Goal: Communication & Community: Answer question/provide support

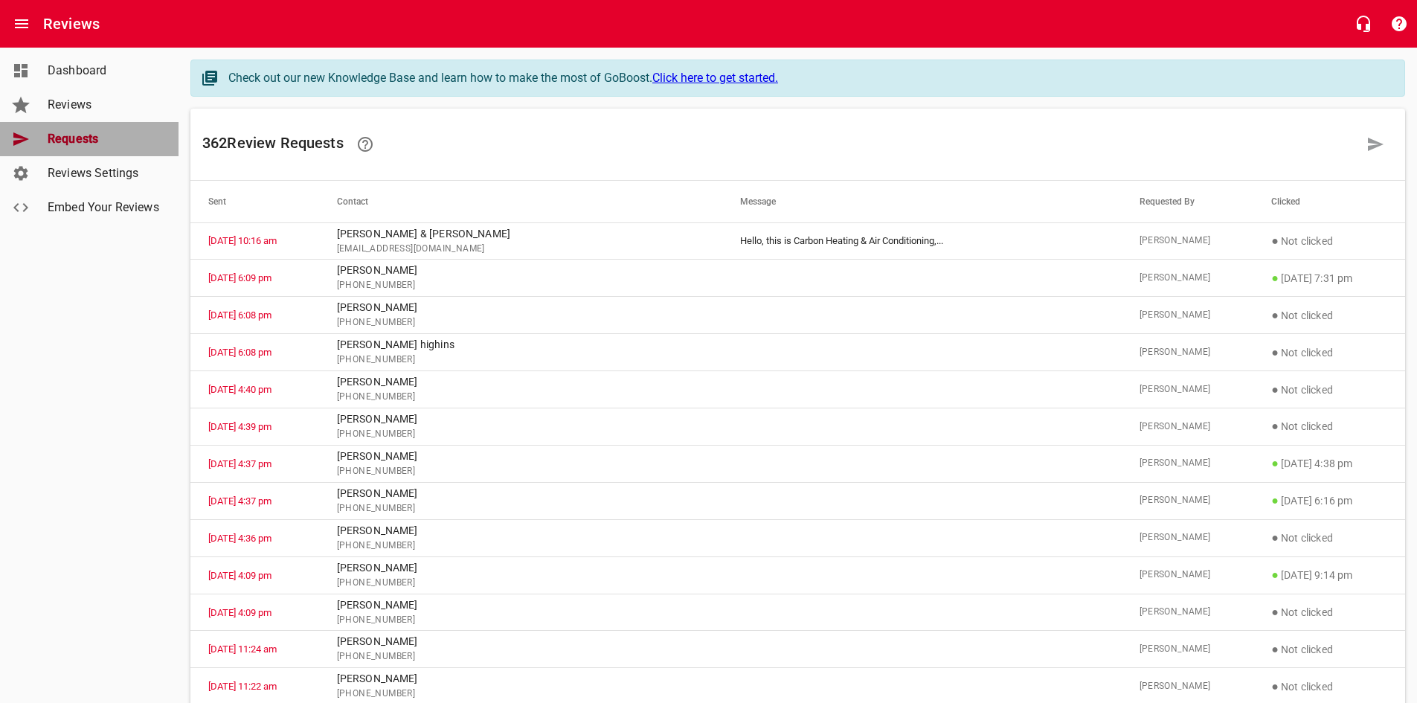
click at [97, 144] on span "Requests" at bounding box center [104, 139] width 113 height 18
click at [49, 100] on span "Reviews" at bounding box center [104, 105] width 113 height 18
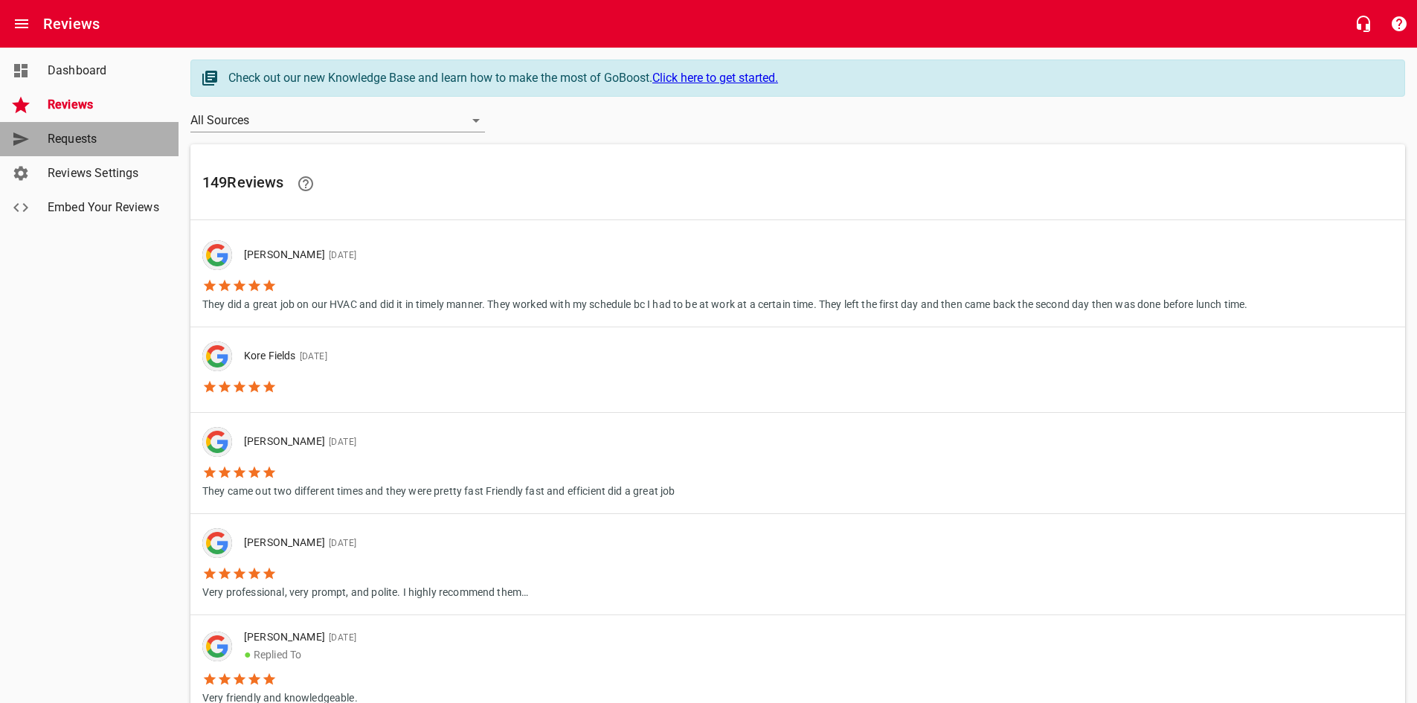
click at [45, 137] on div "Requests" at bounding box center [104, 139] width 125 height 18
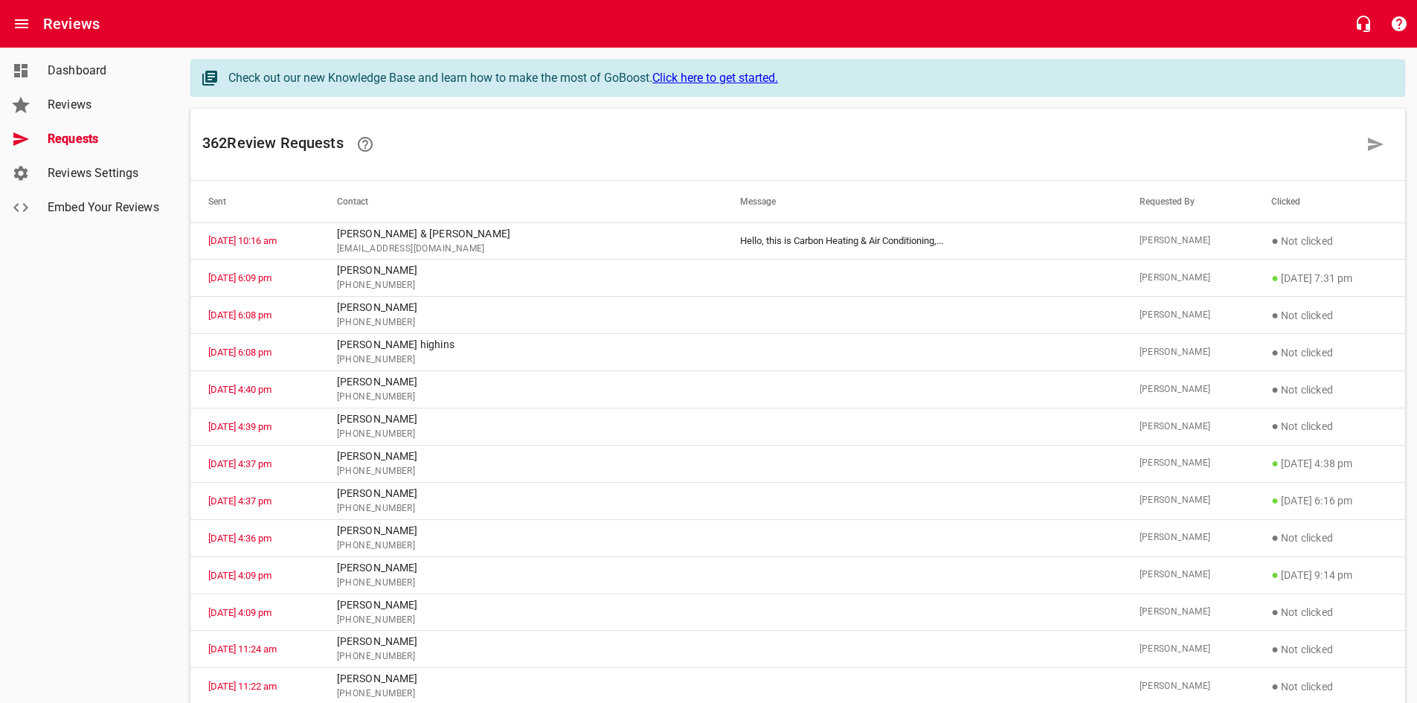
click at [96, 109] on span "Reviews" at bounding box center [104, 105] width 113 height 18
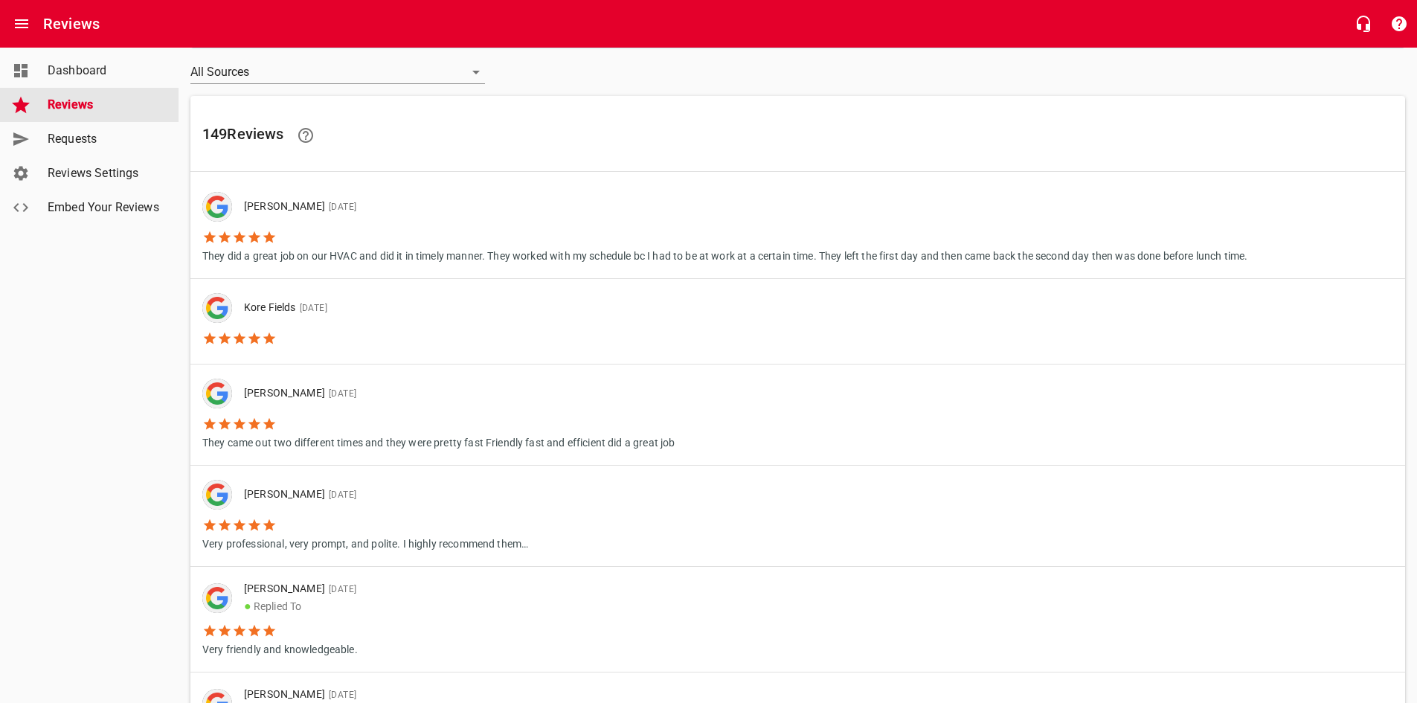
scroll to position [74, 0]
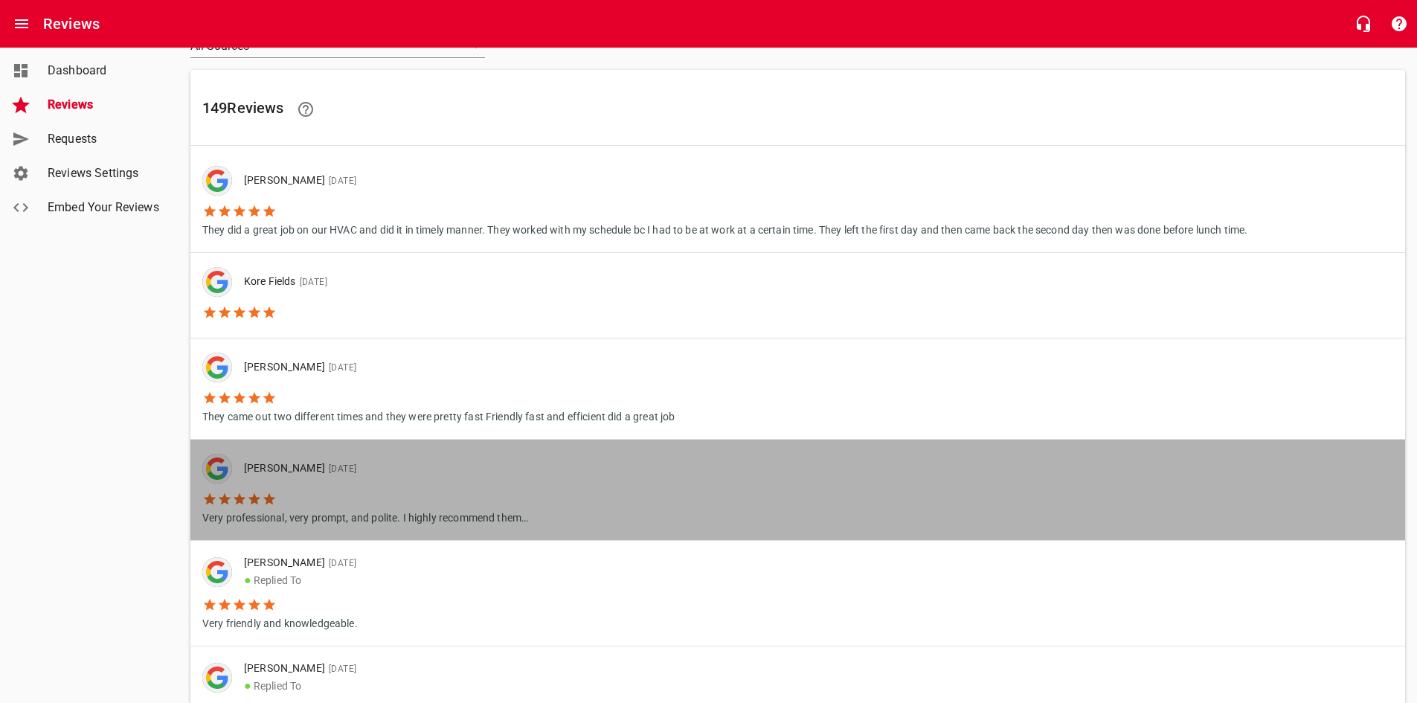
click at [351, 483] on li "Very professional, very prompt, and polite. I highly recommend them…" at bounding box center [365, 504] width 326 height 42
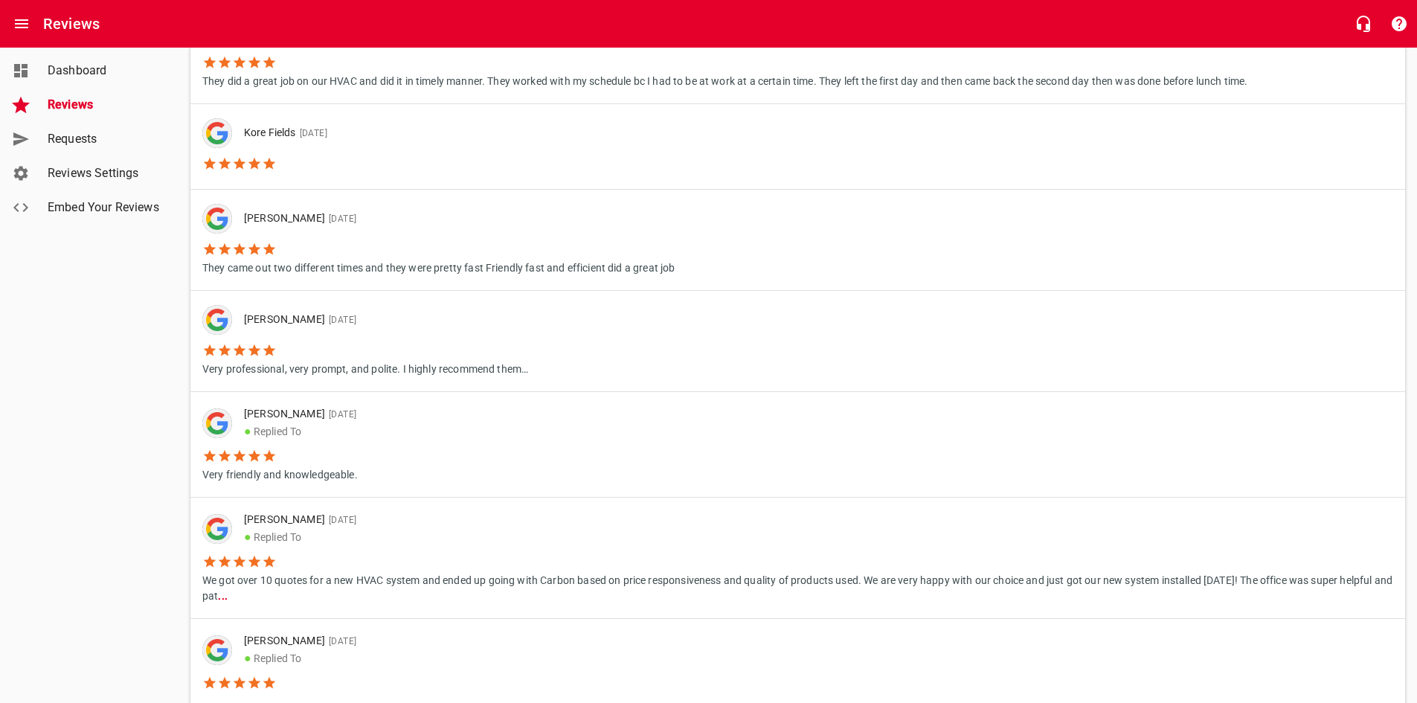
scroll to position [298, 0]
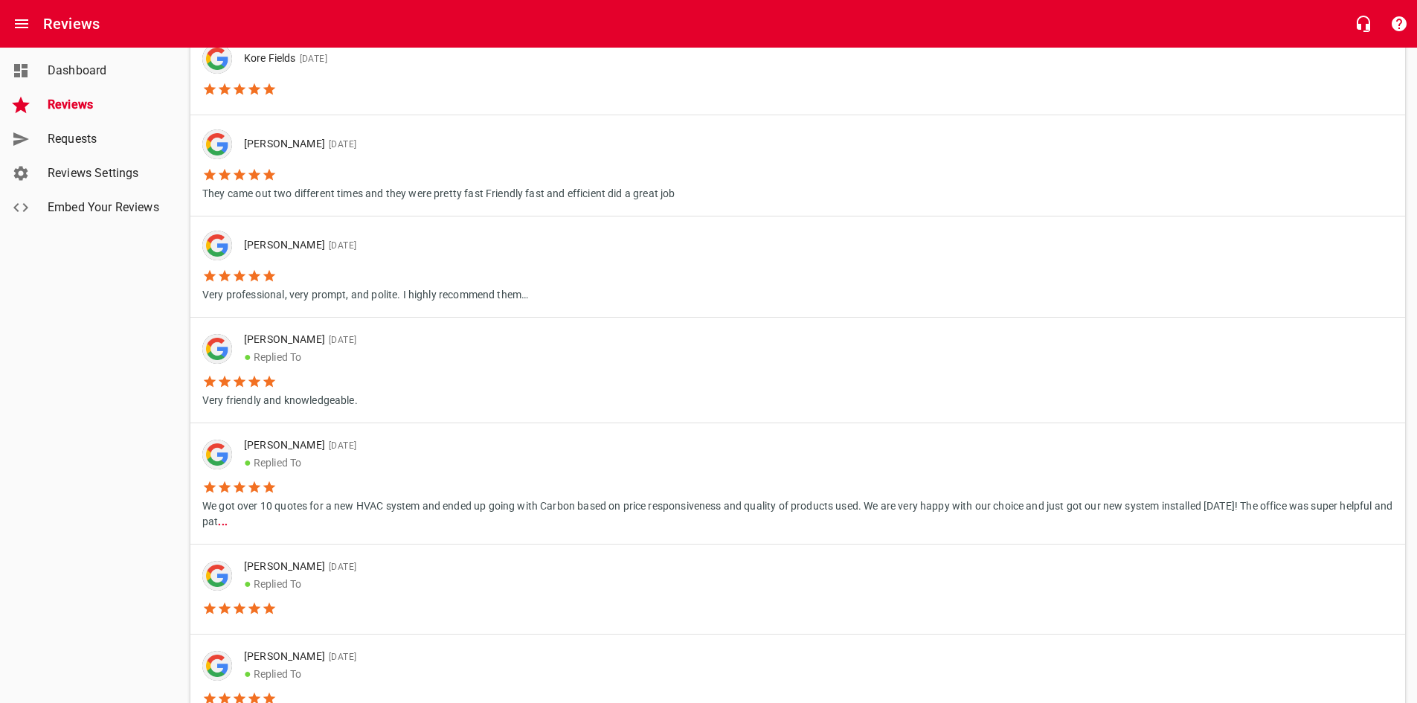
click at [369, 461] on p "● Replied To" at bounding box center [812, 463] width 1137 height 18
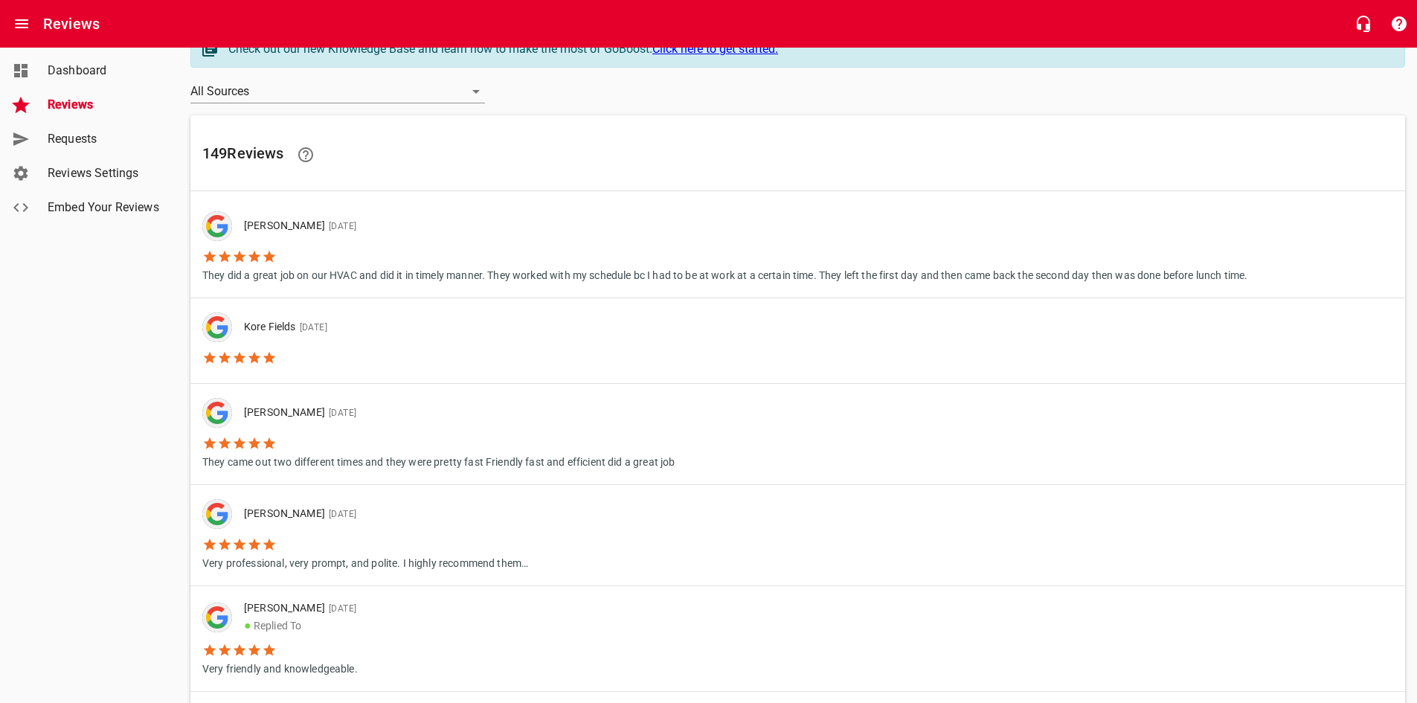
scroll to position [74, 0]
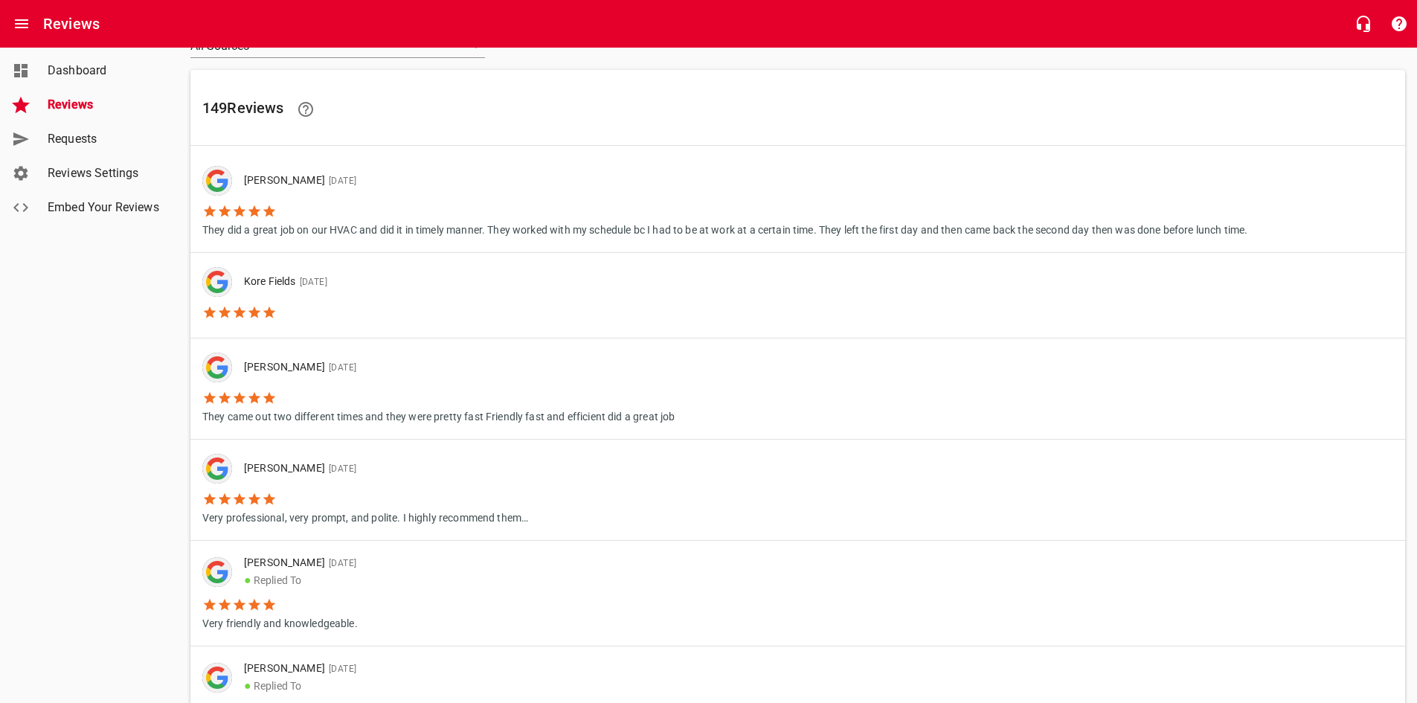
click at [356, 572] on p "● Replied To" at bounding box center [300, 580] width 112 height 18
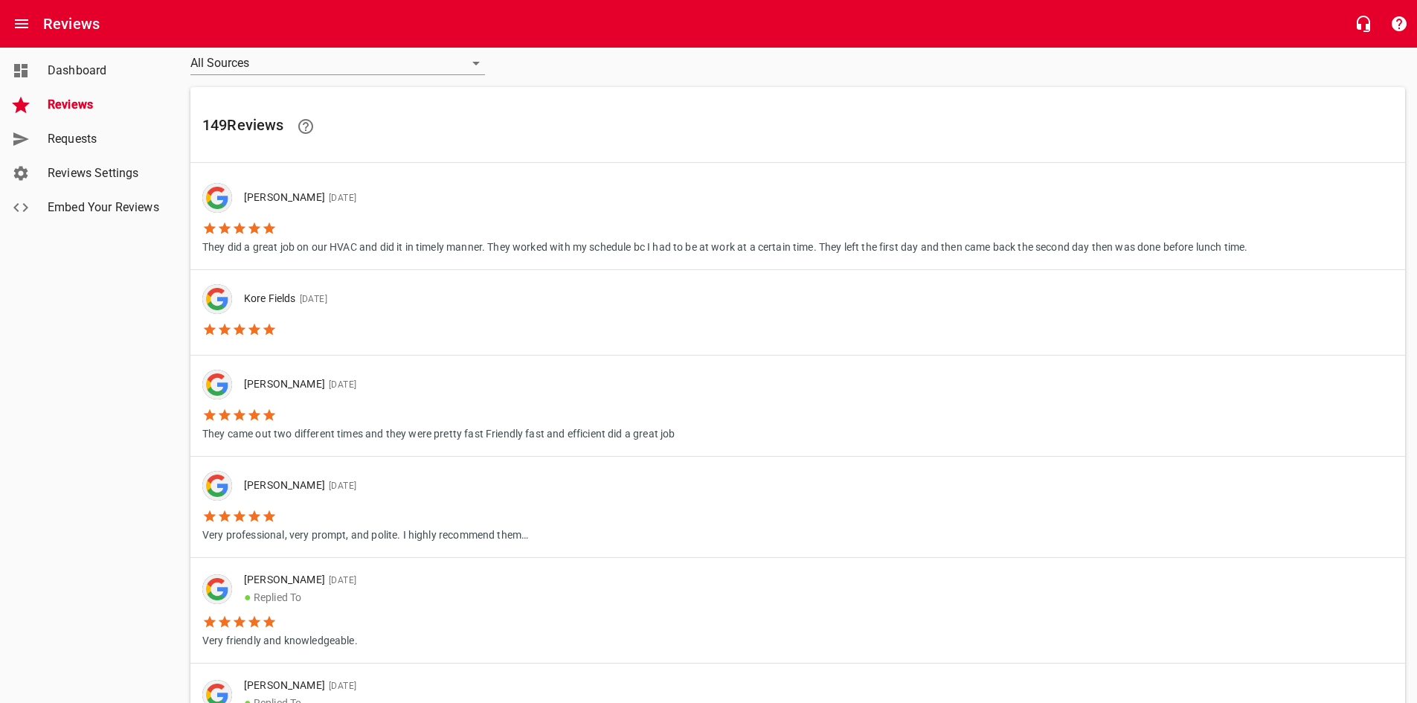
scroll to position [74, 0]
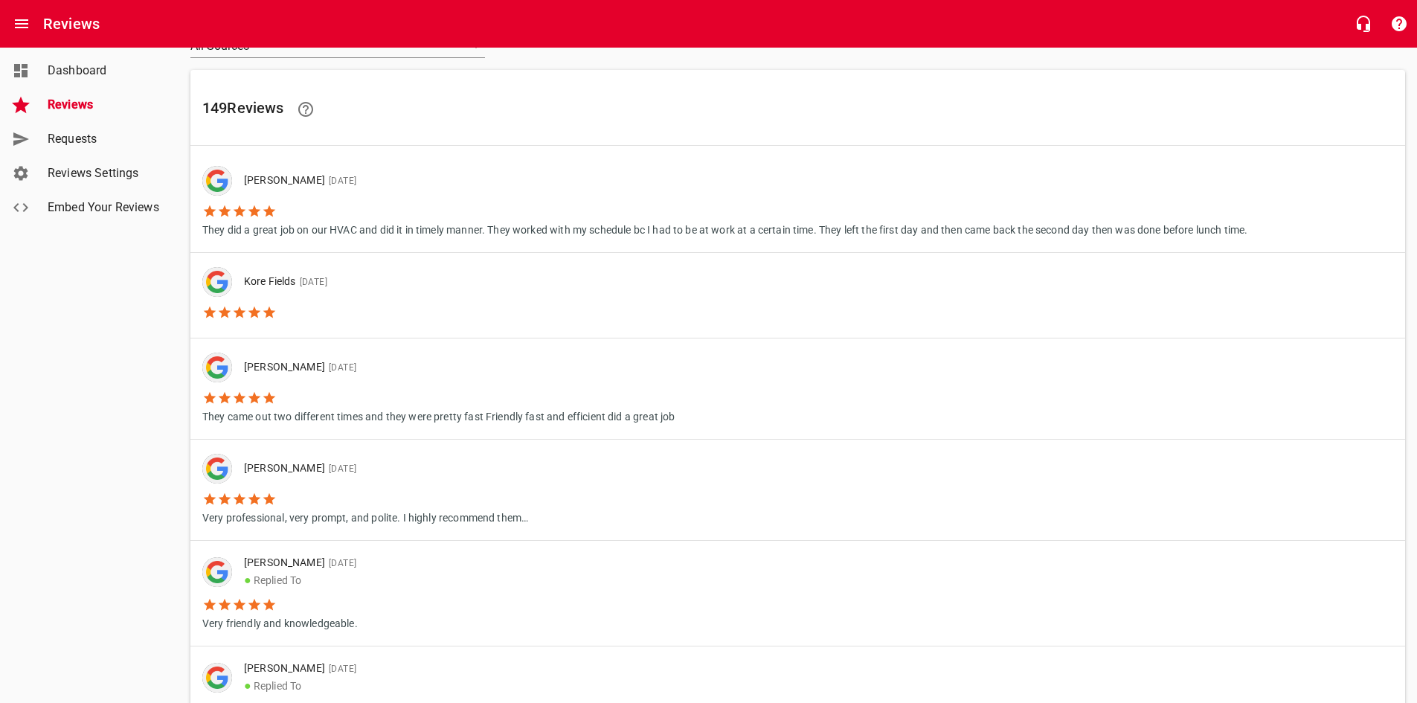
click at [310, 487] on li "Very professional, very prompt, and polite. I highly recommend them…" at bounding box center [365, 504] width 326 height 42
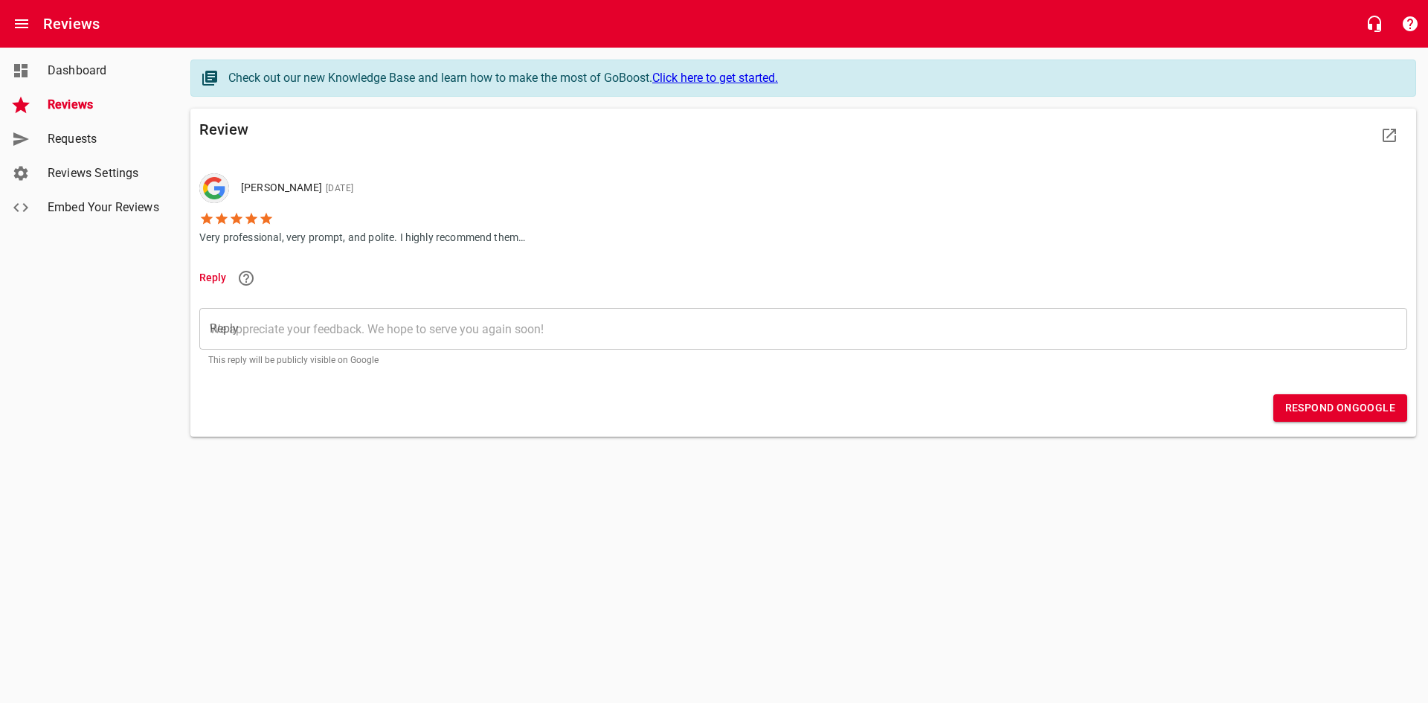
click at [353, 327] on textarea "Reply" at bounding box center [803, 329] width 1187 height 14
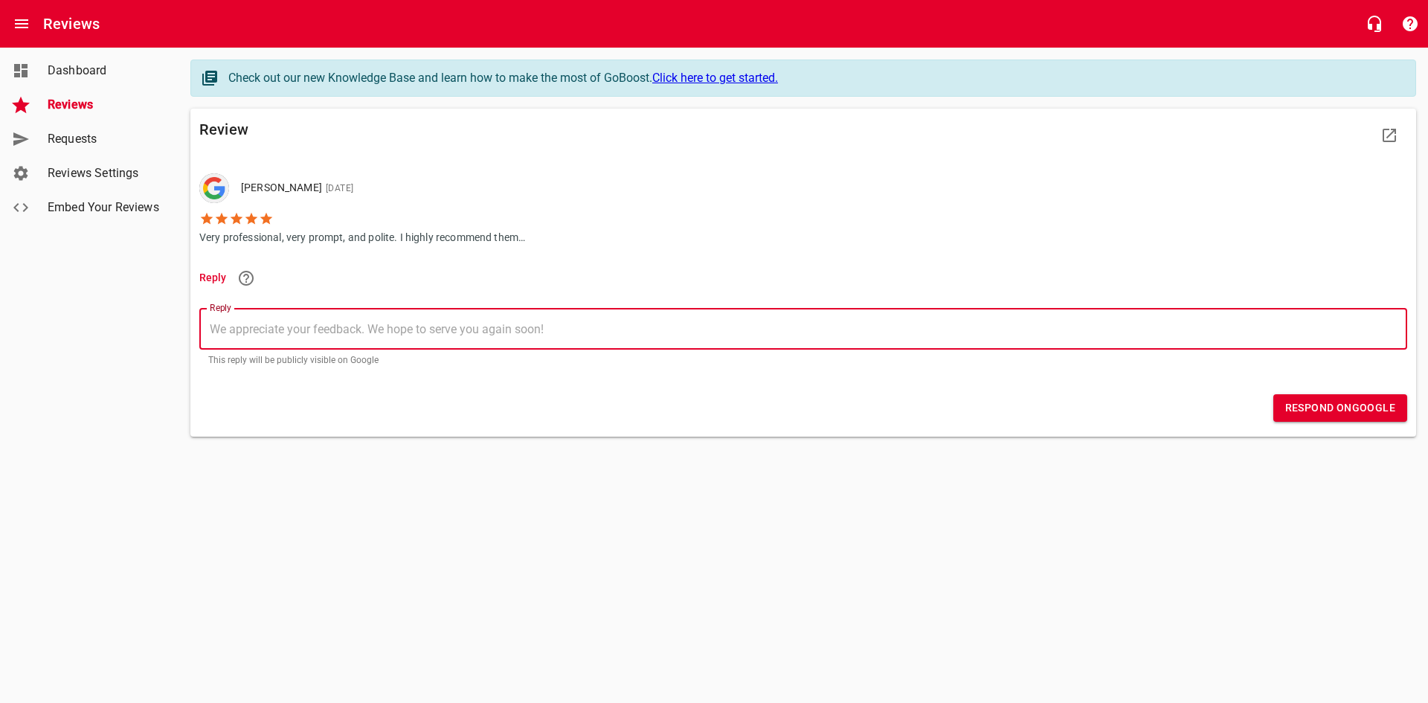
type textarea "T"
type textarea "Th"
type textarea "Tha"
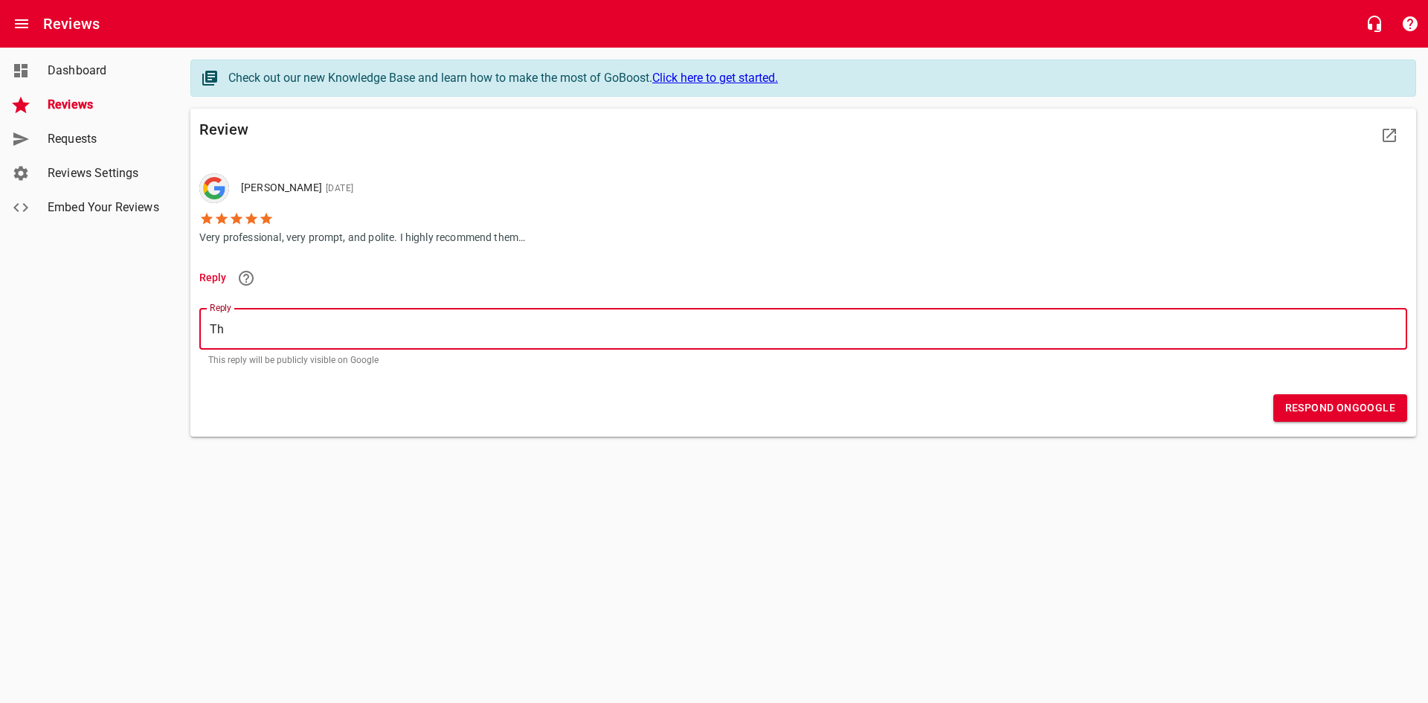
type textarea "Tha"
type textarea "Than"
type textarea "Thank"
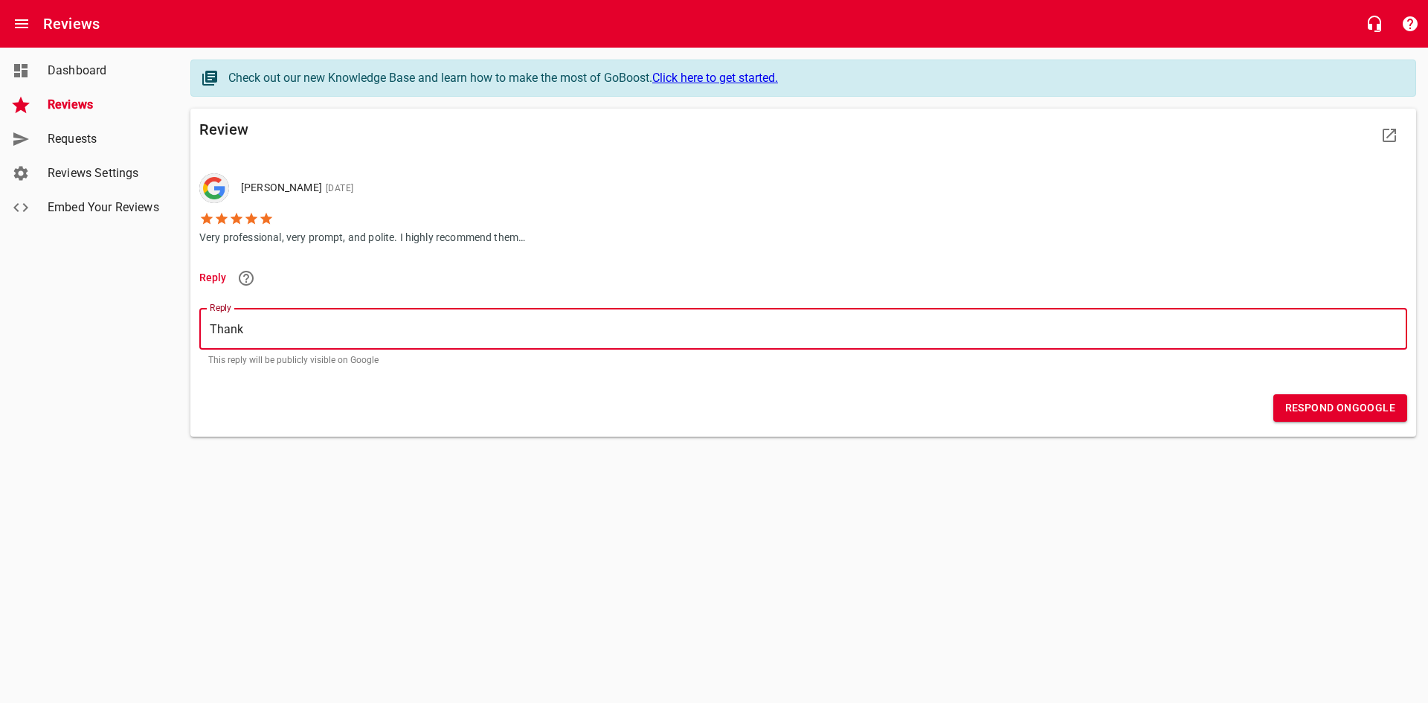
type textarea "Thank"
type textarea "Thank y"
type textarea "Thank yo"
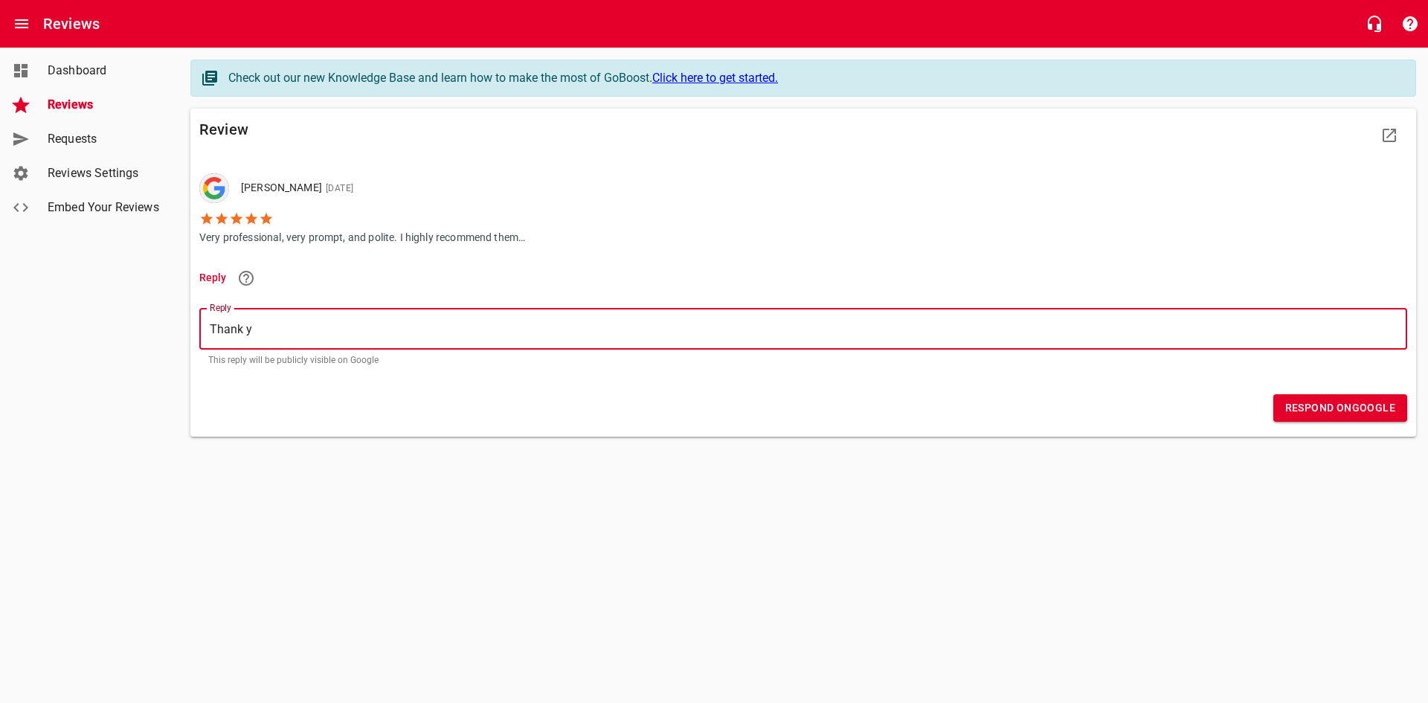
type textarea "Thank yo"
type textarea "Thank you"
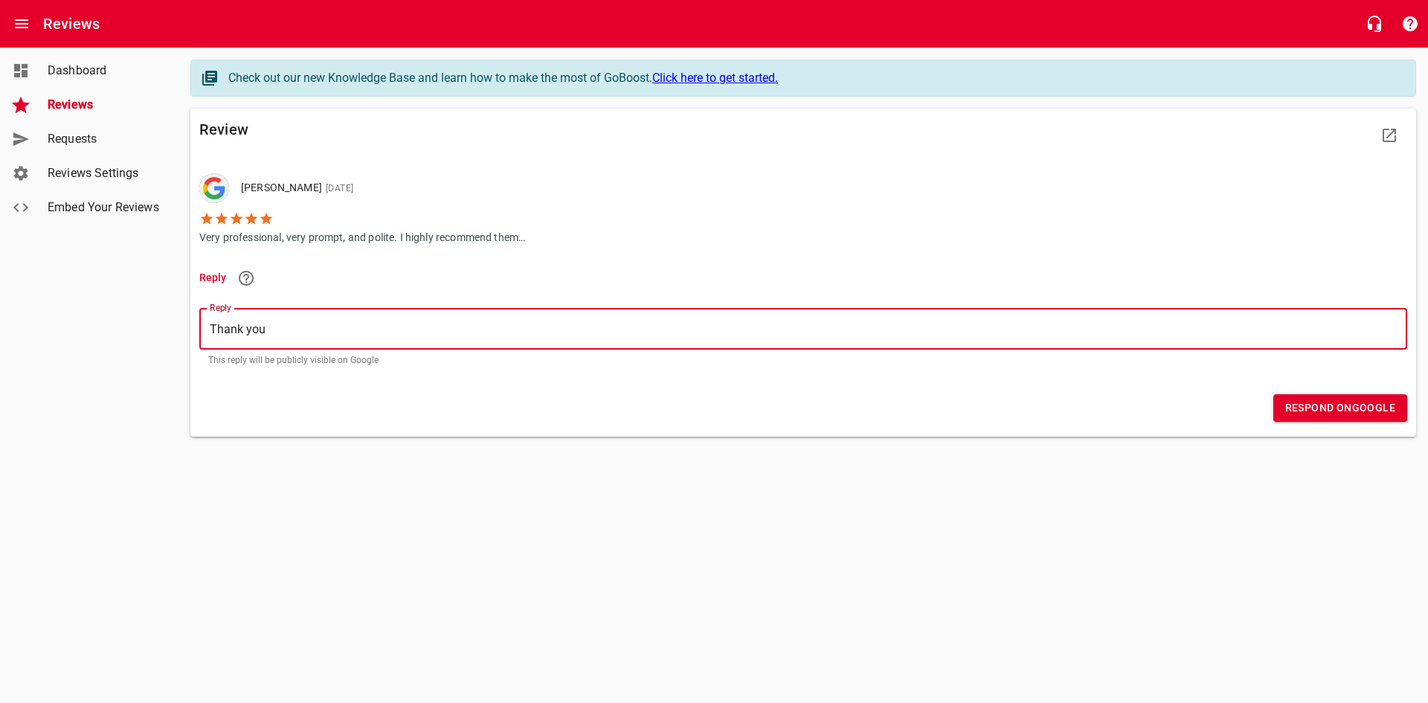
type textarea "Thank you f"
type textarea "Thank you fo"
type textarea "Thank you for"
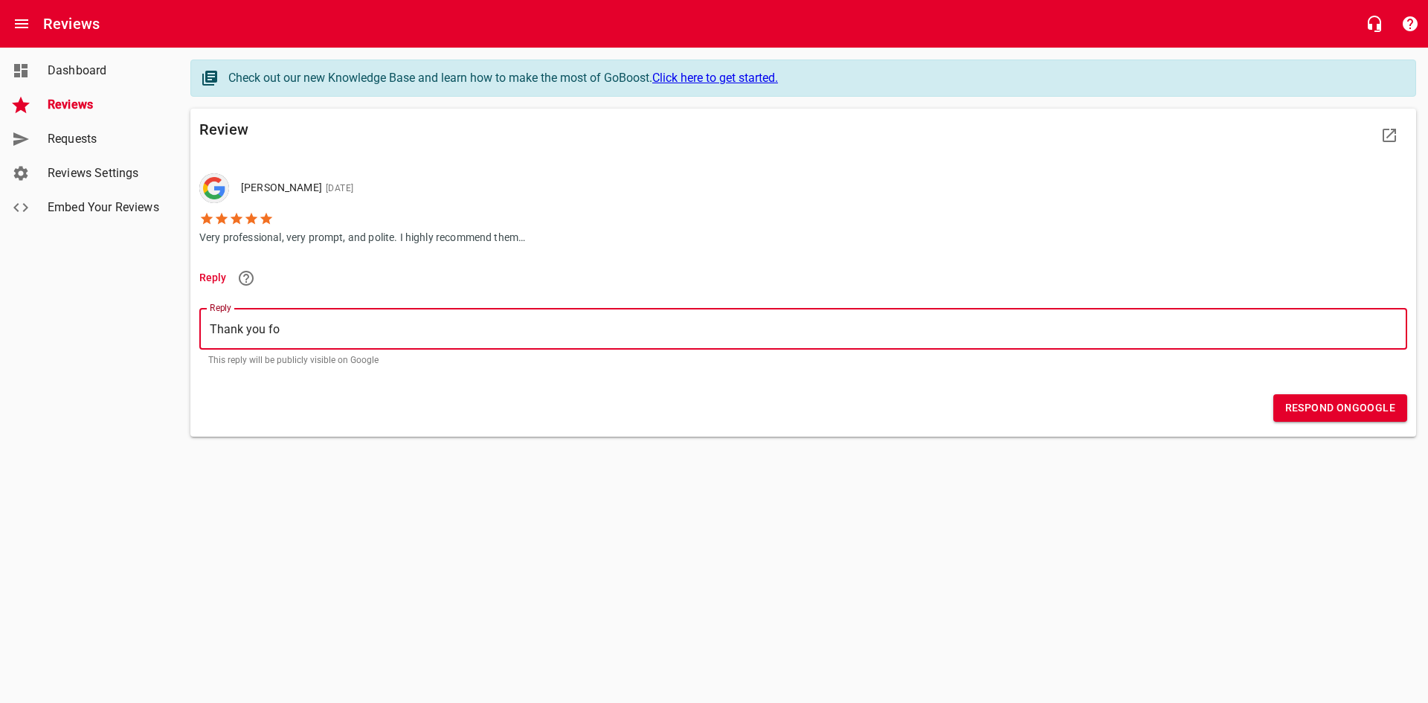
type textarea "Thank you for"
type textarea "Thank you for t"
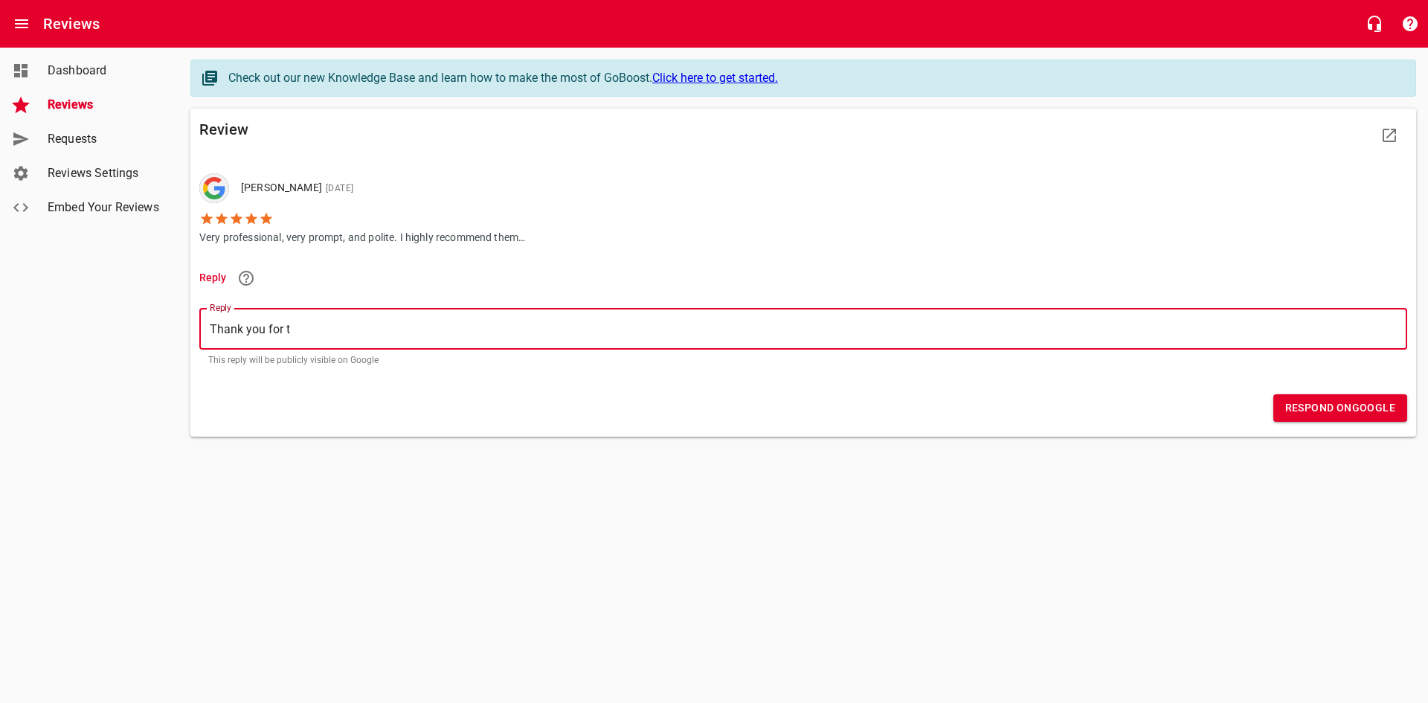
type textarea "Thank you for th"
type textarea "Thank you for the"
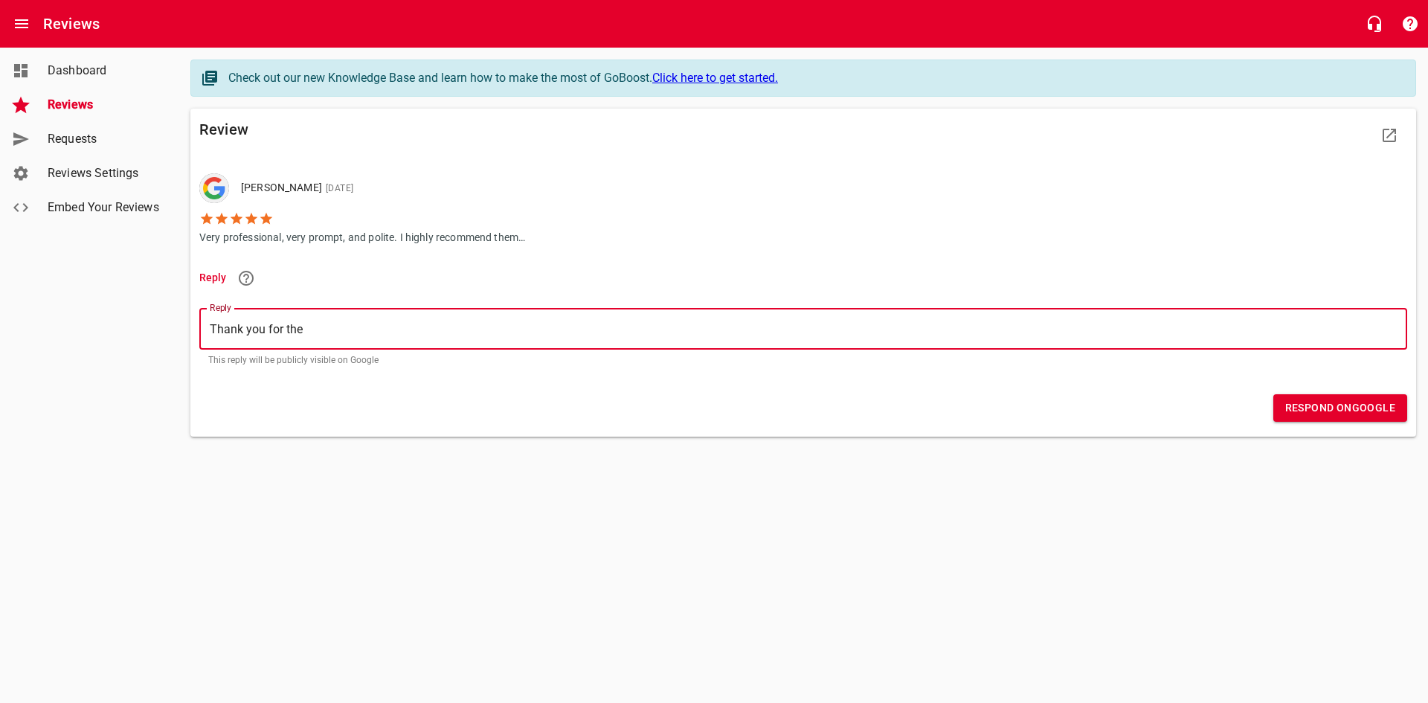
type textarea "Thank you for the"
type textarea "Thank you for the r"
type textarea "Thank you for the re"
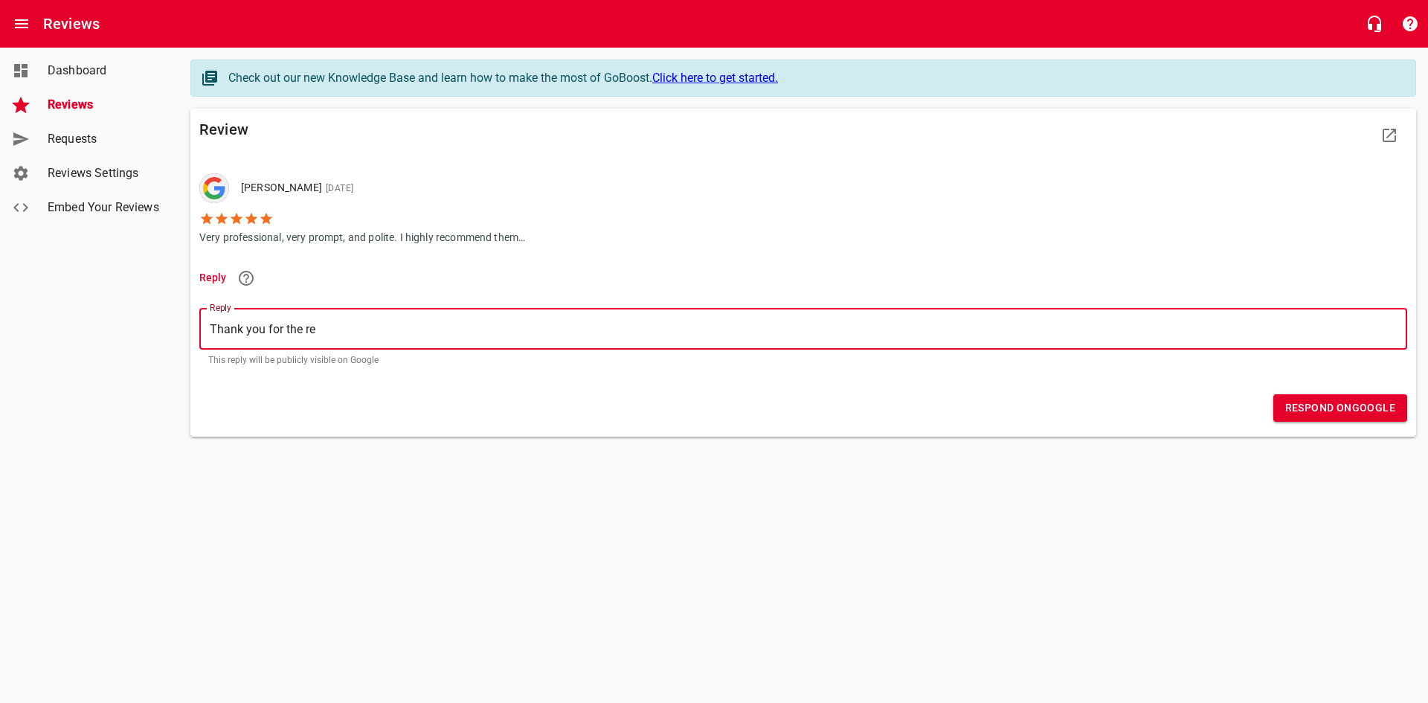
type textarea "Thank you for the rev"
type textarea "Thank you for the revi"
type textarea "Thank you for the revie"
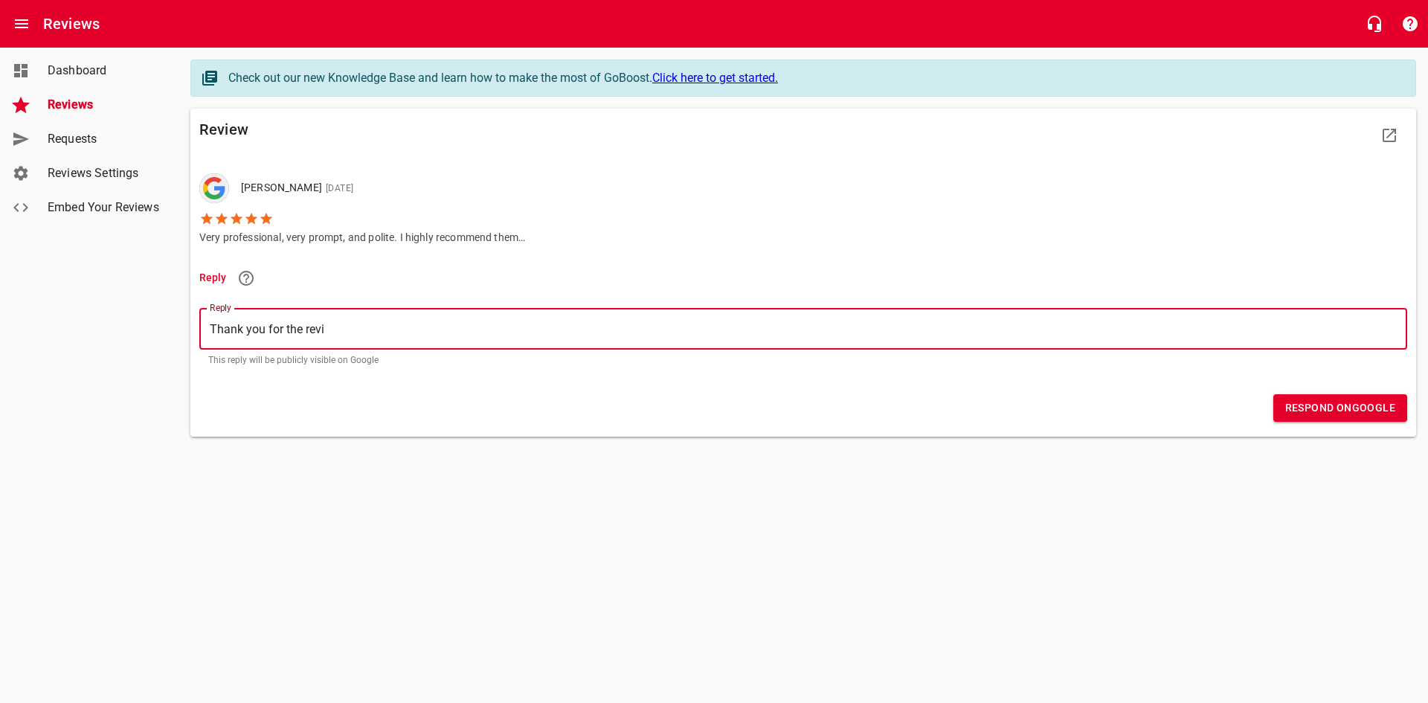
type textarea "Thank you for the revie"
type textarea "Thank you for the review"
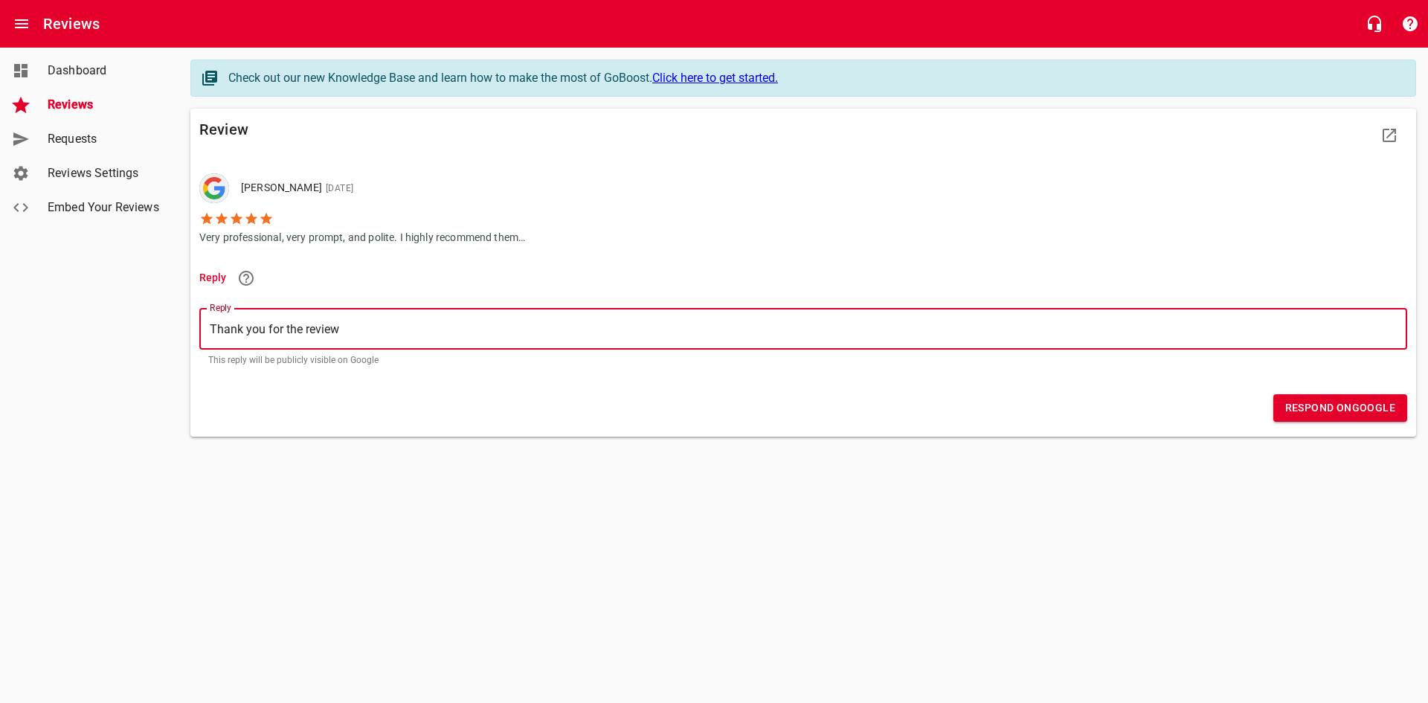
type textarea "Thank you for the review B"
type textarea "Thank you for the review Br"
type textarea "Thank you for the review Bri"
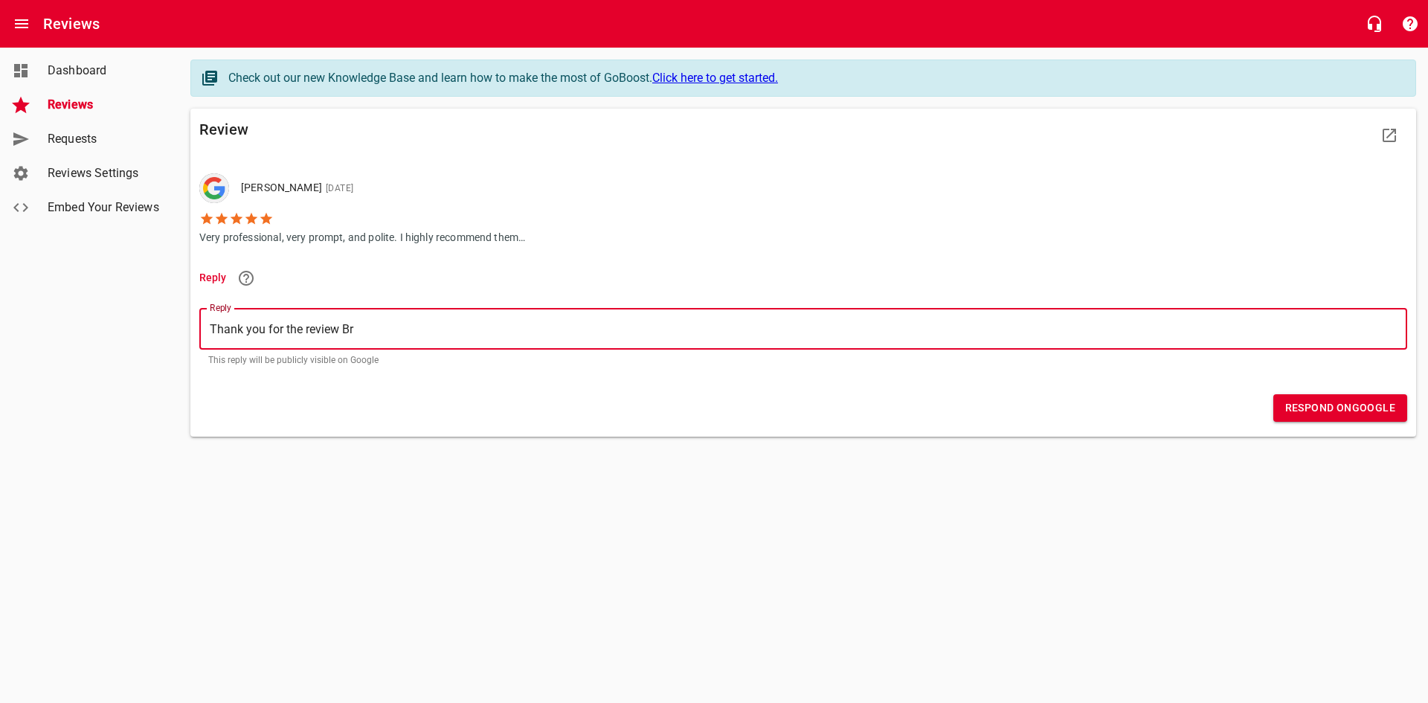
type textarea "Thank you for the review Bri"
type textarea "Thank you for the review Bria"
type textarea "Thank you for the review [PERSON_NAME]"
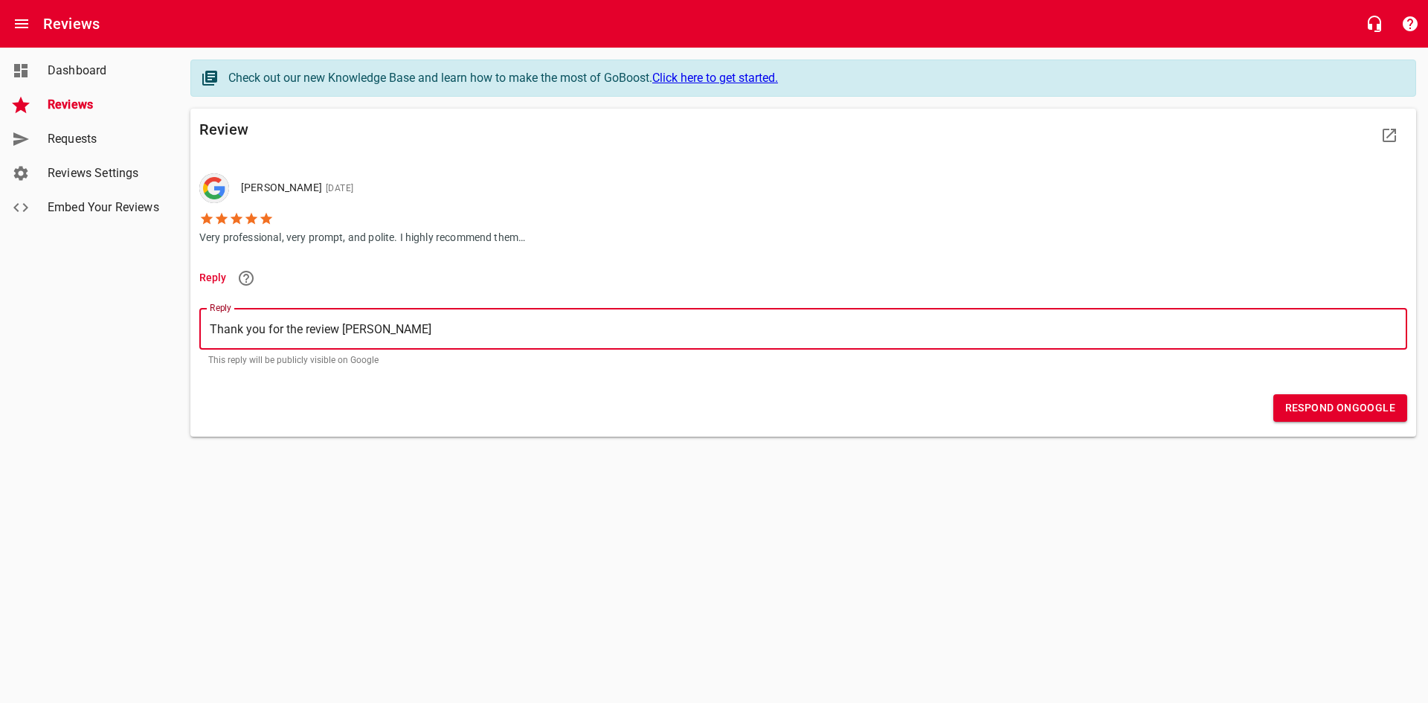
type textarea "Thank you for the review [PERSON_NAME]!"
type textarea "Thank you for the review [PERSON_NAME]! Q"
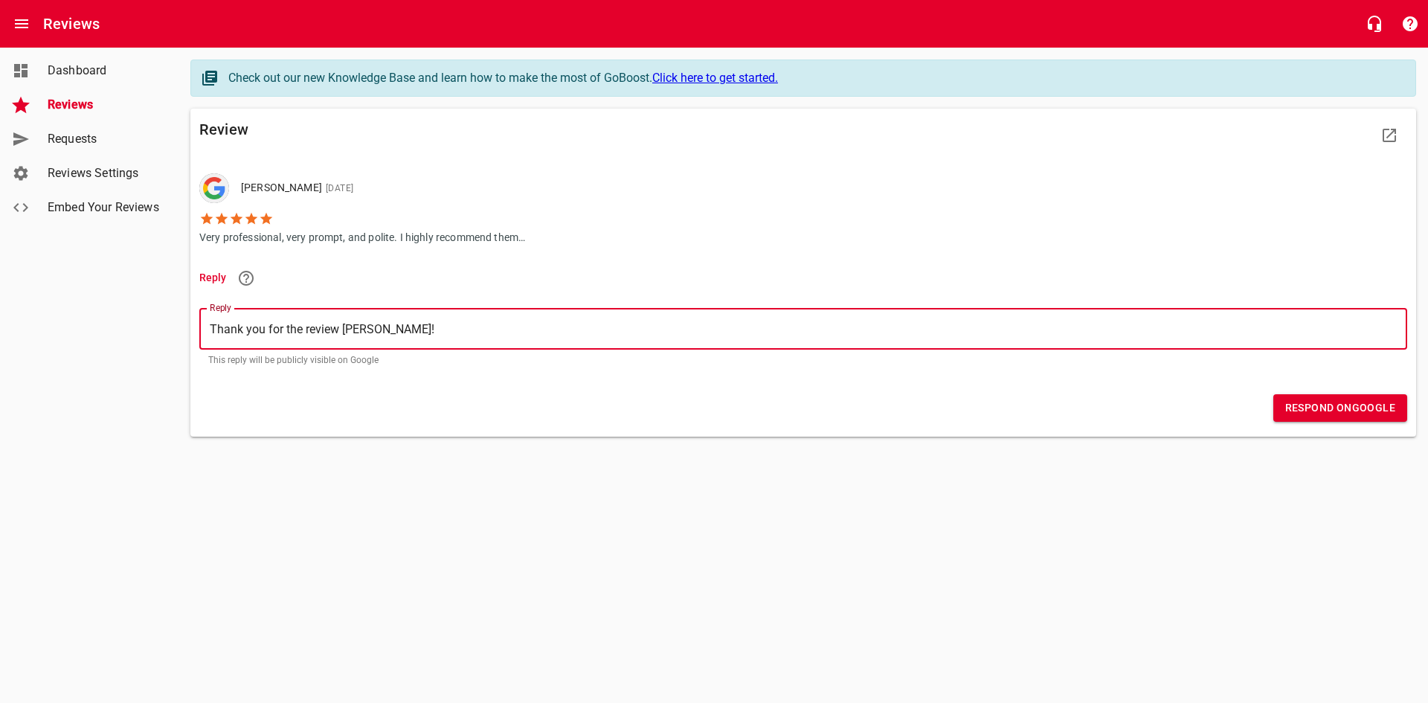
type textarea "Thank you for the review [PERSON_NAME]! Q"
type textarea "Thank you for the review [PERSON_NAME]! QW"
type textarea "Thank you for the review [PERSON_NAME]! Q"
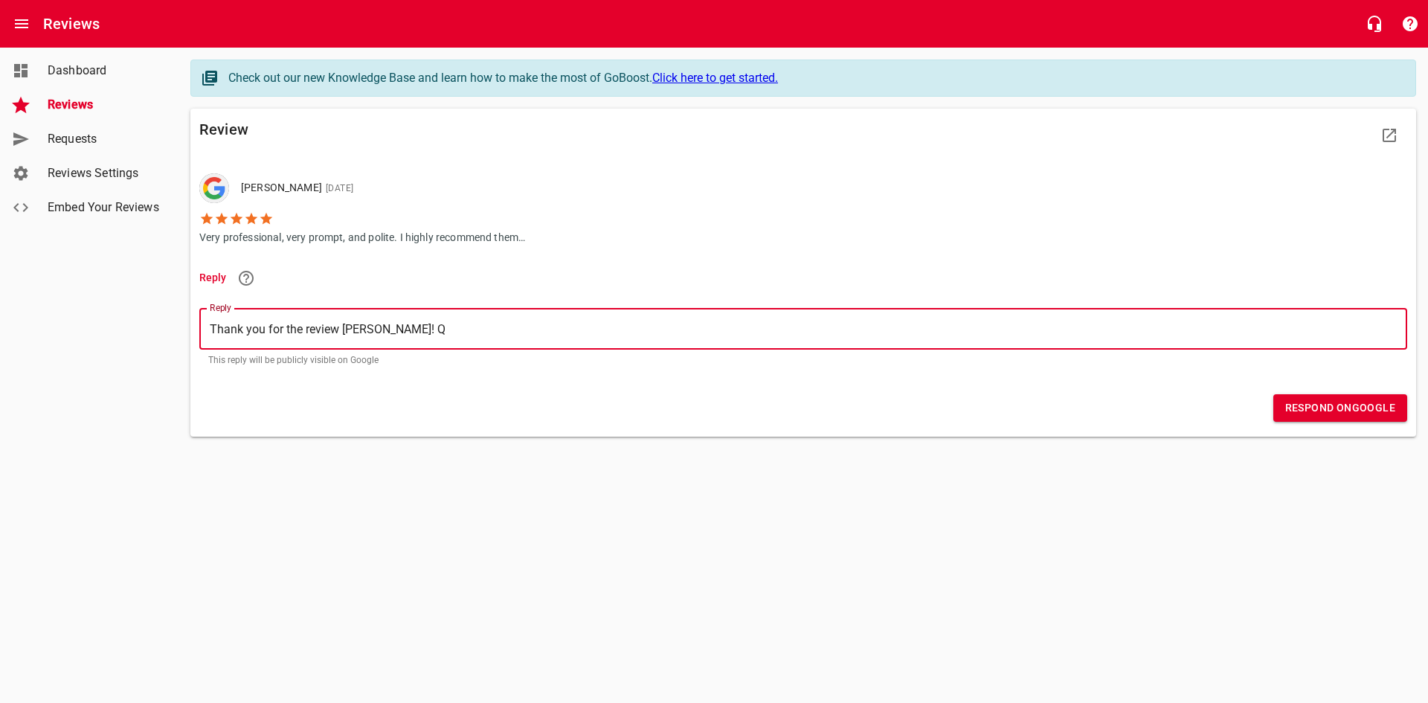
type textarea "Thank you for the review [PERSON_NAME]!"
type textarea "Thank you for the review [PERSON_NAME]! W"
type textarea "Thank you for the review [PERSON_NAME]! We"
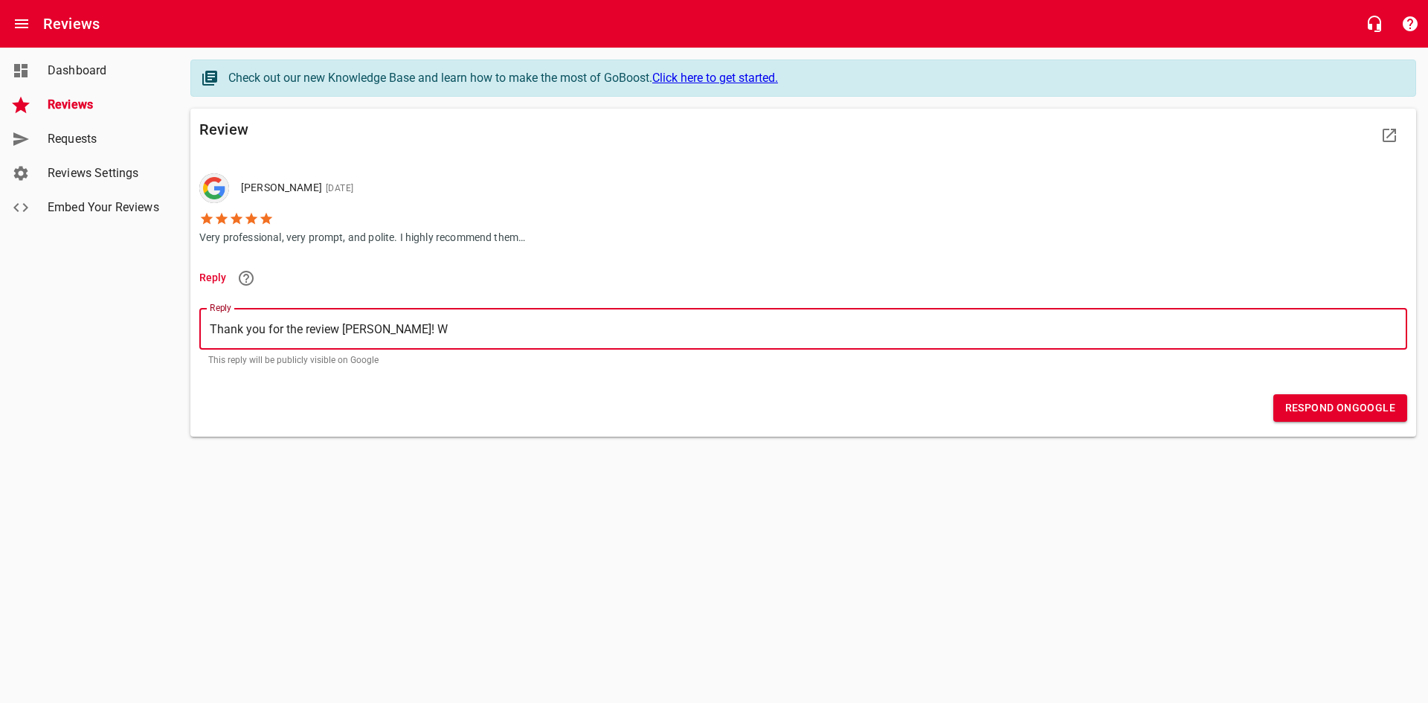
type textarea "Thank you for the review [PERSON_NAME]! We"
type textarea "Thank you for the review [PERSON_NAME]! We a"
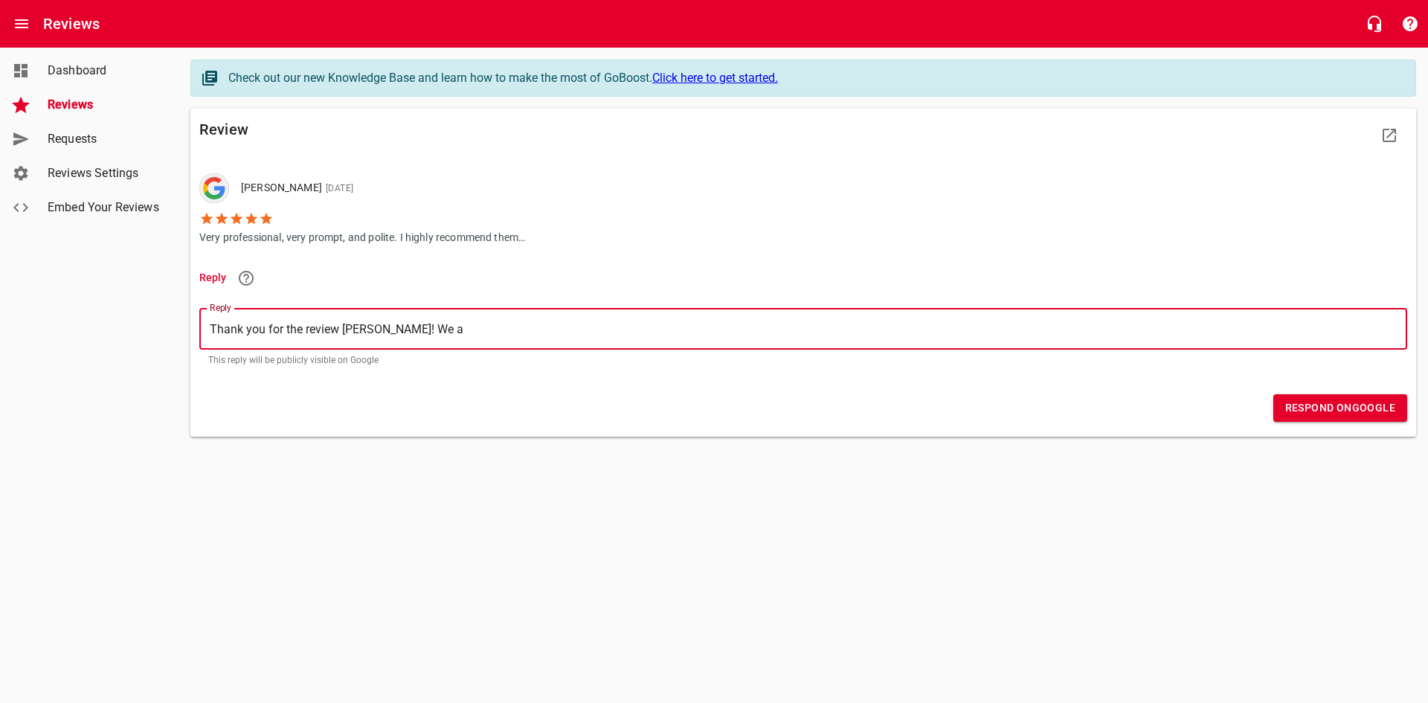
type textarea "Thank you for the review [PERSON_NAME]! We ap"
type textarea "Thank you for the review [PERSON_NAME]! We app"
type textarea "Thank you for the review [PERSON_NAME]! We appr"
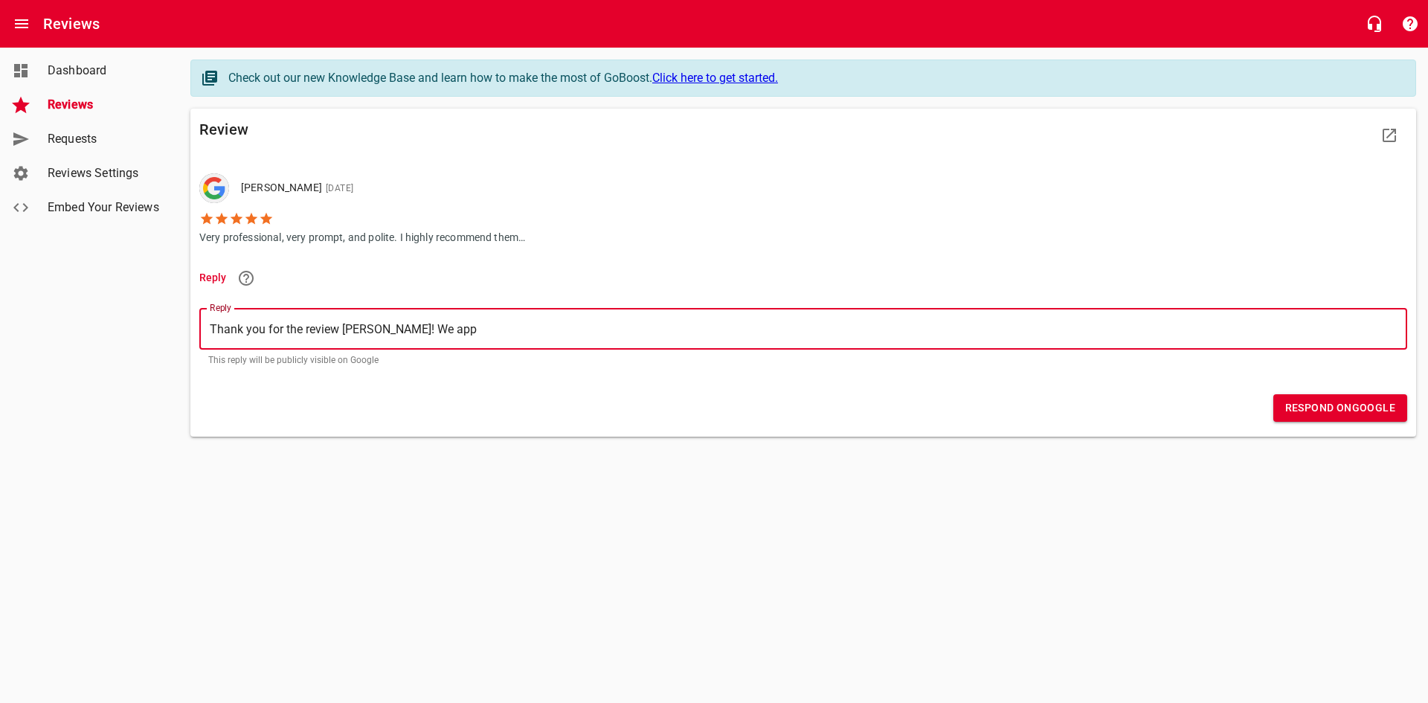
type textarea "Thank you for the review [PERSON_NAME]! We appr"
type textarea "Thank you for the review [PERSON_NAME]! We appre"
type textarea "Thank you for the review [PERSON_NAME]! We apprec"
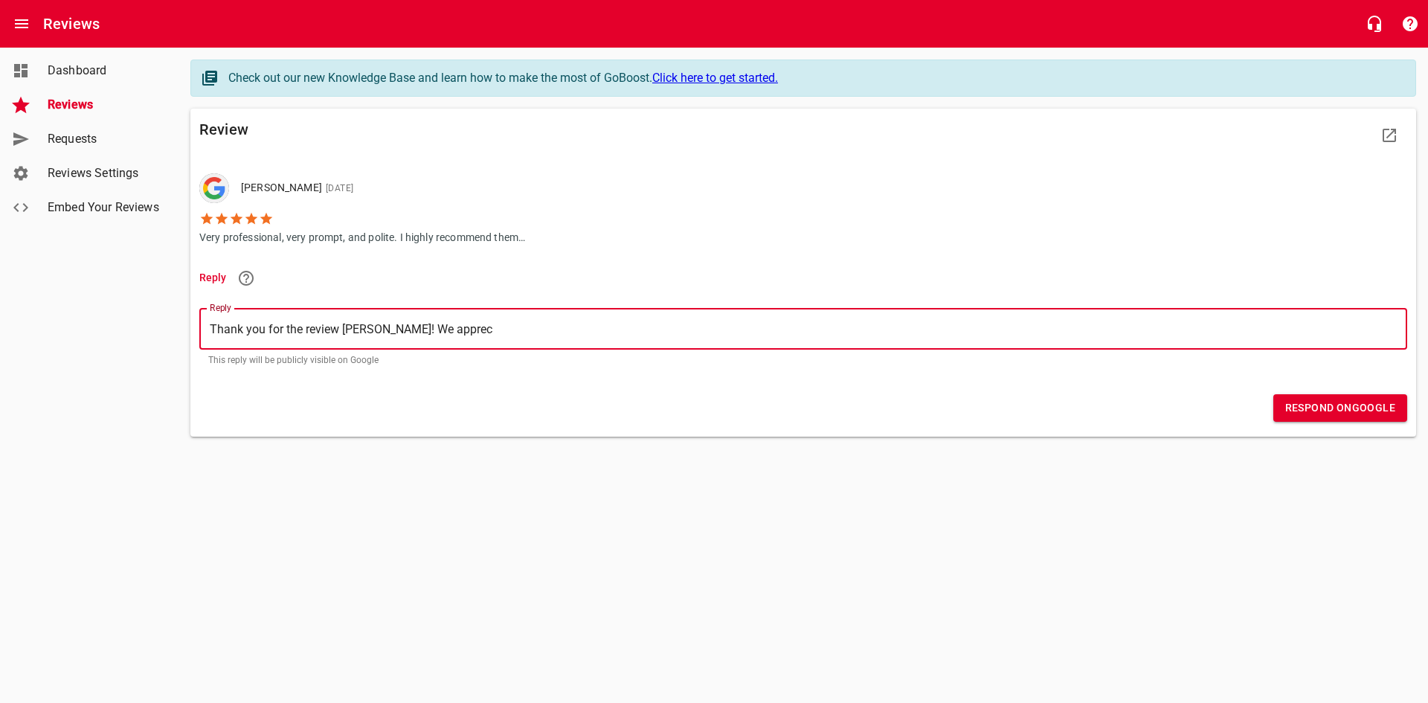
type textarea "Thank you for the review [PERSON_NAME]! We appreci"
type textarea "Thank you for the review [PERSON_NAME]! We apprecia"
type textarea "Thank you for the review [PERSON_NAME]! We appreciat"
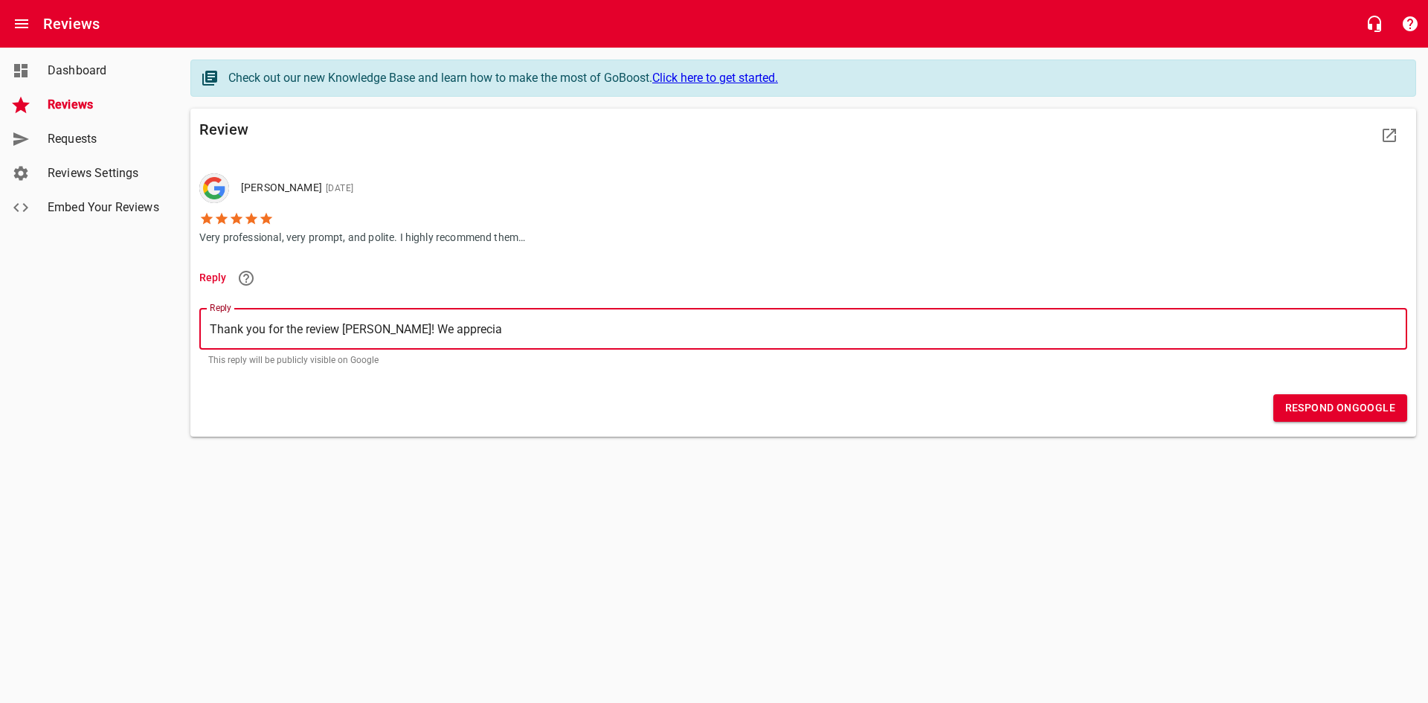
type textarea "Thank you for the review [PERSON_NAME]! We appreciat"
type textarea "Thank you for the review [PERSON_NAME]! We appreciate"
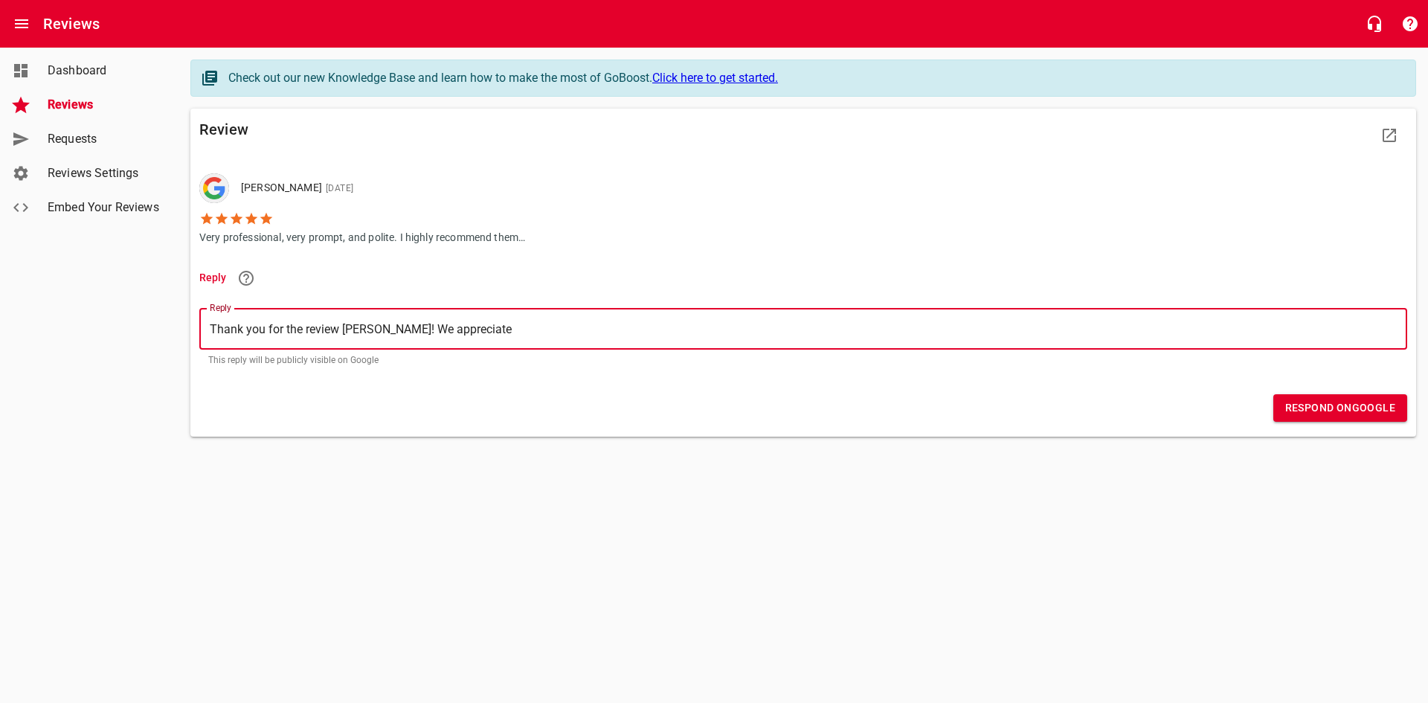
type textarea "Thank you for the review [PERSON_NAME]! We appreciate y"
type textarea "Thank you for the review [PERSON_NAME]! We appreciate yo"
type textarea "Thank you for the review [PERSON_NAME]! We appreciate you"
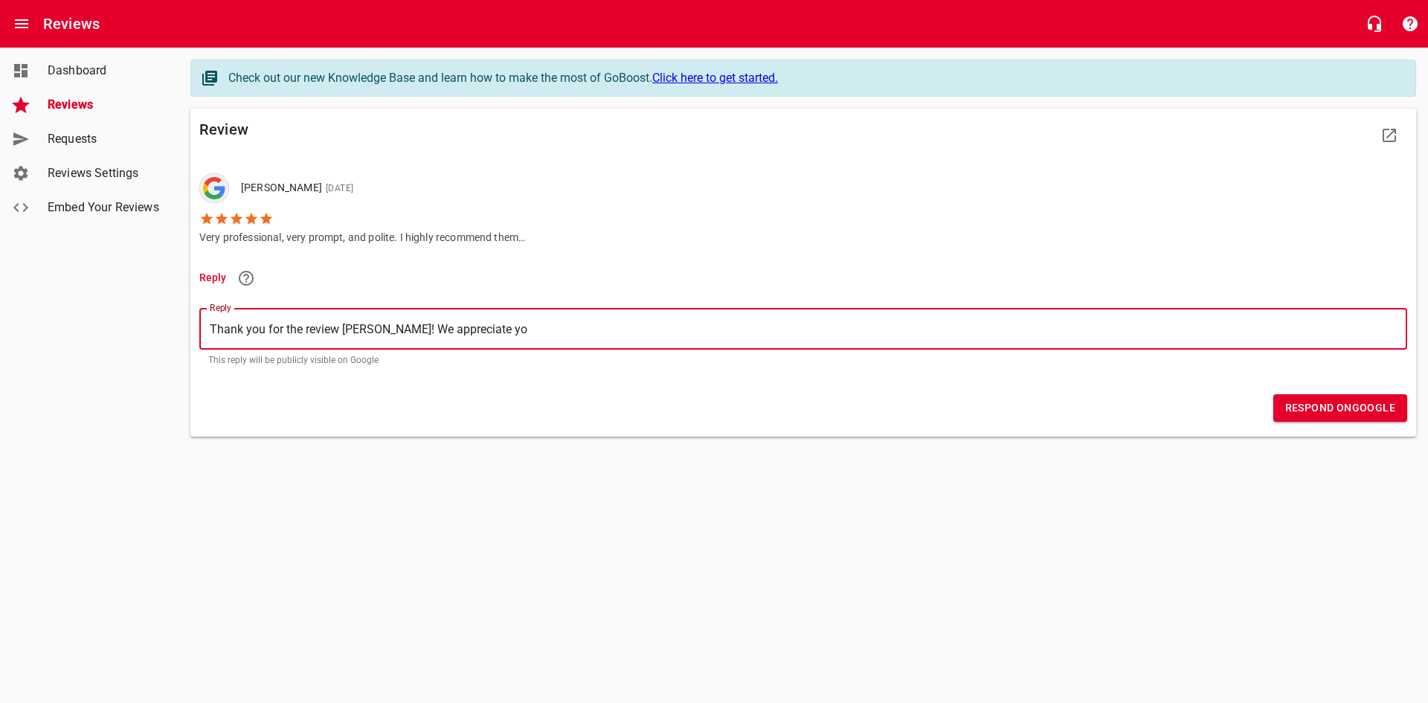
type textarea "Thank you for the review [PERSON_NAME]! We appreciate you"
type textarea "Thank you for the review [PERSON_NAME]! We appreciate your"
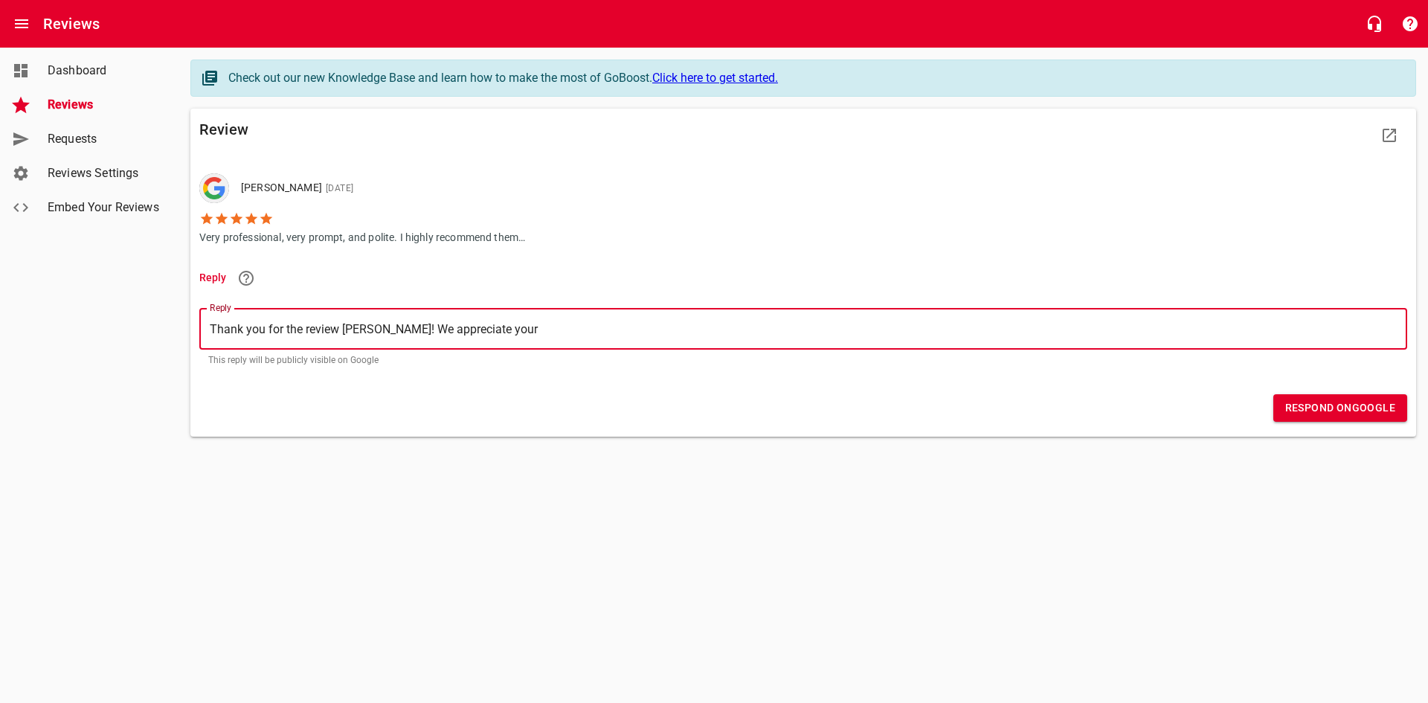
type textarea "Thank you for the review [PERSON_NAME]! We appreciate your c"
type textarea "Thank you for the review [PERSON_NAME]! We appreciate your cu"
type textarea "Thank you for the review [PERSON_NAME]! We appreciate your cus"
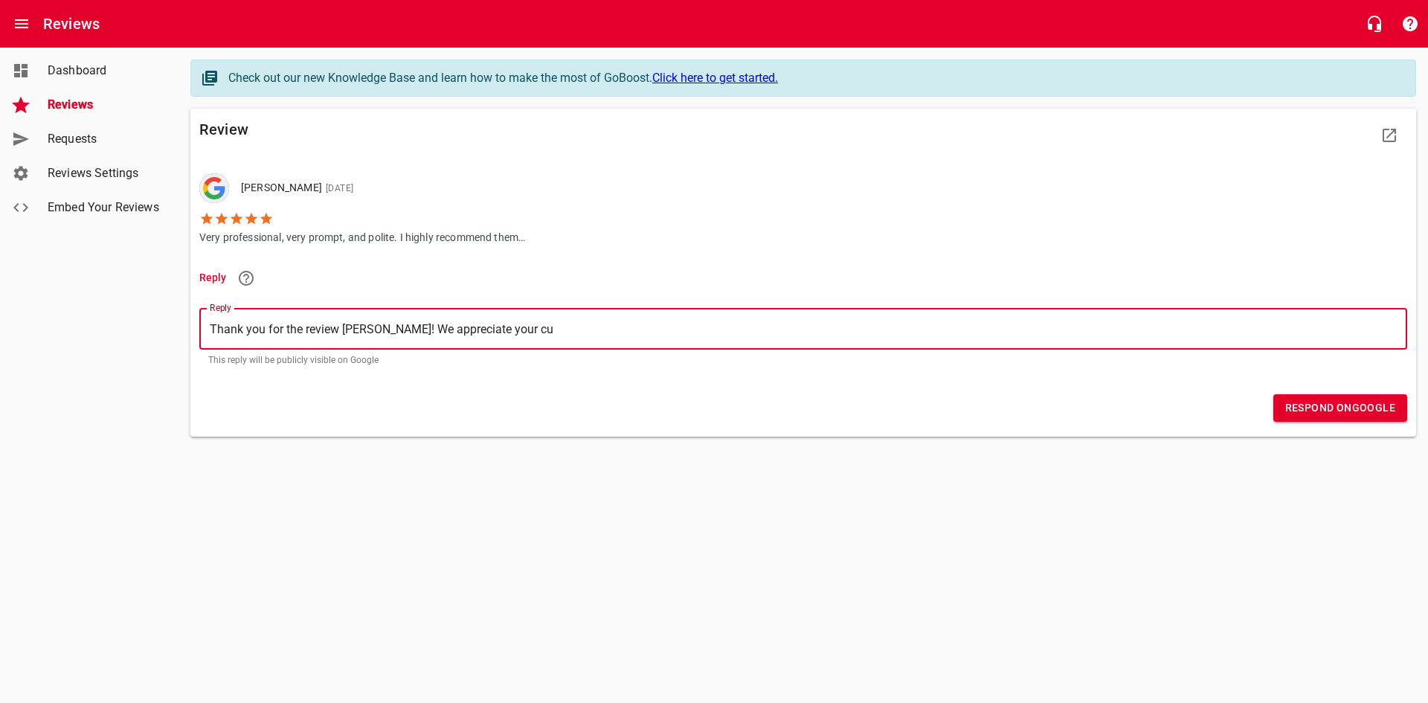
type textarea "Thank you for the review [PERSON_NAME]! We appreciate your cus"
type textarea "Thank you for the review [PERSON_NAME]! We appreciate your cust"
type textarea "Thank you for the review [PERSON_NAME]! We appreciate your custo"
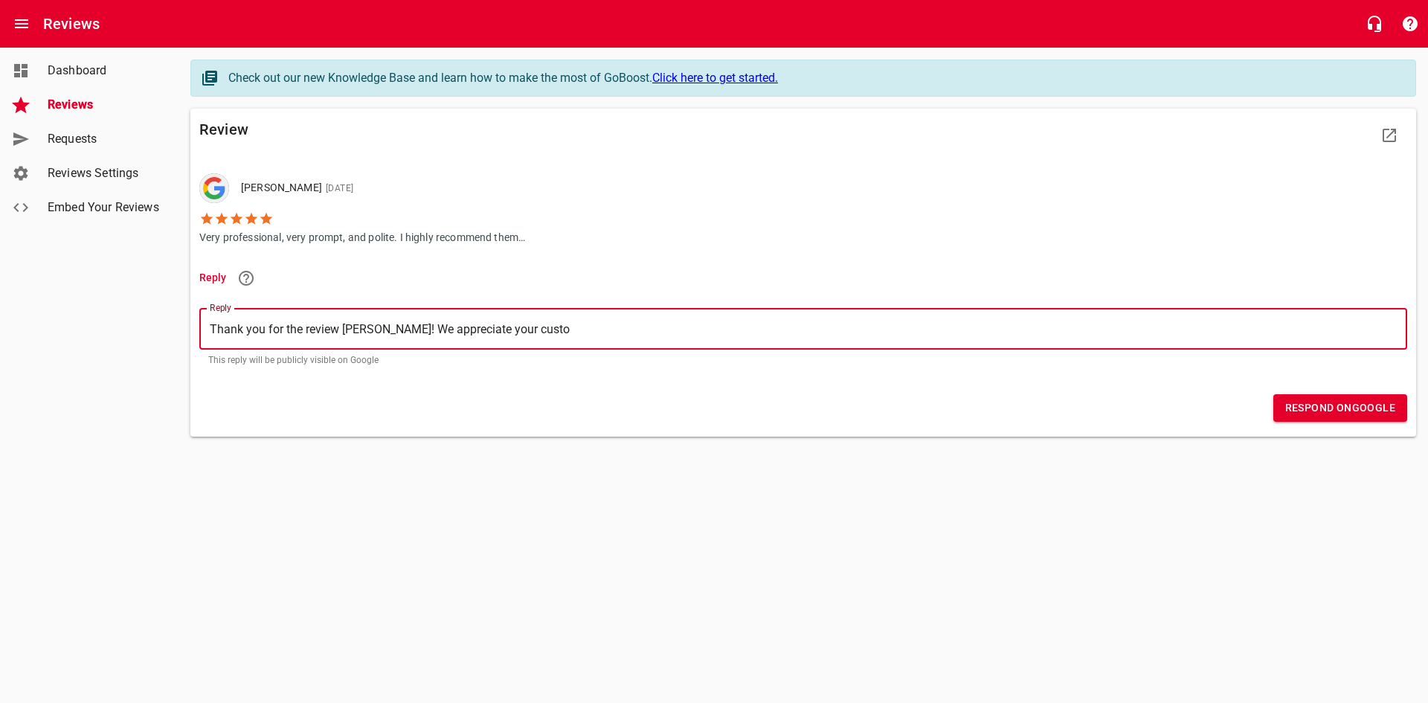
type textarea "Thank you for the review [PERSON_NAME]! We appreciate your custom"
type textarea "Thank you for the review [PERSON_NAME]! We appreciate your custome"
type textarea "Thank you for the review [PERSON_NAME]! We appreciate your customer"
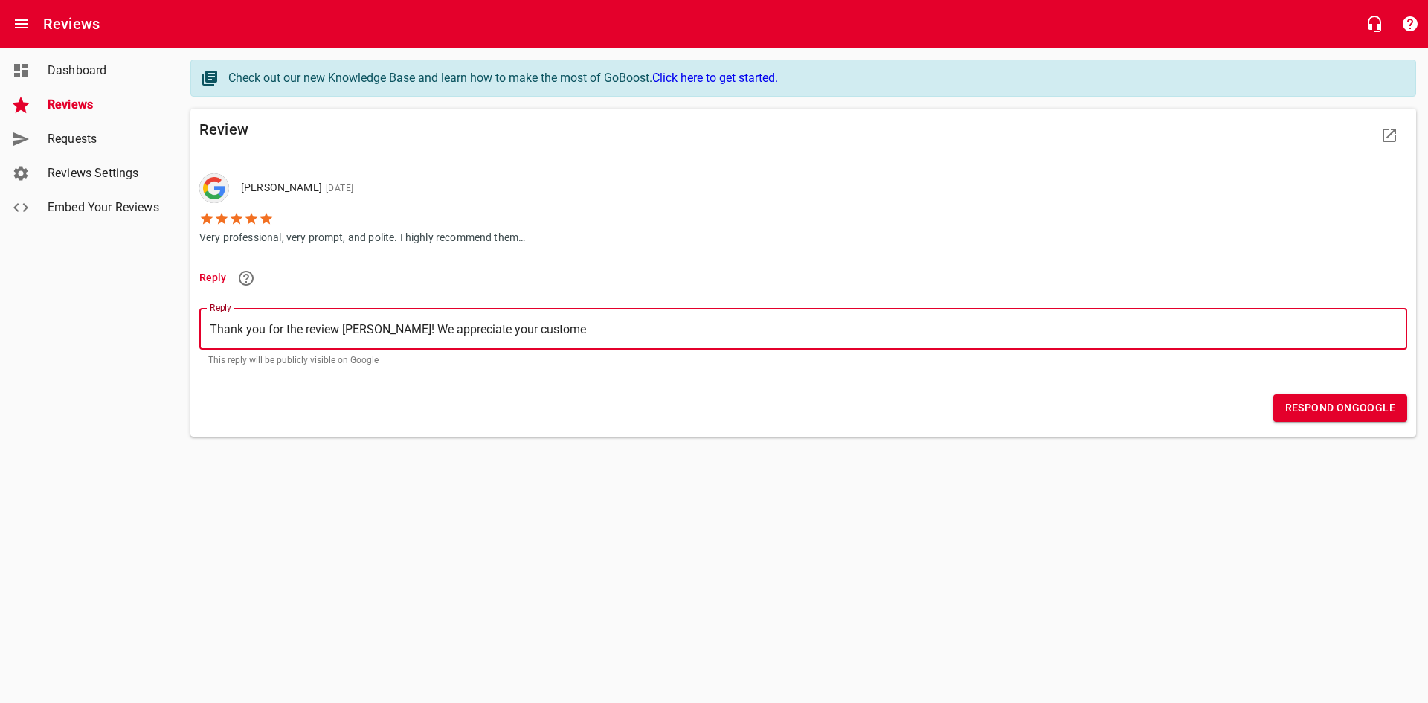
type textarea "Thank you for the review [PERSON_NAME]! We appreciate your customer"
type textarea "Thank you for the review [PERSON_NAME]! We appreciate your customer l"
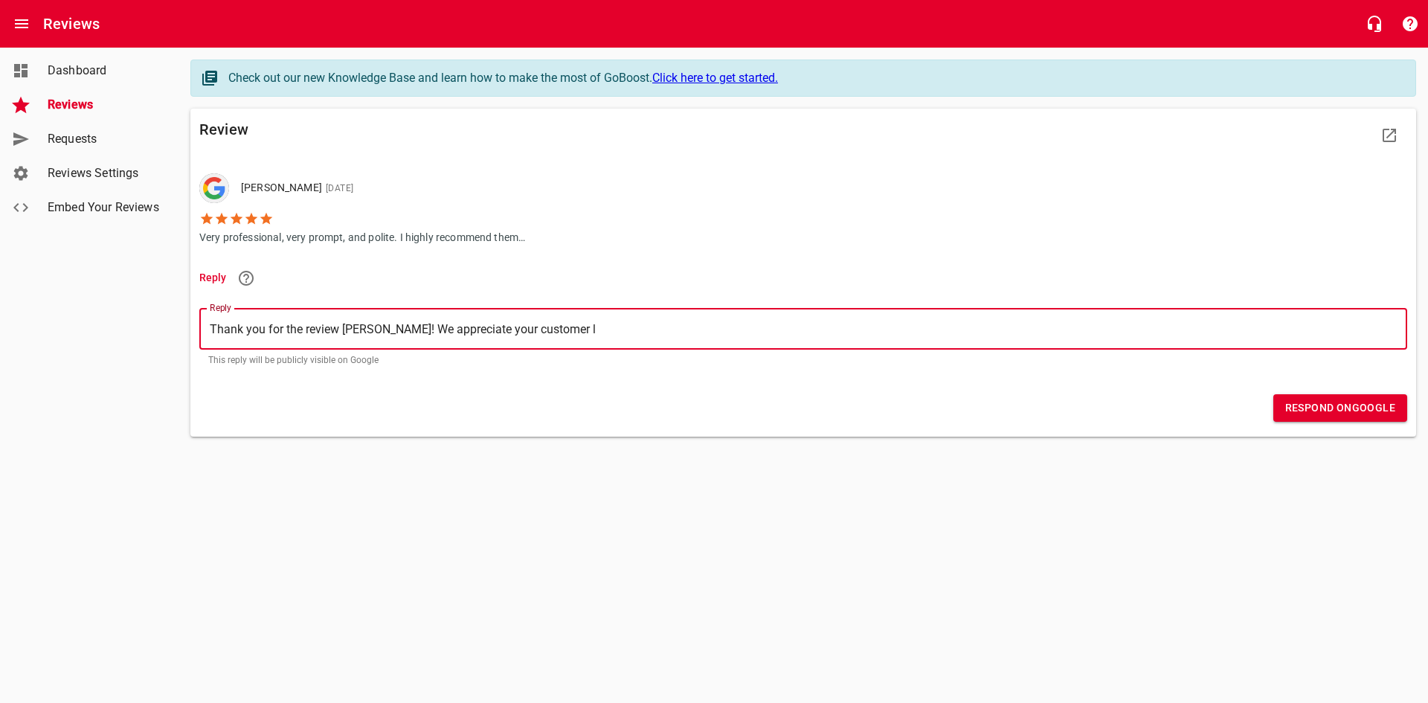
type textarea "Thank you for the review [PERSON_NAME]! We appreciate your customer lo"
type textarea "Thank you for the review [PERSON_NAME]! We appreciate your customer [PERSON_NAM…"
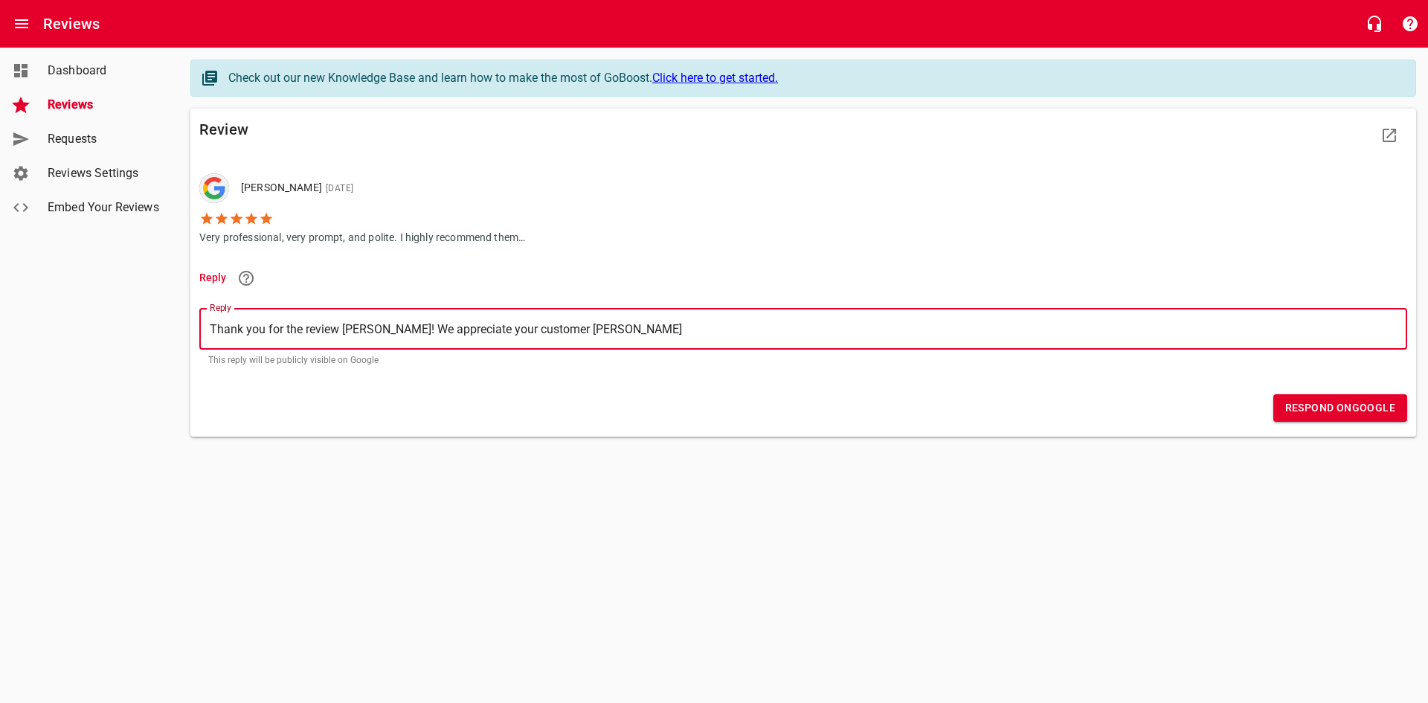
type textarea "Thank you for the review [PERSON_NAME]! We appreciate your customer [PERSON_NAM…"
type textarea "Thank you for the review [PERSON_NAME]! We appreciate your customer loyal"
type textarea "Thank you for the review [PERSON_NAME]! We appreciate your customer loyalt"
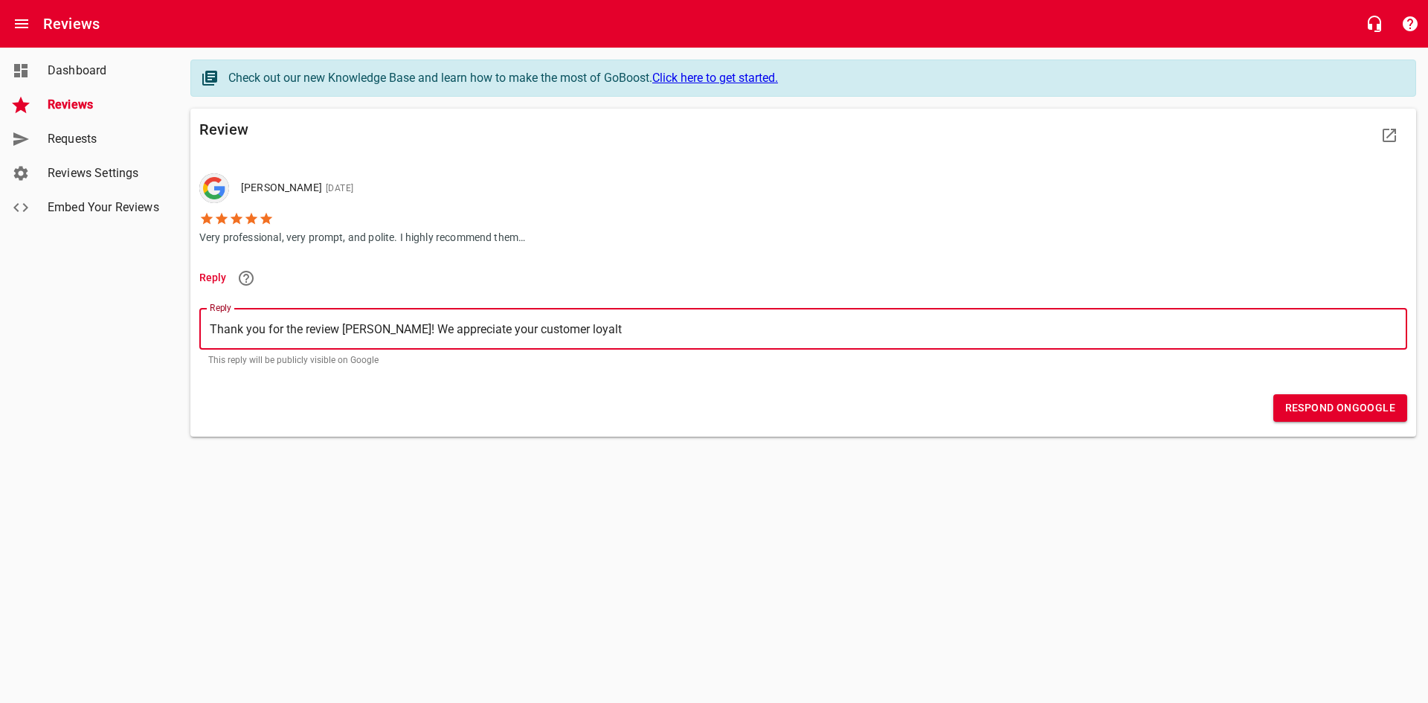
type textarea "Thank you for the review [PERSON_NAME]! We appreciate your customer loyalty"
type textarea "Thank you for the review [PERSON_NAME]! We appreciate your customer loyalty."
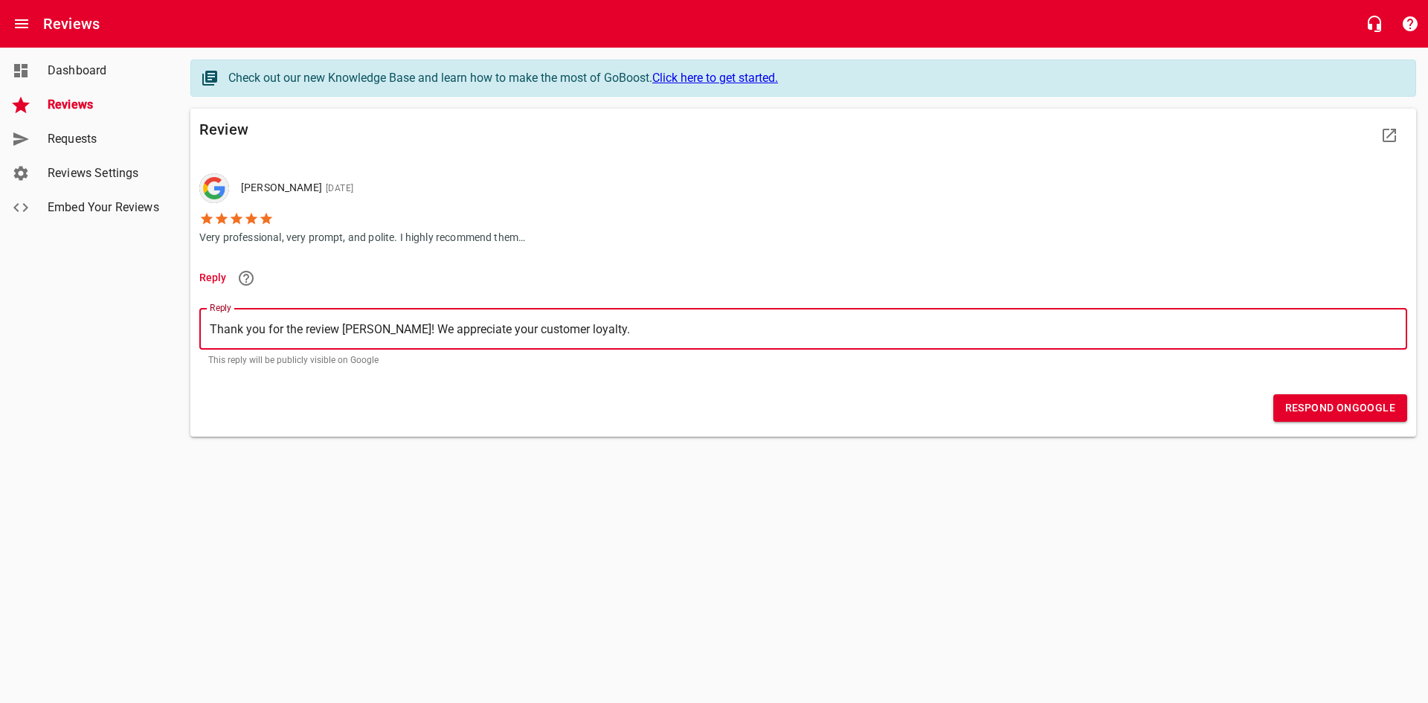
type textarea "Thank you for the review [PERSON_NAME]! We appreciate your customer loyalty."
type textarea "Thank you for the review [PERSON_NAME]! We appreciate your customer loyalty"
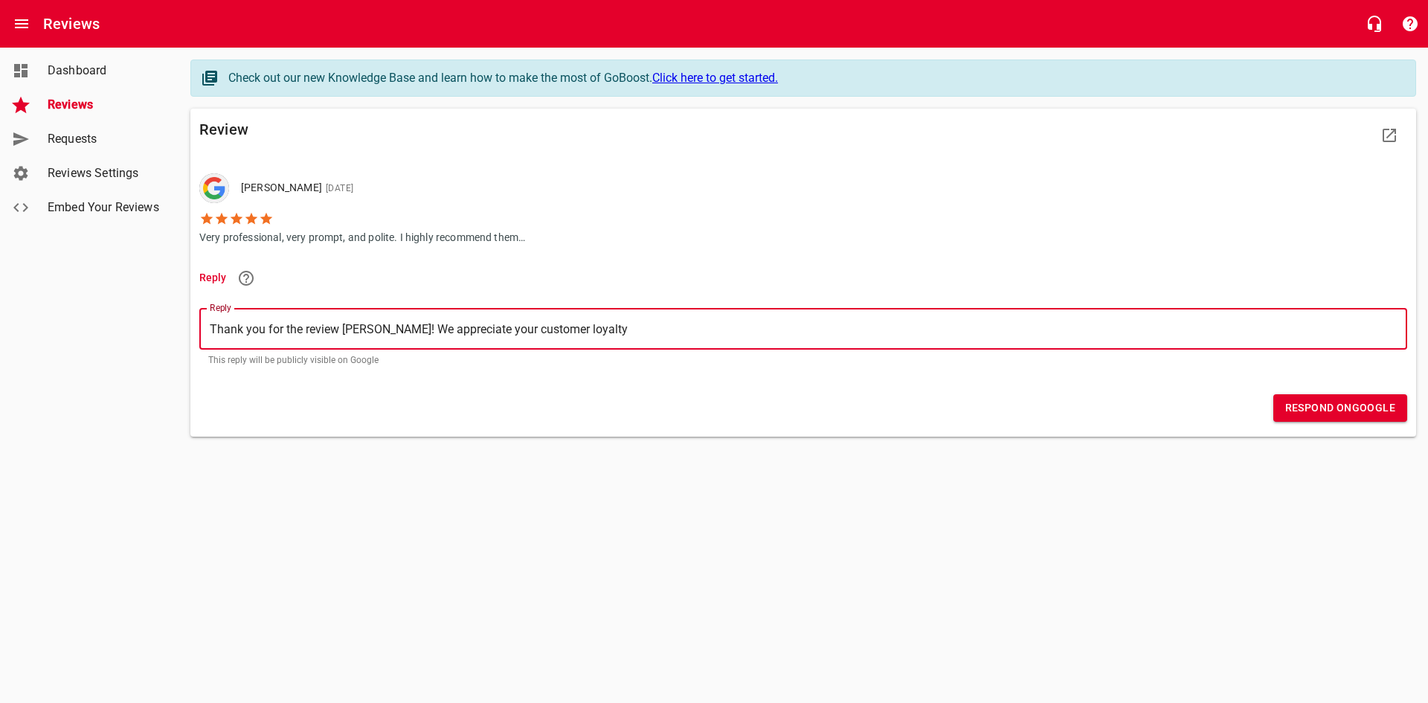
type textarea "Thank you for the review [PERSON_NAME]! We appreciate your customer loyalty"
type textarea "Thank you for the review [PERSON_NAME]! We appreciate your customer loyalty h"
type textarea "Thank you for the review [PERSON_NAME]! We appreciate your customer loyalty he"
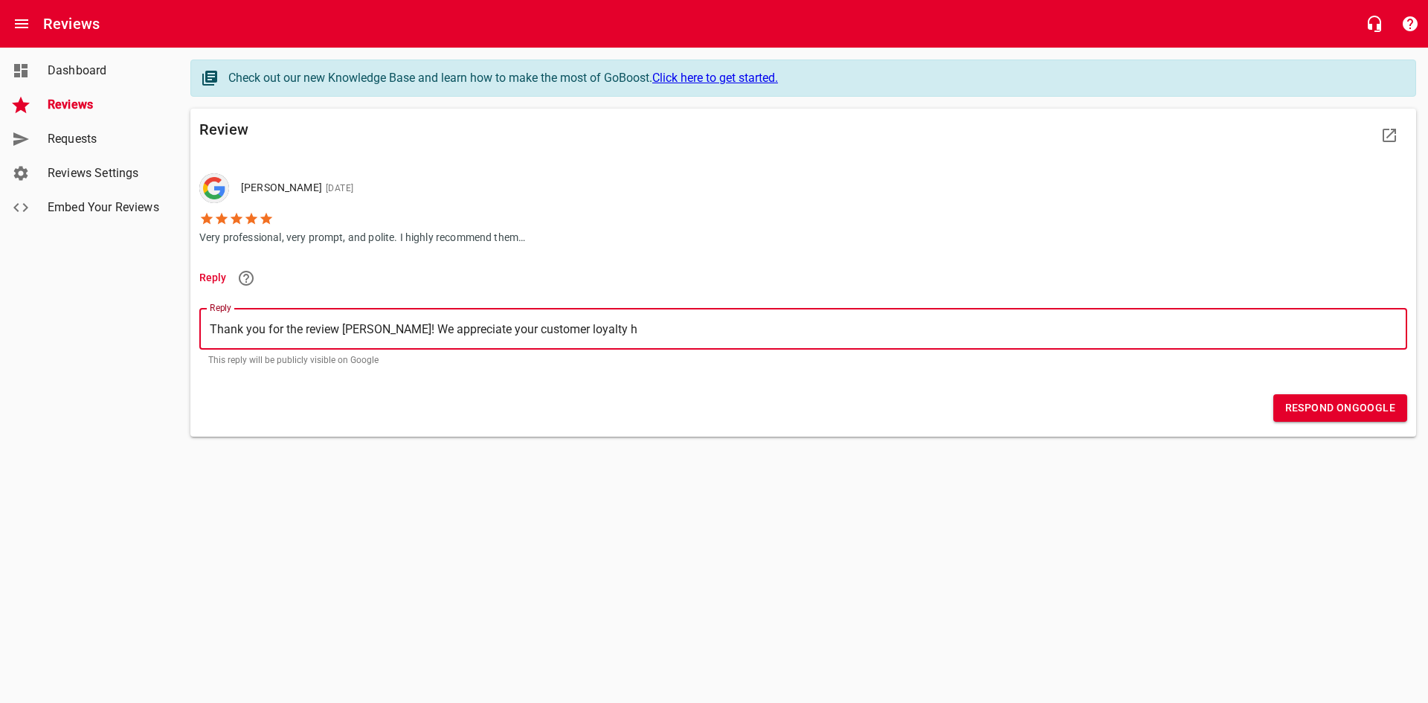
type textarea "Thank you for the review [PERSON_NAME]! We appreciate your customer loyalty he"
type textarea "Thank you for the review [PERSON_NAME]! We appreciate your customer loyalty her"
type textarea "Thank you for the review [PERSON_NAME]! We appreciate your customer loyalty here"
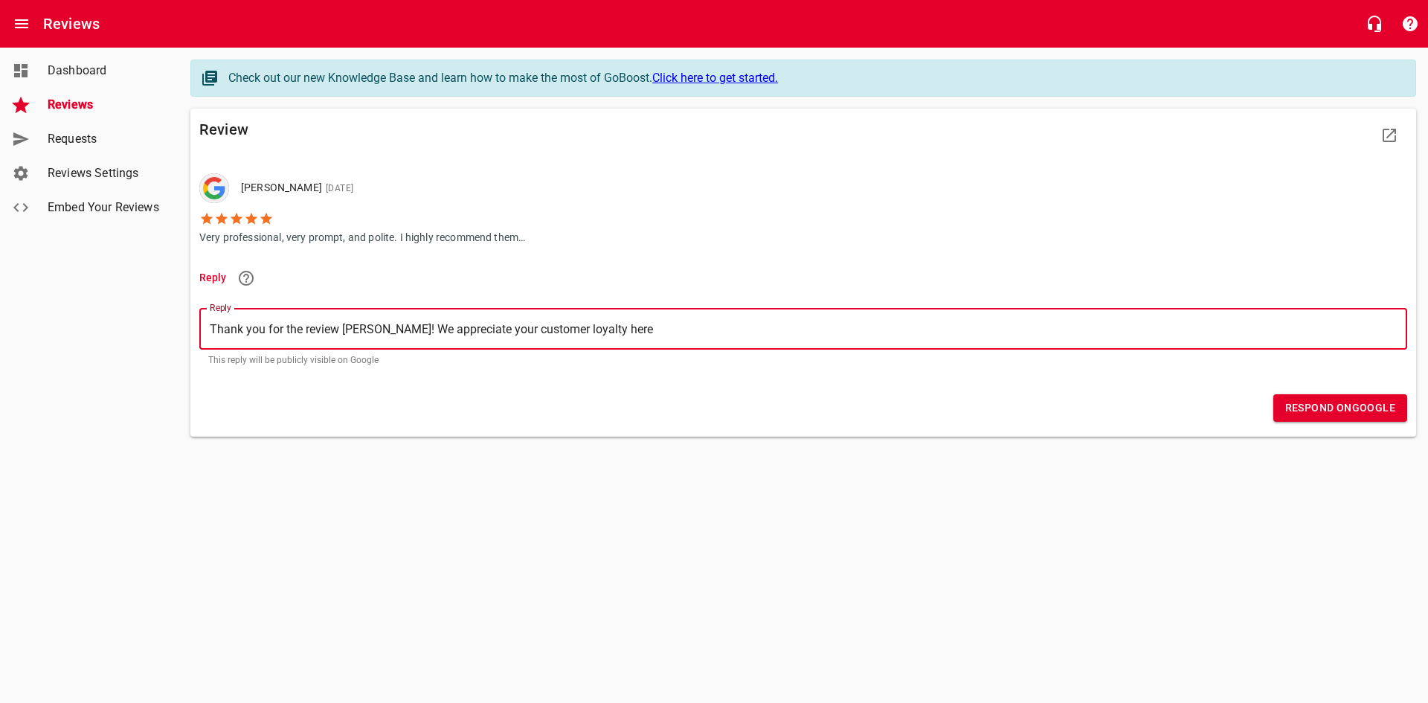
type textarea "Thank you for the review [PERSON_NAME]! We appreciate your customer loyalty here"
type textarea "Thank you for the review [PERSON_NAME]! We appreciate your customer loyalty her…"
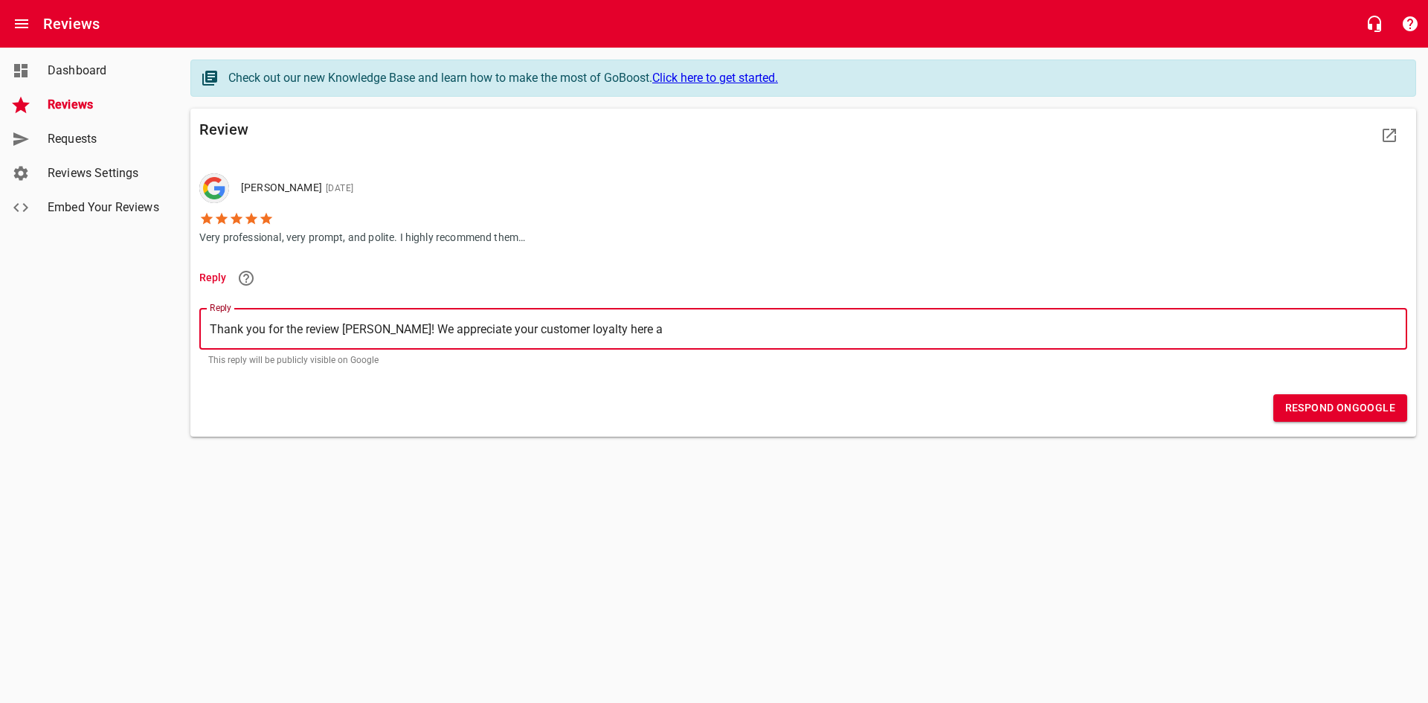
type textarea "Thank you for the review [PERSON_NAME]! We appreciate your customer loyalty her…"
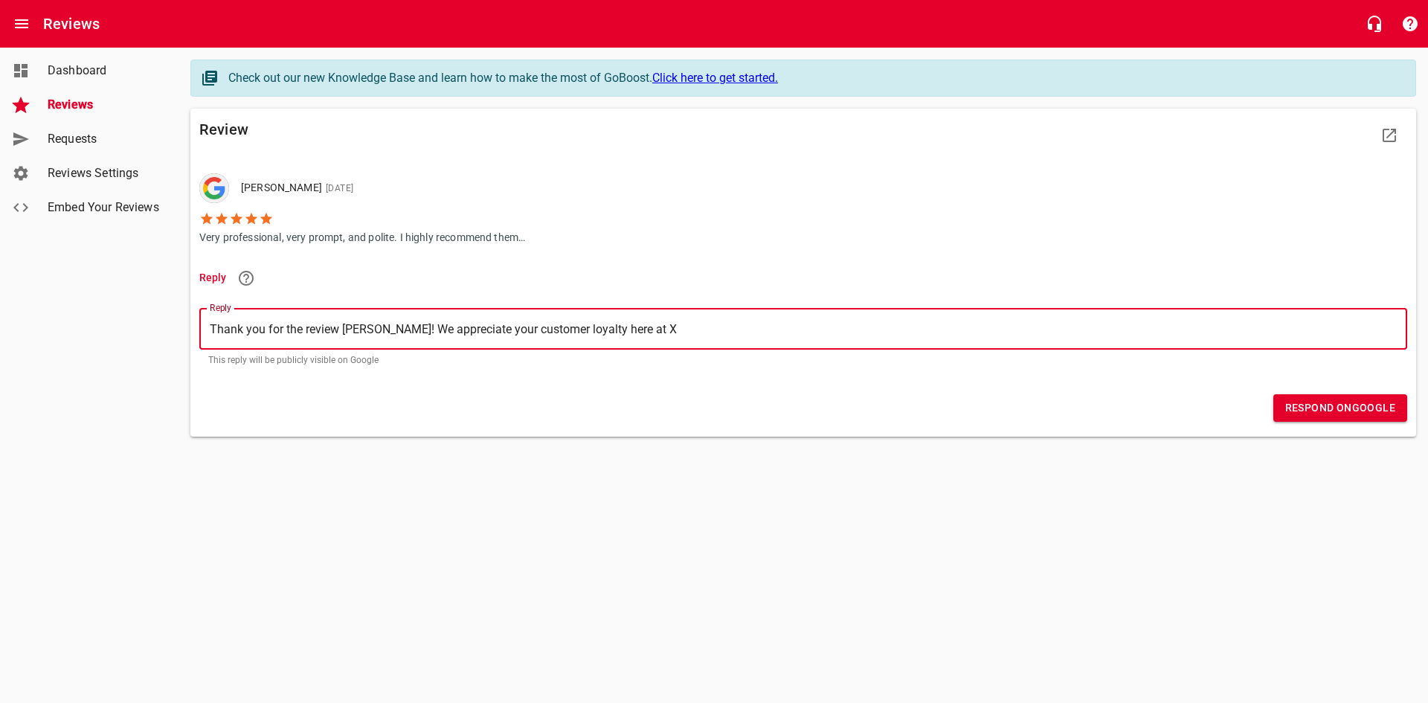
type textarea "Thank you for the review [PERSON_NAME]! We appreciate your customer loyalty her…"
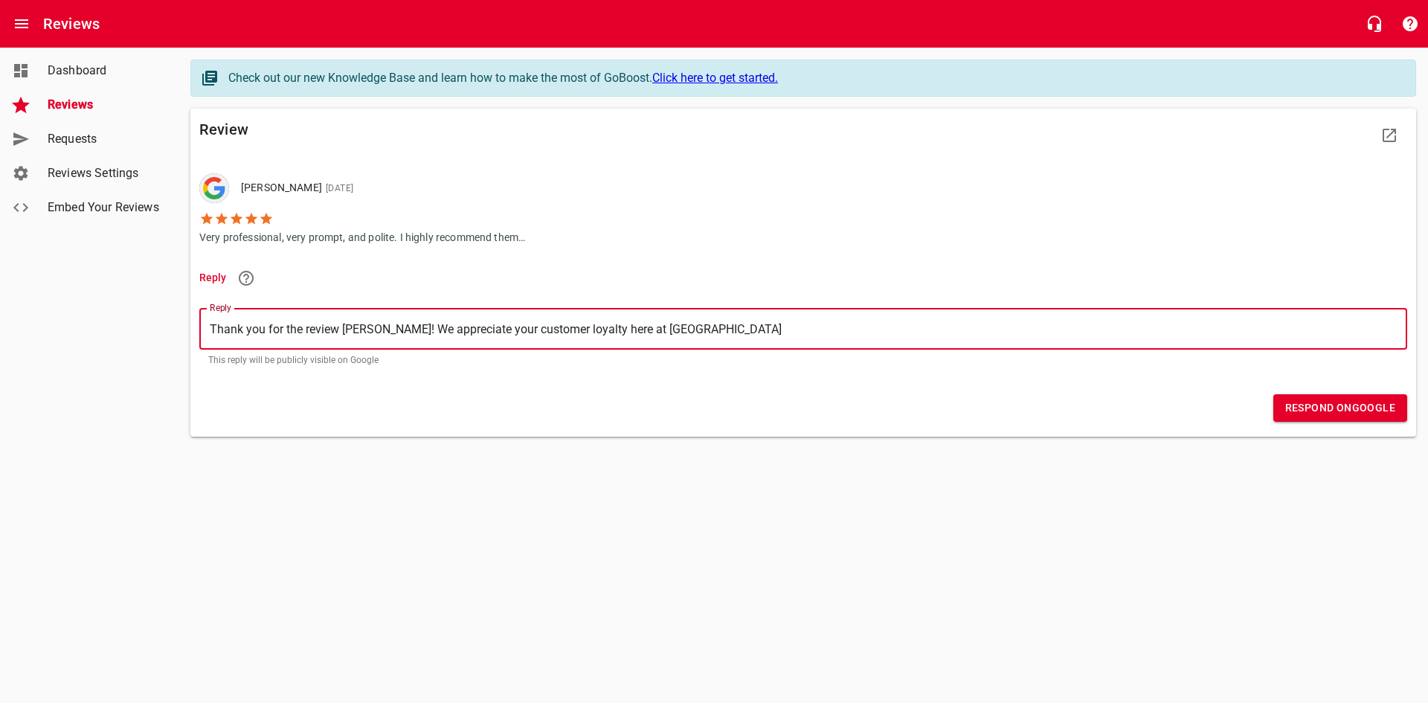
type textarea "Thank you for the review [PERSON_NAME]! We appreciate your customer loyalty her…"
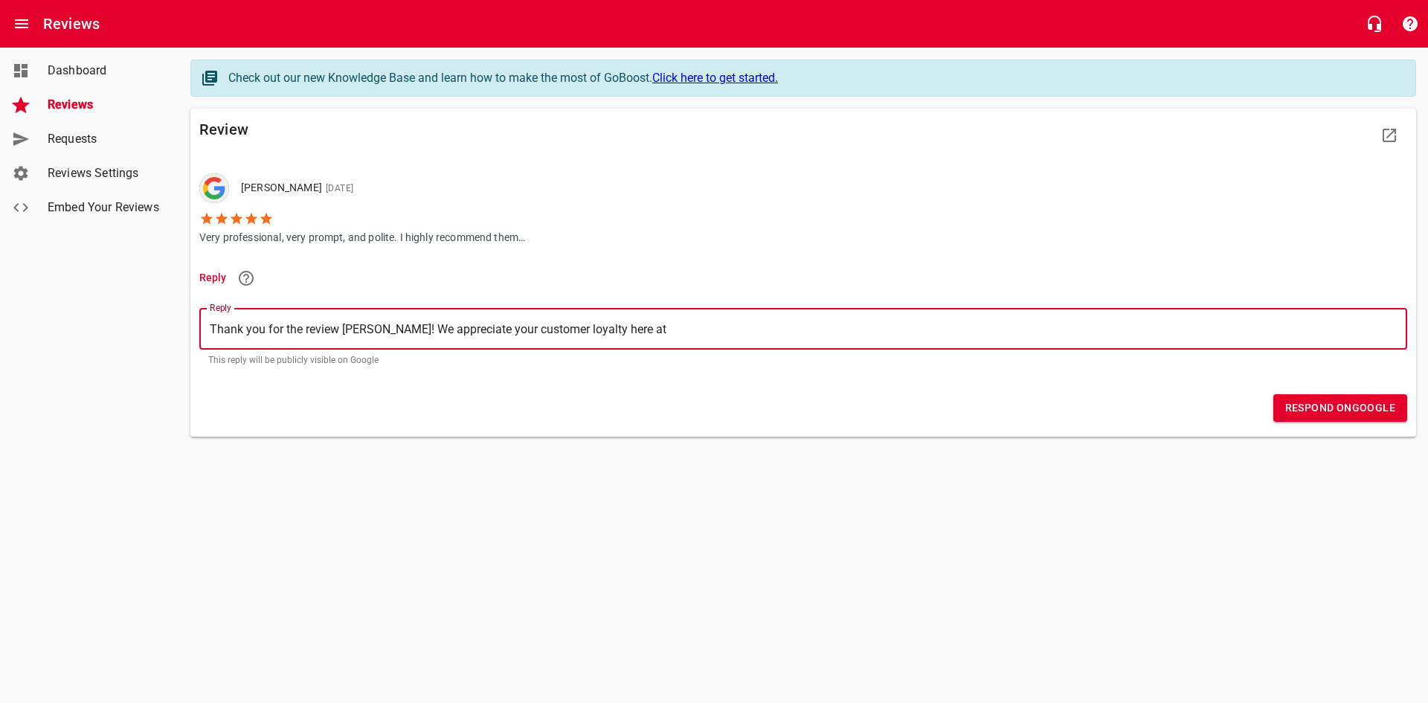
type textarea "Thank you for the review [PERSON_NAME]! We appreciate your customer loyalty her…"
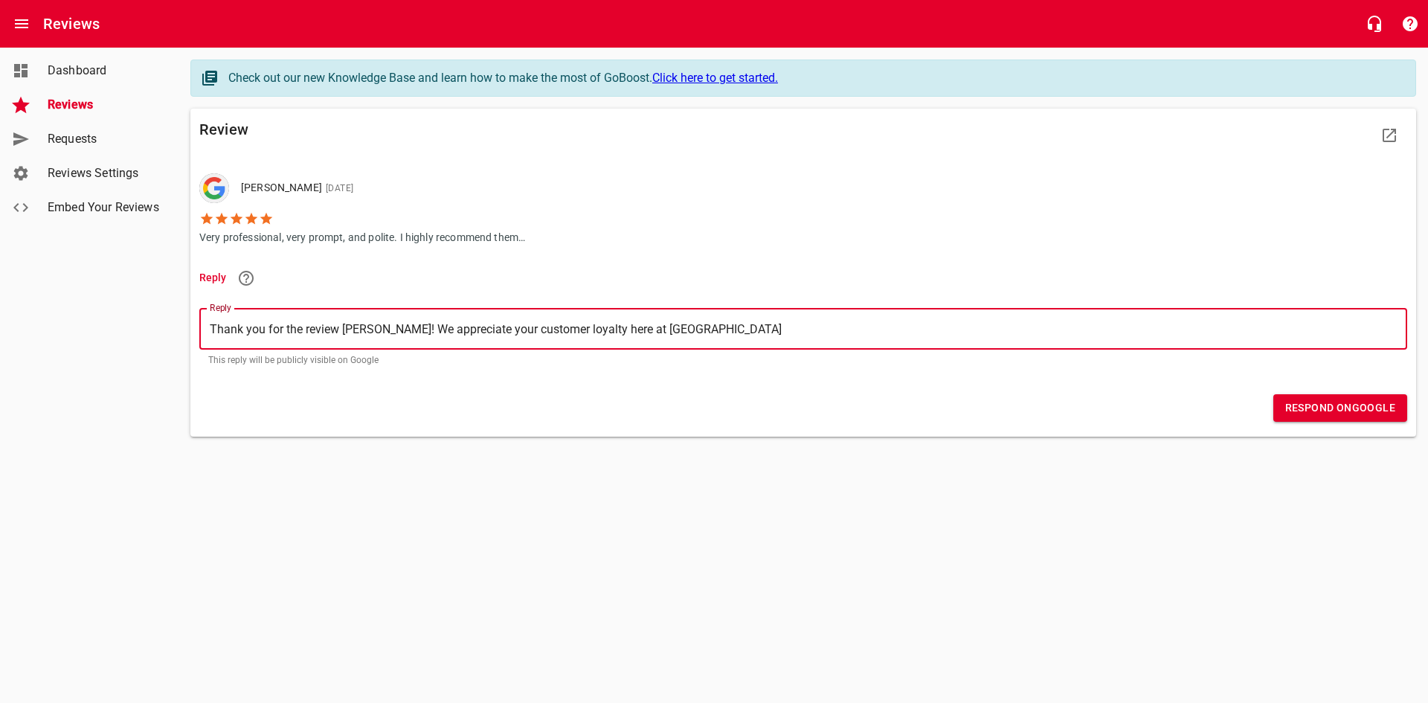
type textarea "Thank you for the review [PERSON_NAME]! We appreciate your customer loyalty her…"
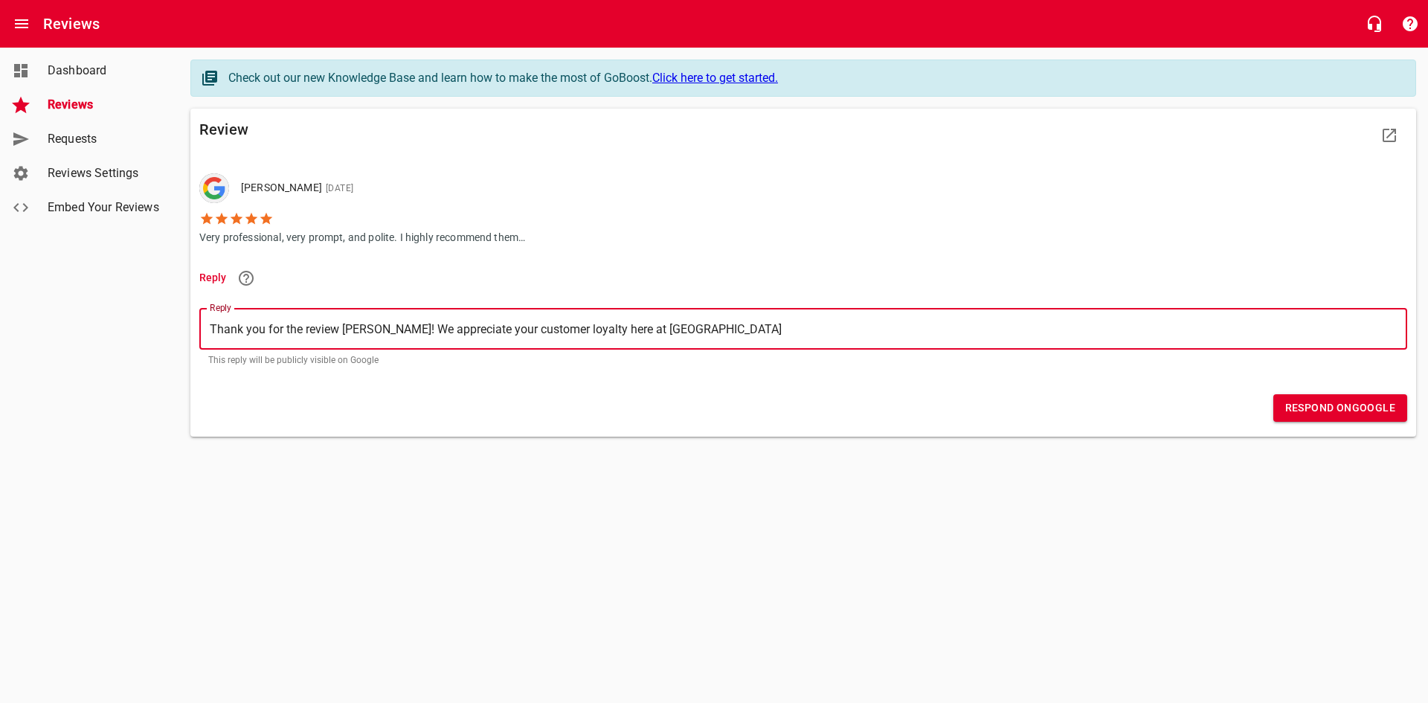
type textarea "Thank you for the review [PERSON_NAME]! We appreciate your customer loyalty her…"
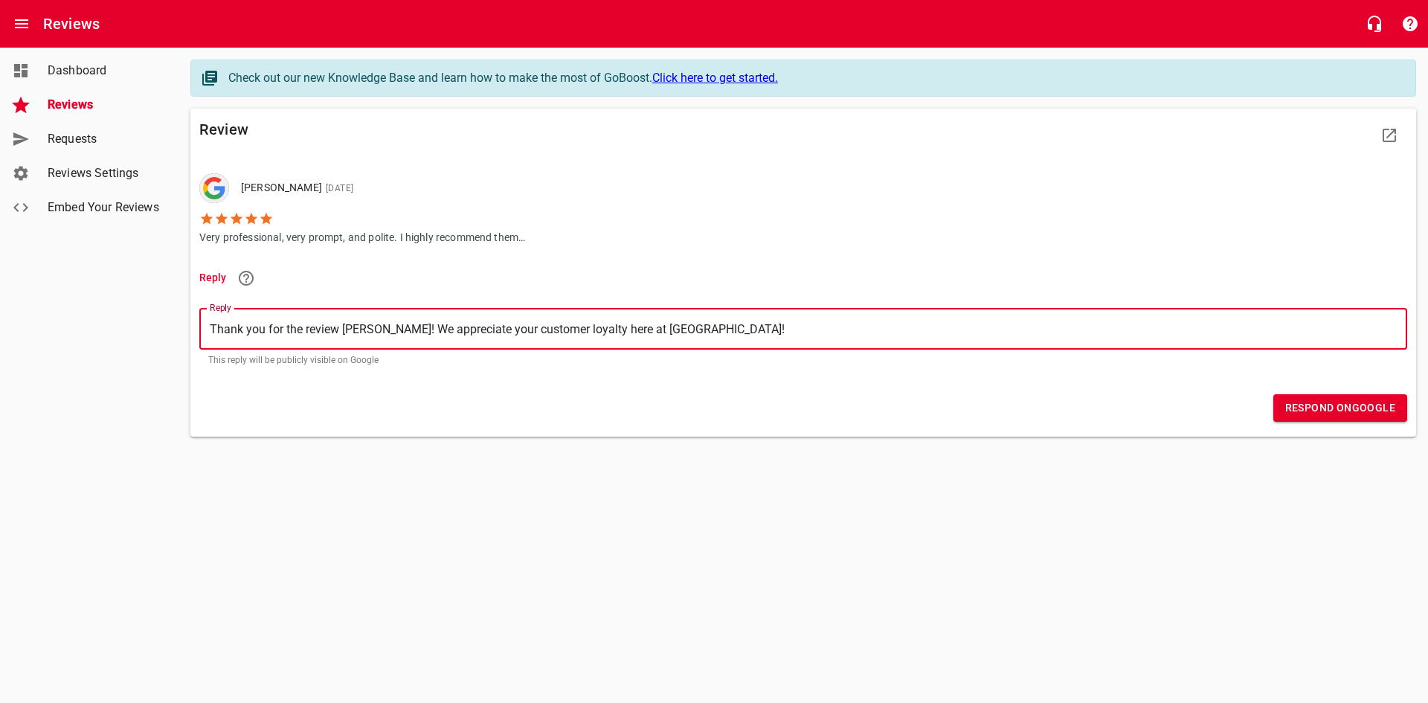
type textarea "Thank you for the review [PERSON_NAME]! We appreciate your customer loyalty her…"
click at [1328, 410] on span "Respond on Google" at bounding box center [1340, 408] width 110 height 19
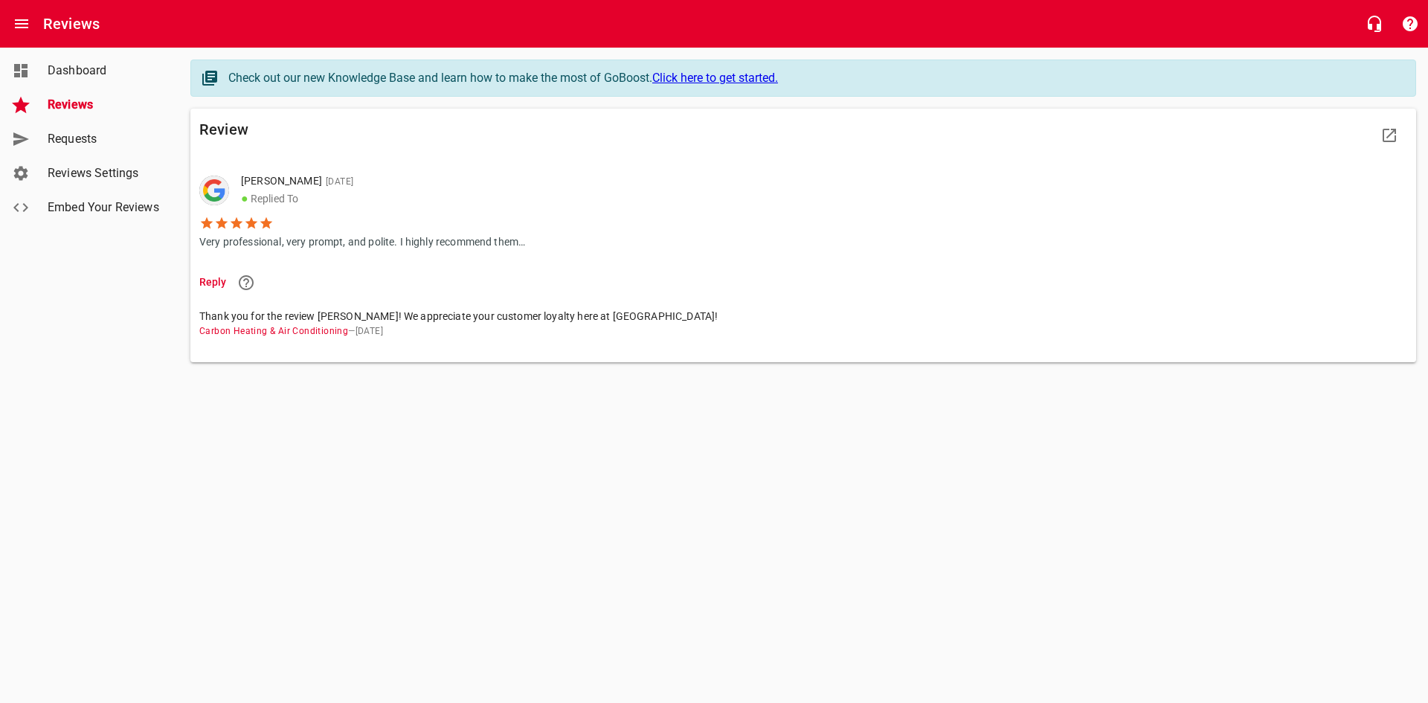
click at [94, 109] on span "Reviews" at bounding box center [104, 105] width 113 height 18
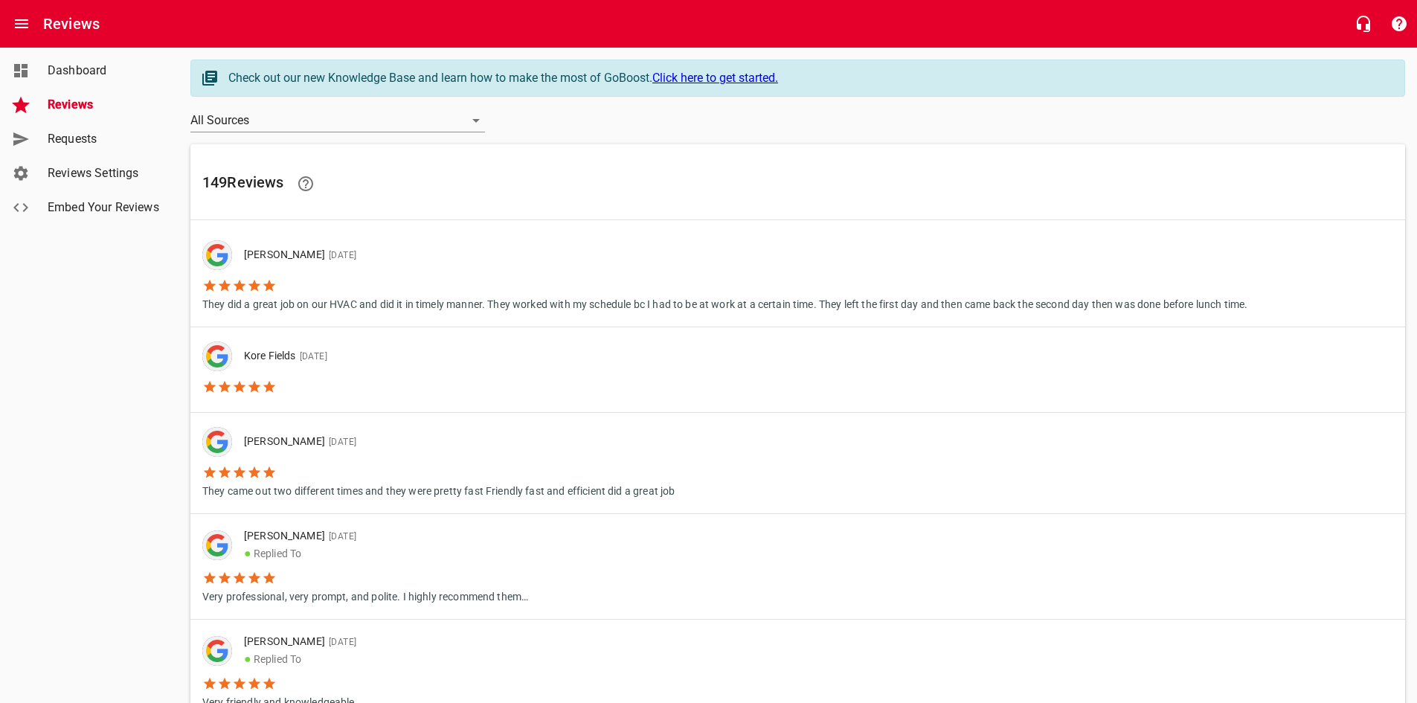
click at [277, 476] on li "They came out two different times and they were pretty fast Friendly fast and e…" at bounding box center [438, 478] width 472 height 42
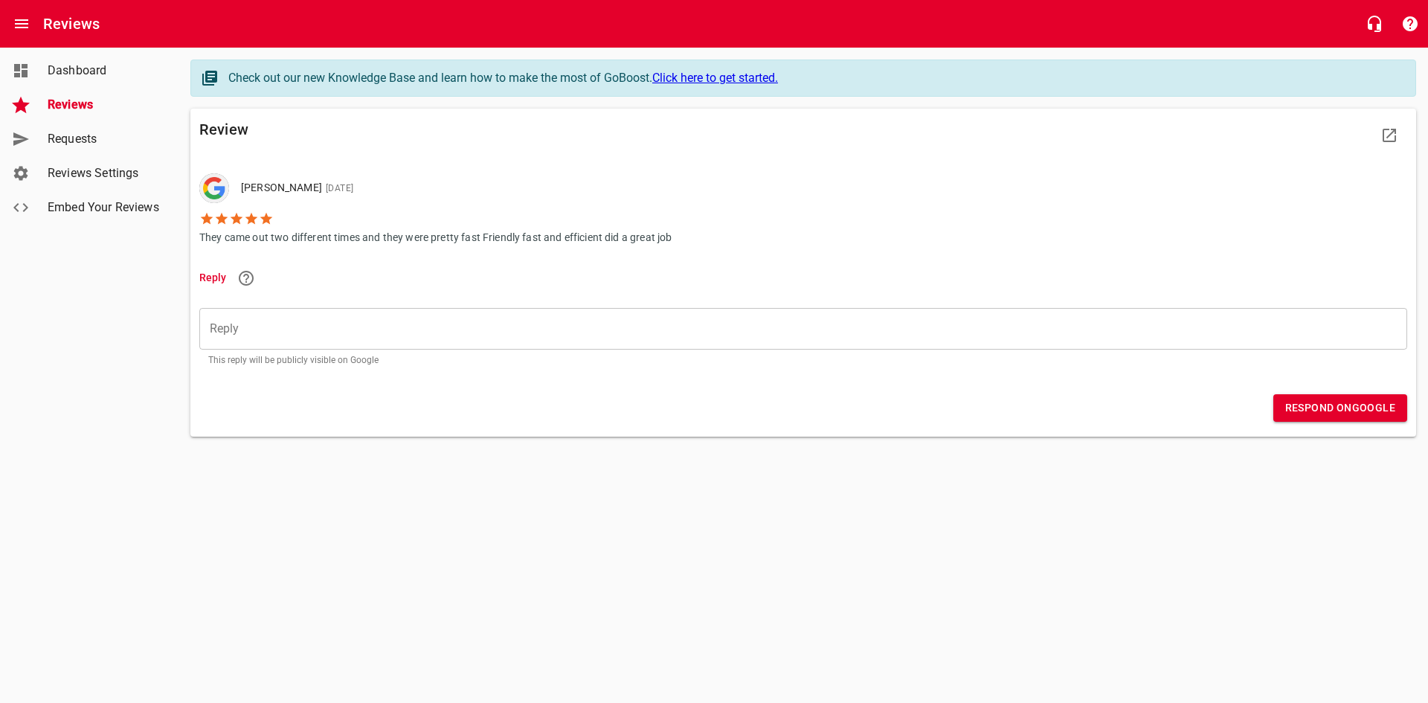
click at [69, 111] on span "Reviews" at bounding box center [104, 105] width 113 height 18
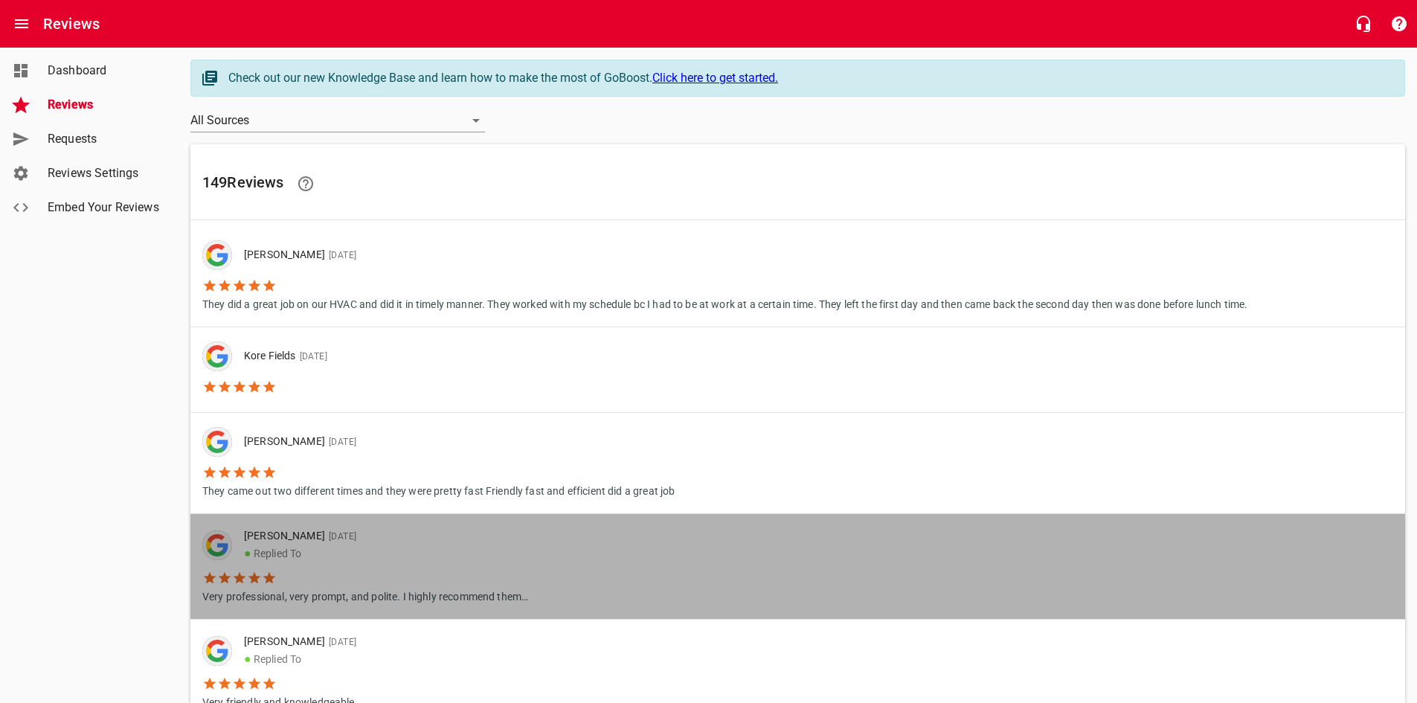
click at [237, 552] on div "[PERSON_NAME] [DATE] ● Replied To" at bounding box center [380, 545] width 296 height 34
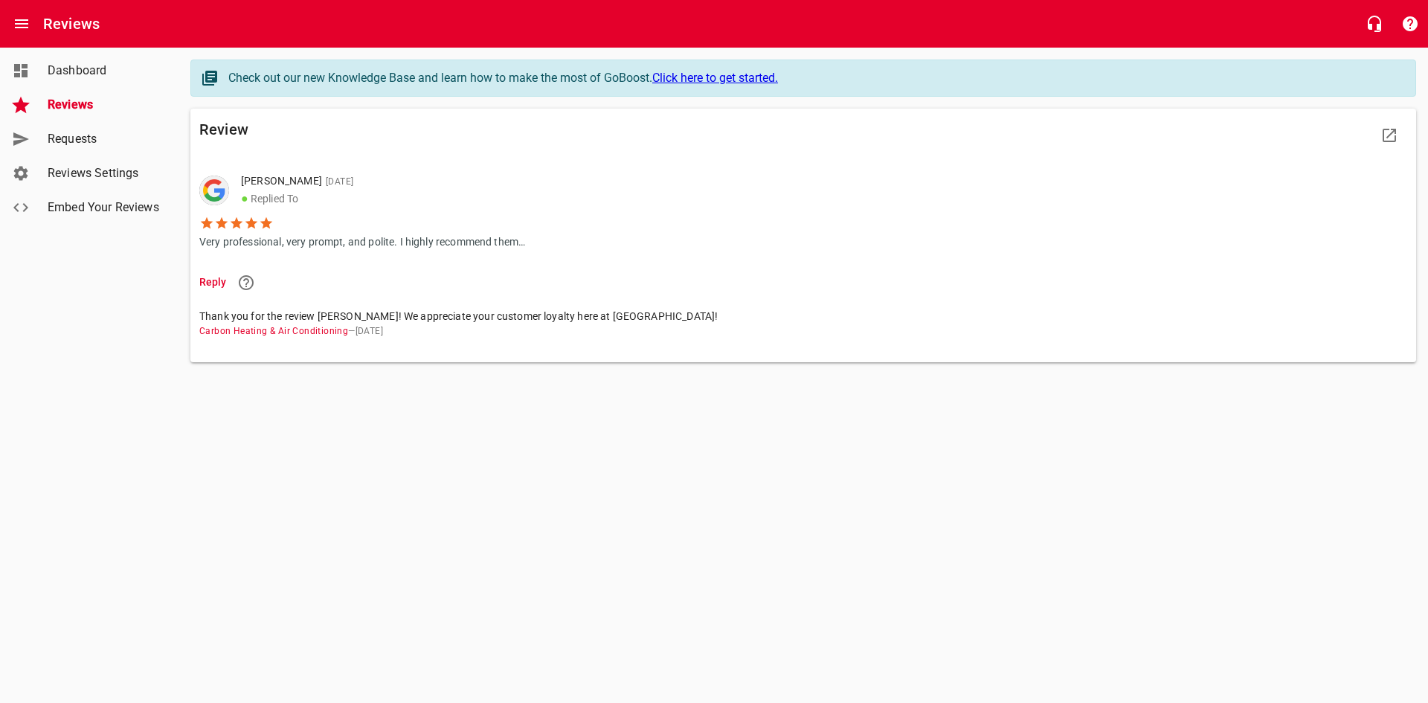
click at [99, 108] on span "Reviews" at bounding box center [104, 105] width 113 height 18
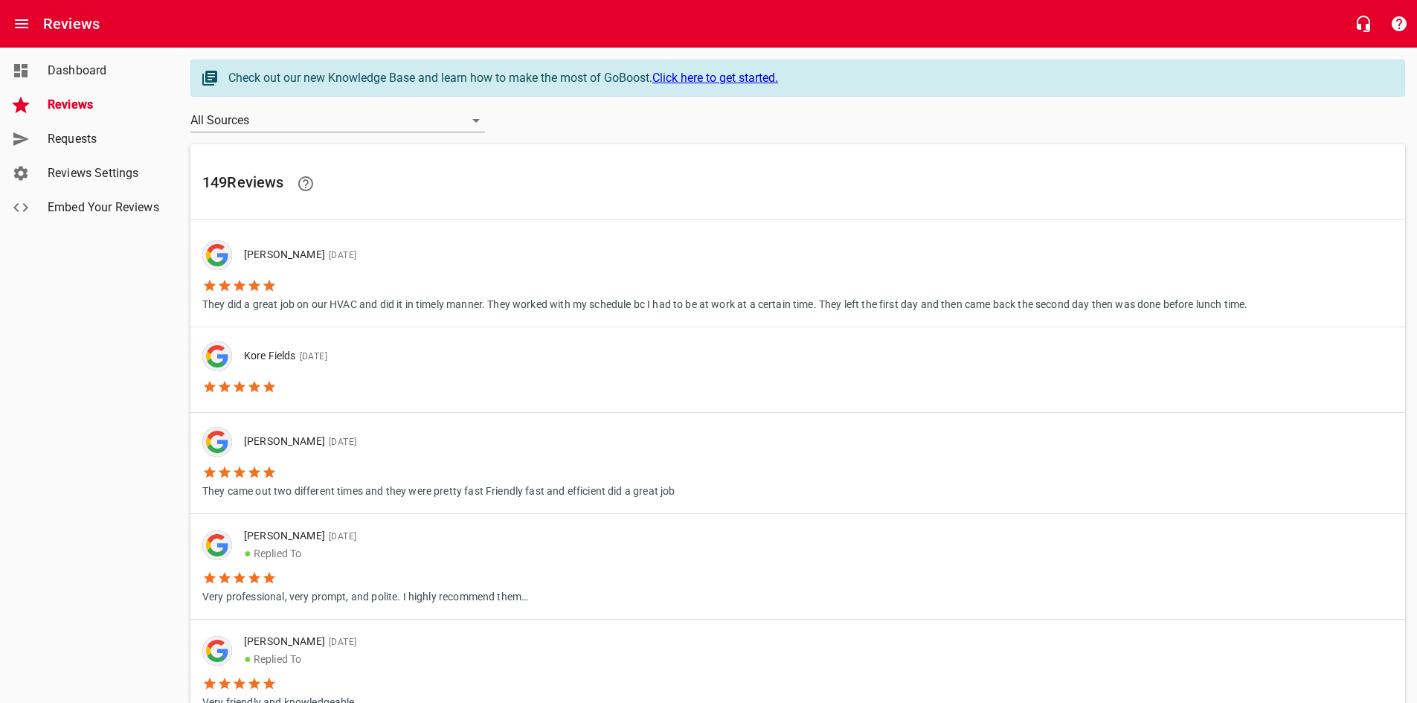
click at [251, 476] on icon at bounding box center [254, 472] width 13 height 12
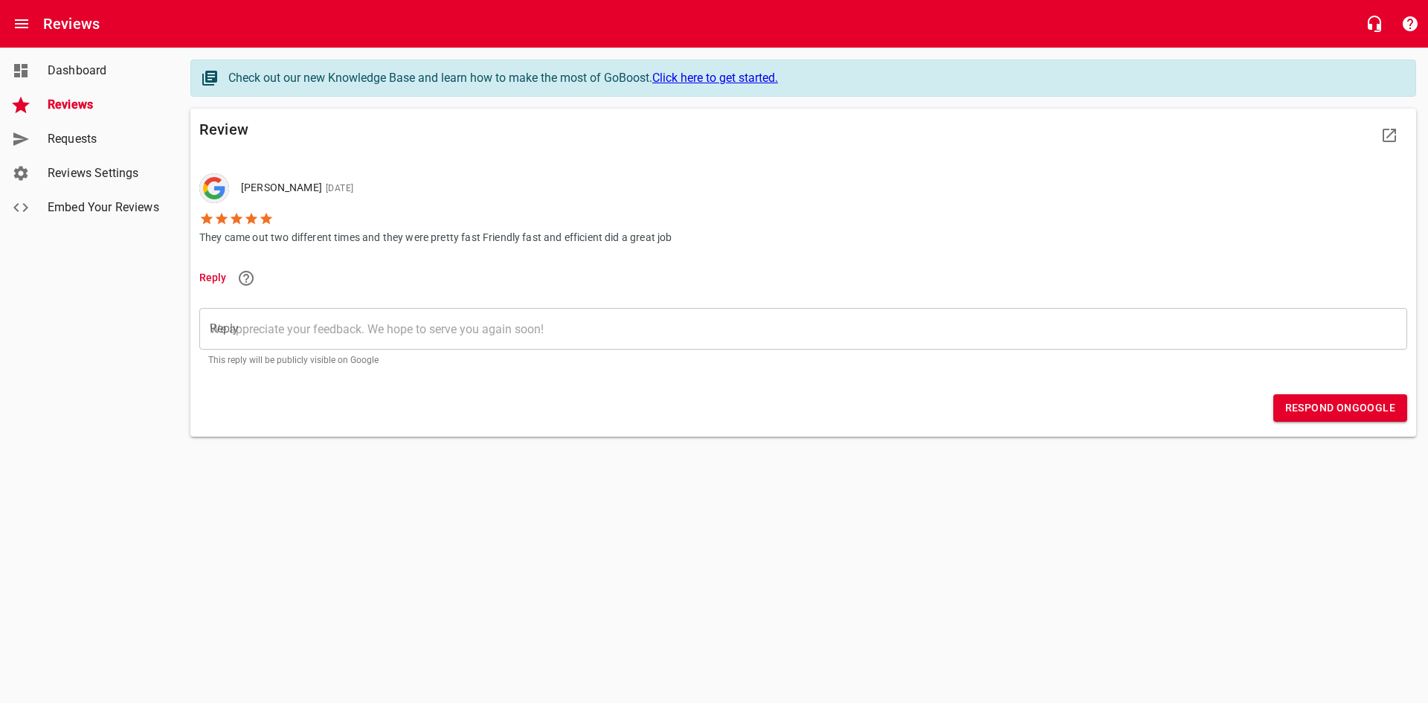
click at [310, 329] on textarea "Reply" at bounding box center [803, 329] width 1187 height 14
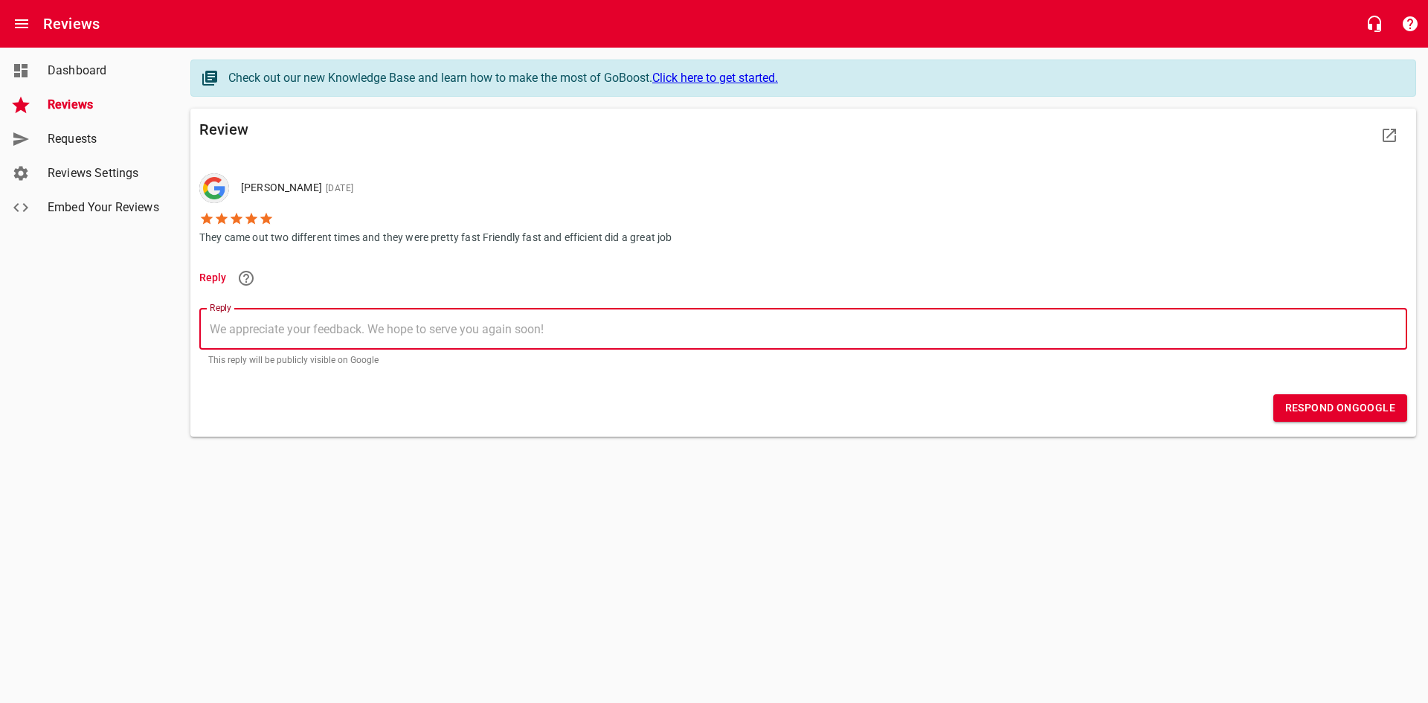
type textarea "T"
click at [1311, 407] on span "Respond on Google" at bounding box center [1340, 408] width 110 height 19
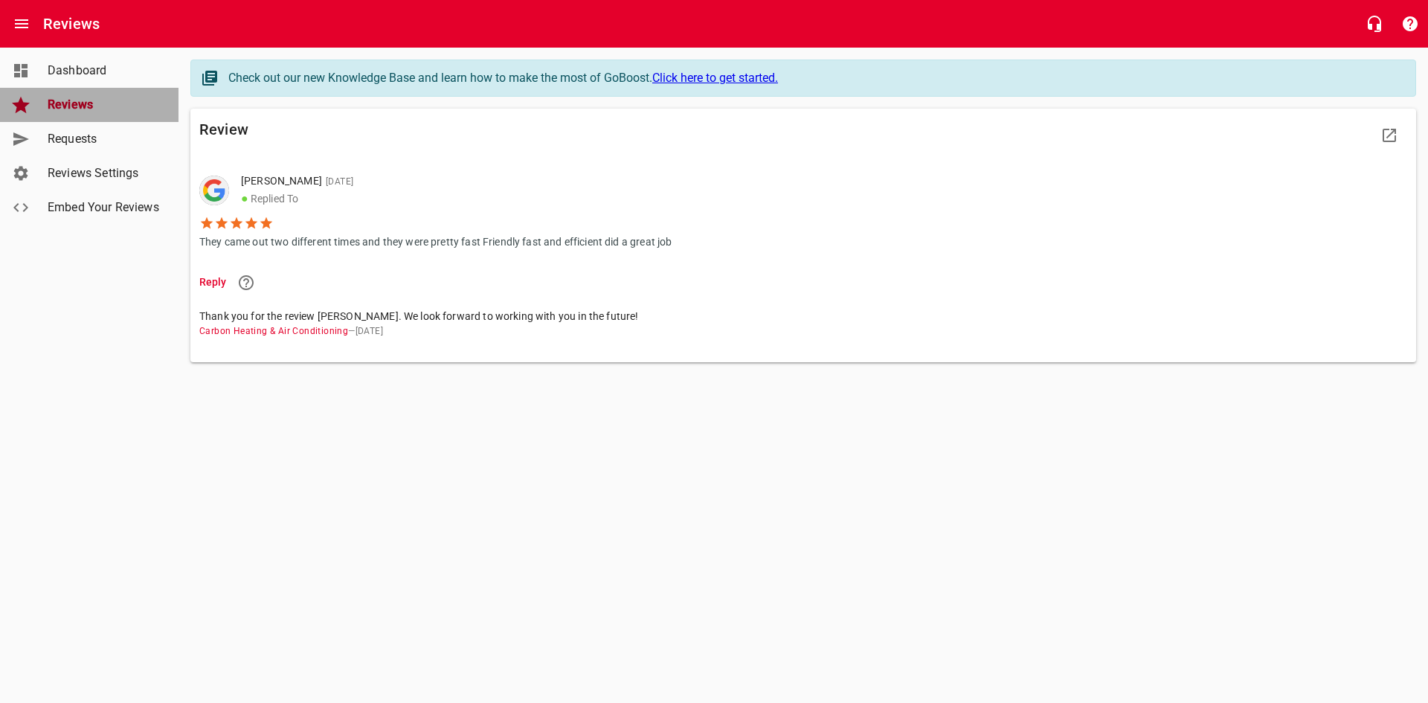
click at [58, 112] on span "Reviews" at bounding box center [104, 105] width 113 height 18
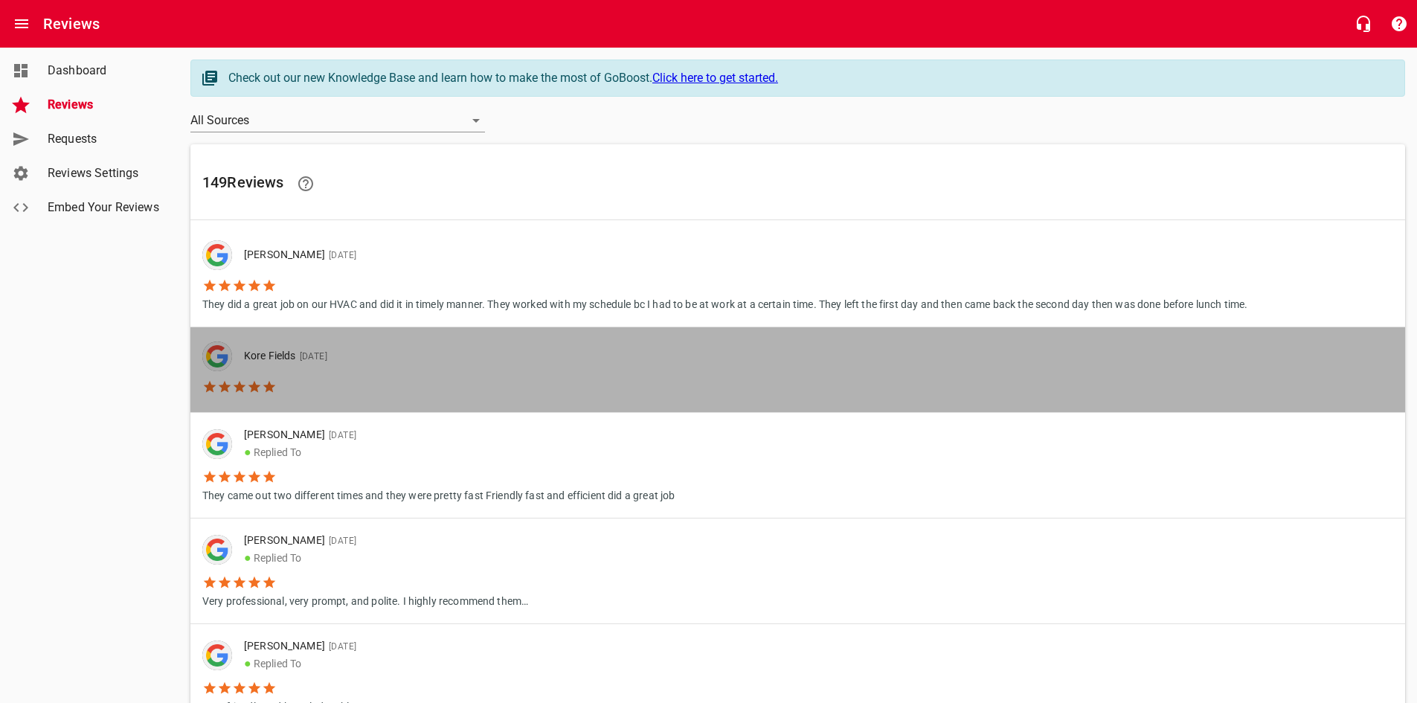
click at [314, 385] on li at bounding box center [270, 384] width 137 height 27
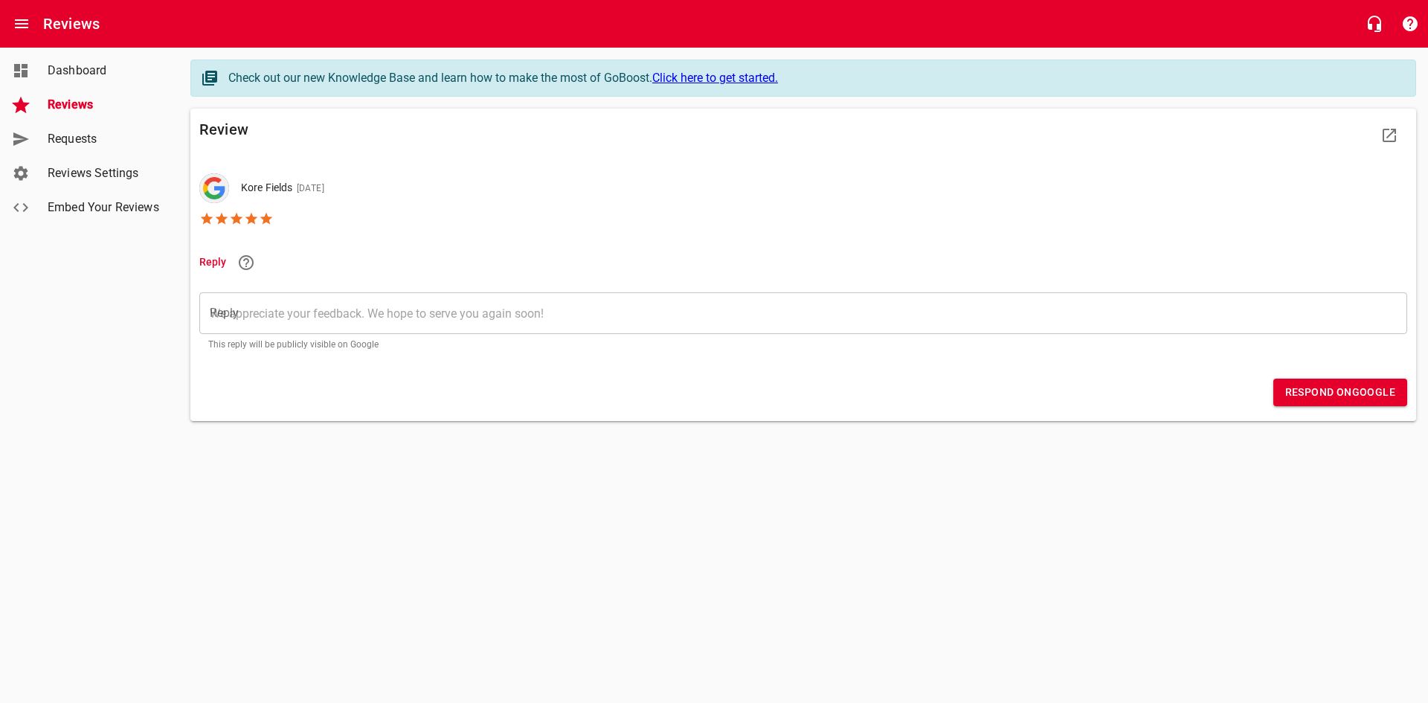
click at [350, 306] on textarea "Reply" at bounding box center [803, 313] width 1187 height 14
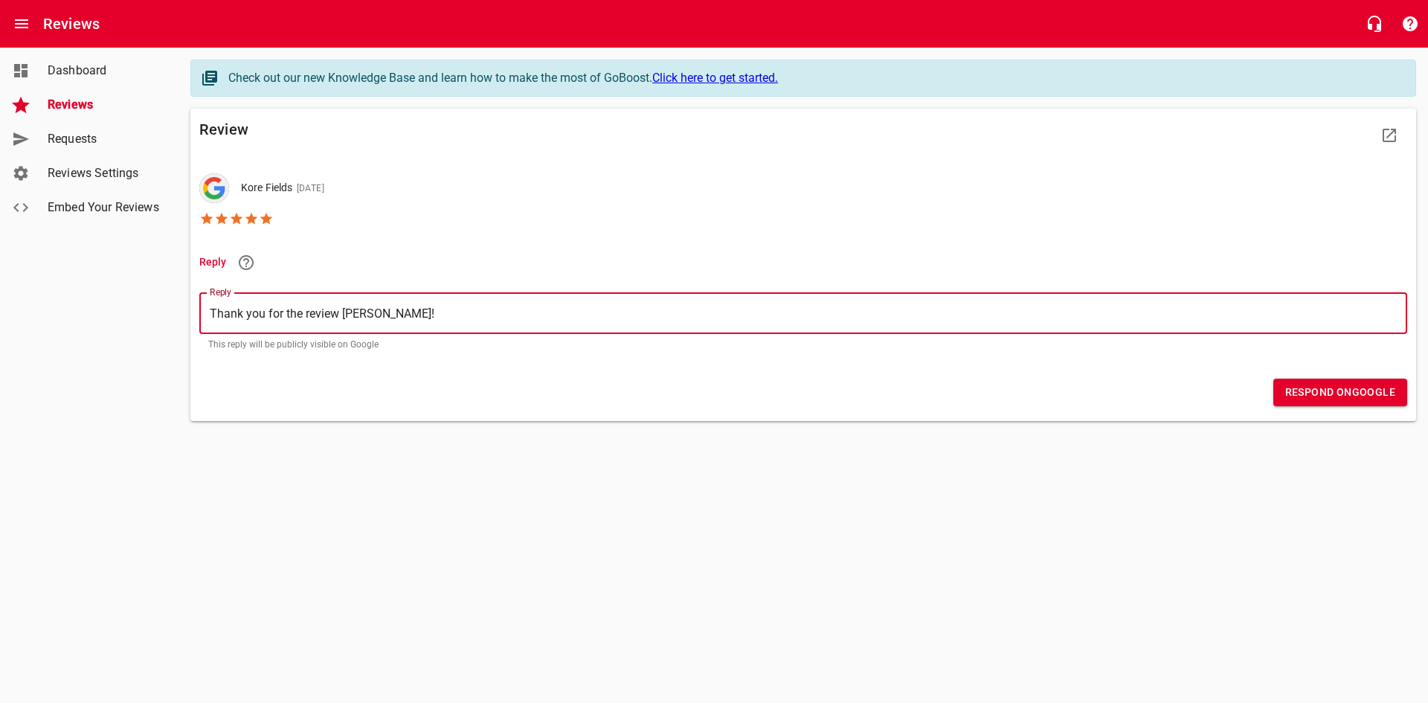
click at [1302, 388] on span "Respond on Google" at bounding box center [1340, 392] width 110 height 19
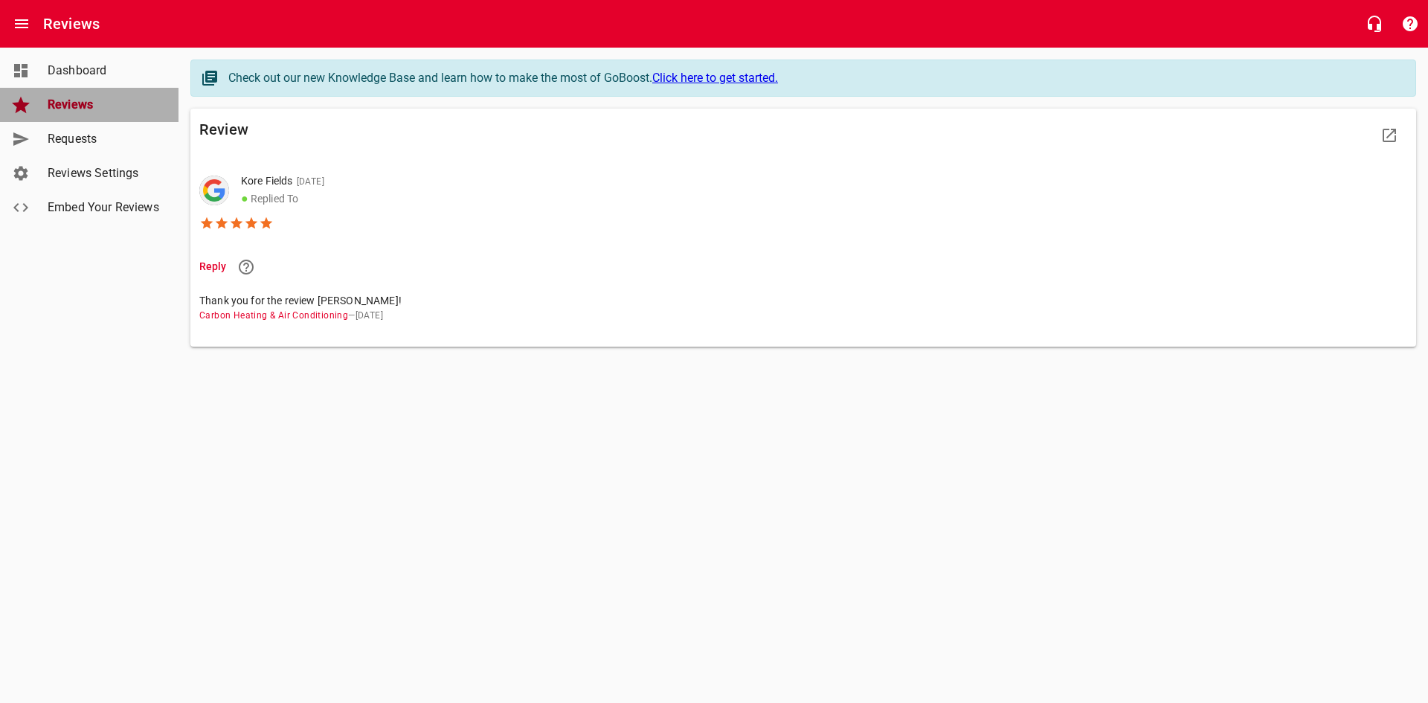
click at [86, 109] on span "Reviews" at bounding box center [104, 105] width 113 height 18
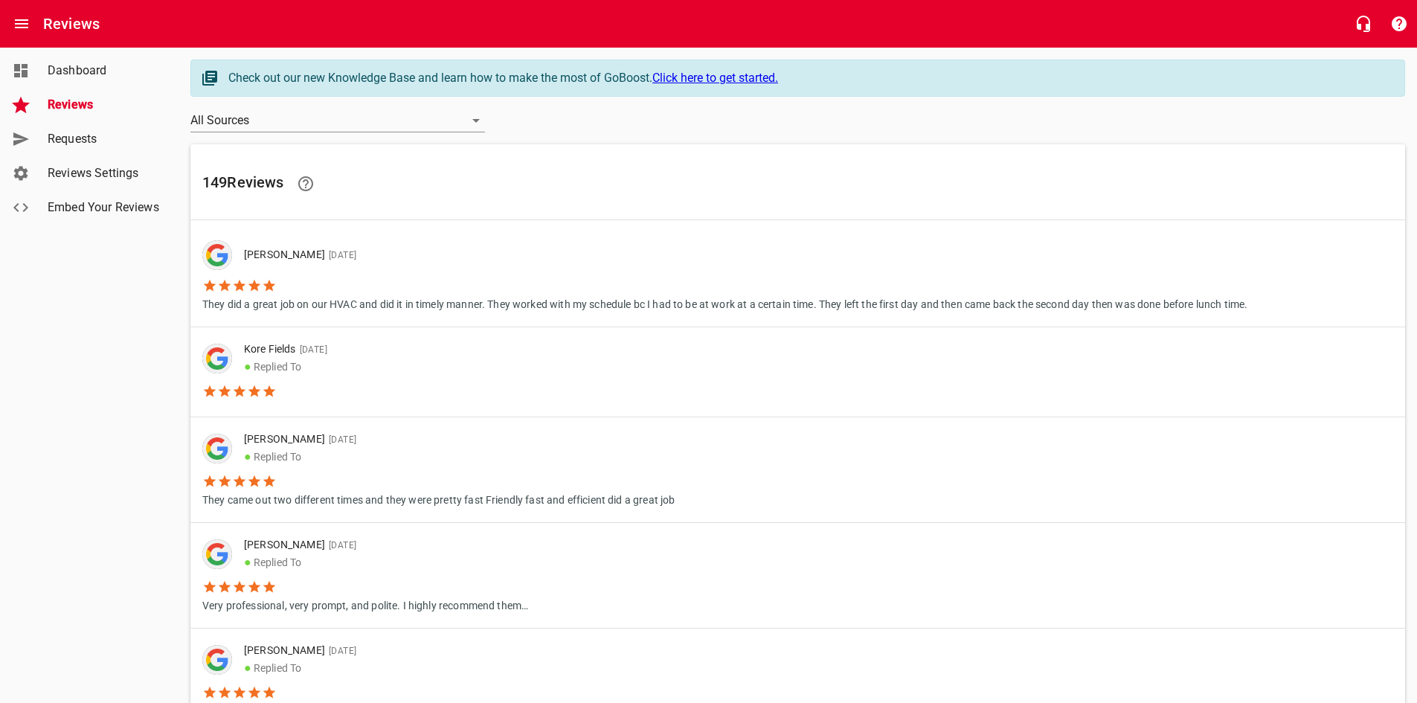
click at [267, 282] on icon at bounding box center [269, 285] width 15 height 15
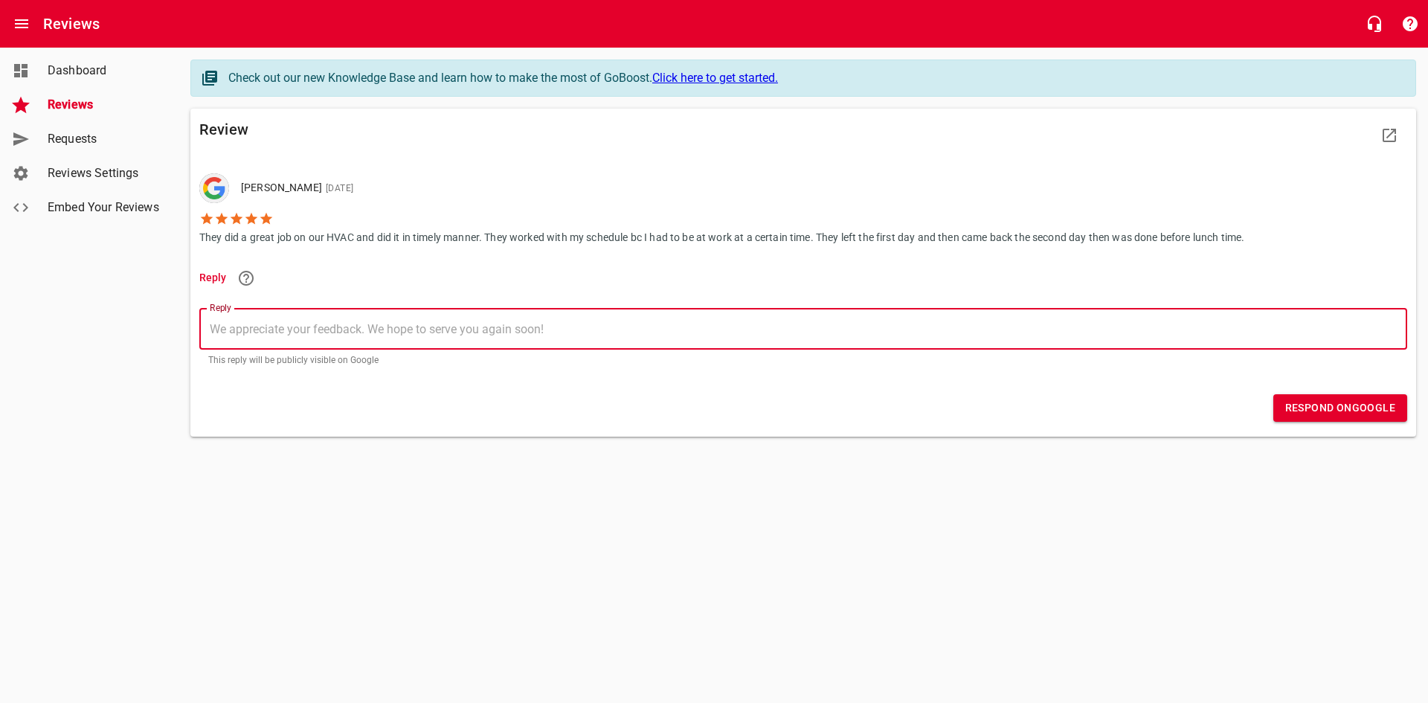
click at [274, 328] on textarea "Reply" at bounding box center [803, 329] width 1187 height 14
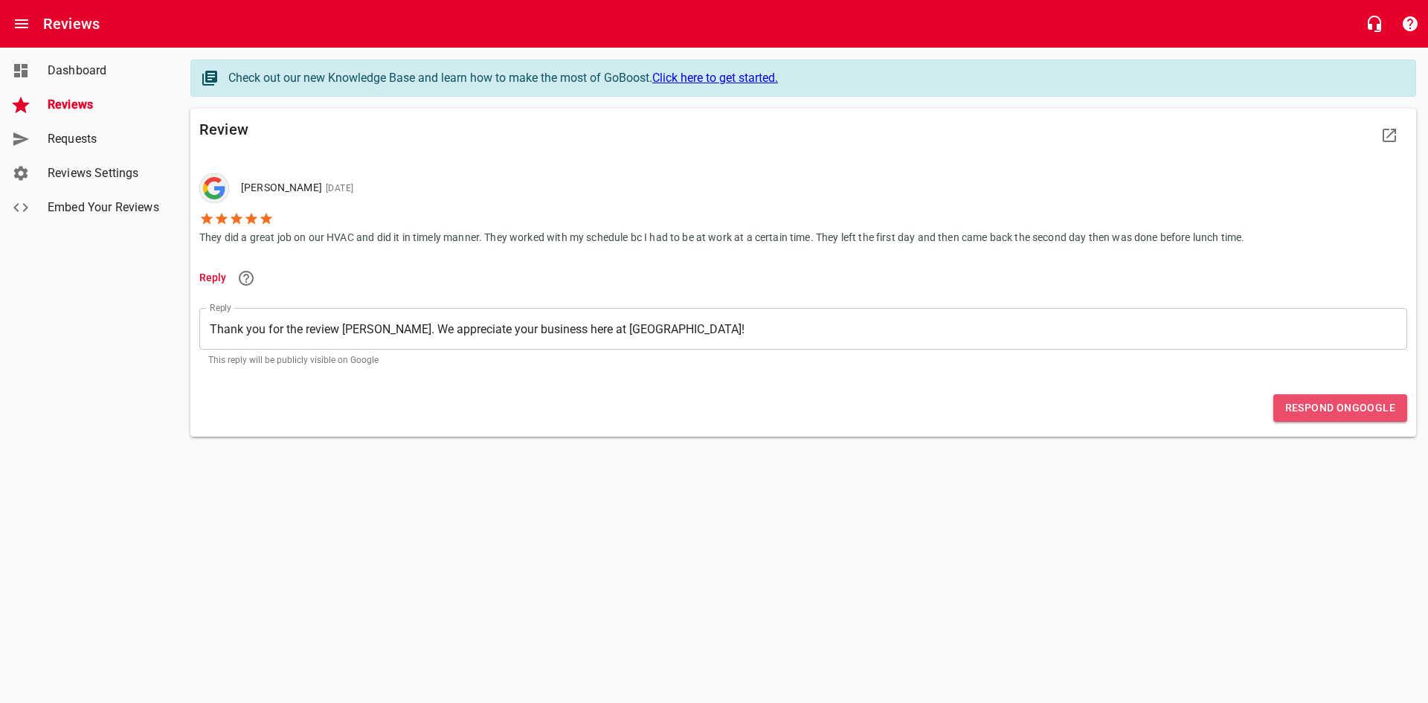
click at [1361, 413] on span "Respond on Google" at bounding box center [1340, 408] width 110 height 19
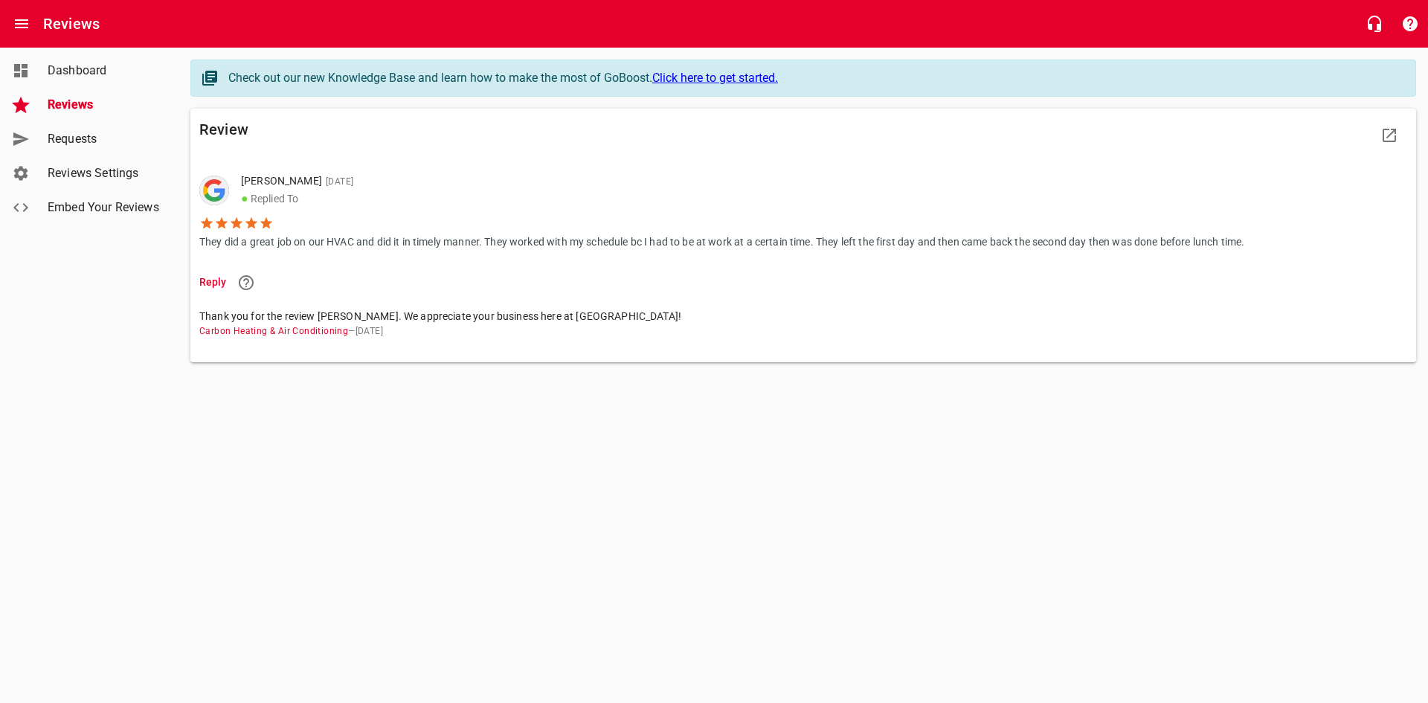
click at [68, 103] on span "Reviews" at bounding box center [104, 105] width 113 height 18
